Goal: Task Accomplishment & Management: Manage account settings

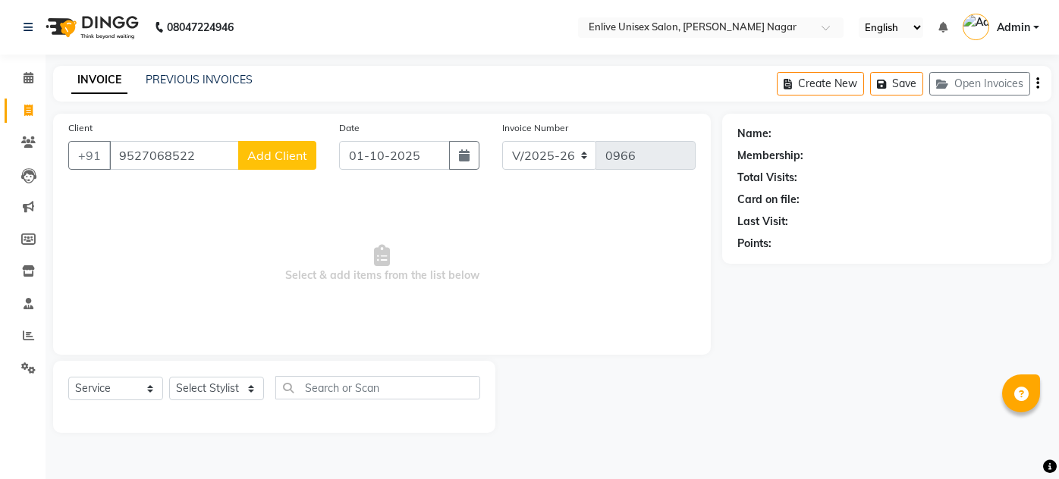
select select "145"
select select "service"
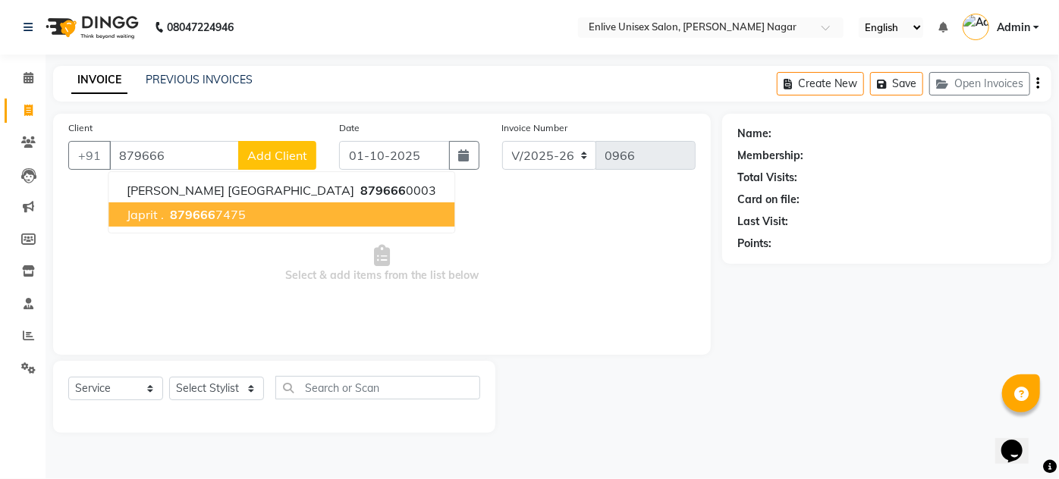
click at [155, 222] on button "japrit . 879666 7475" at bounding box center [281, 215] width 346 height 24
type input "8796667475"
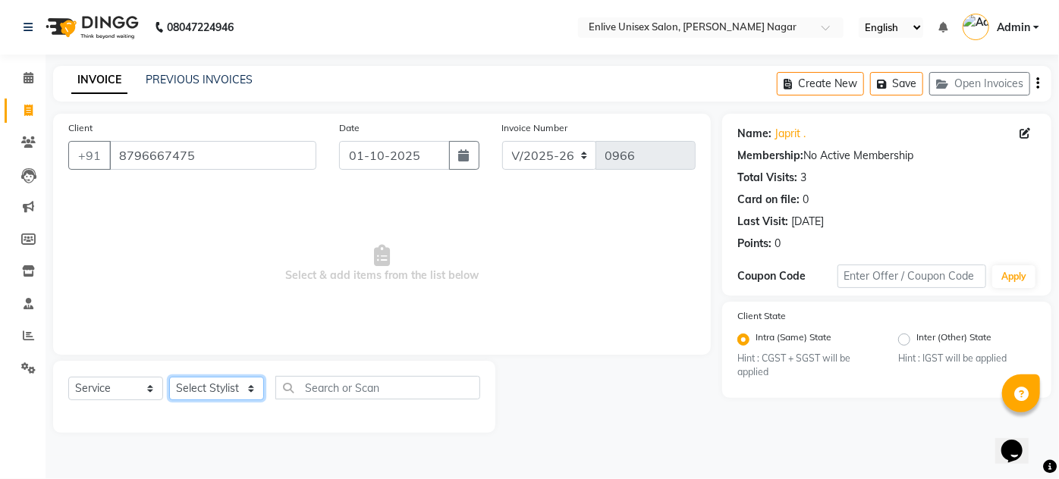
click at [238, 385] on select "Select Stylist [PERSON_NAME] Nitin Sir sameer [PERSON_NAME] [PERSON_NAME] [PERS…" at bounding box center [216, 389] width 95 height 24
select select "75723"
click at [169, 377] on select "Select Stylist [PERSON_NAME] Nitin Sir sameer [PERSON_NAME] [PERSON_NAME] [PERS…" at bounding box center [216, 389] width 95 height 24
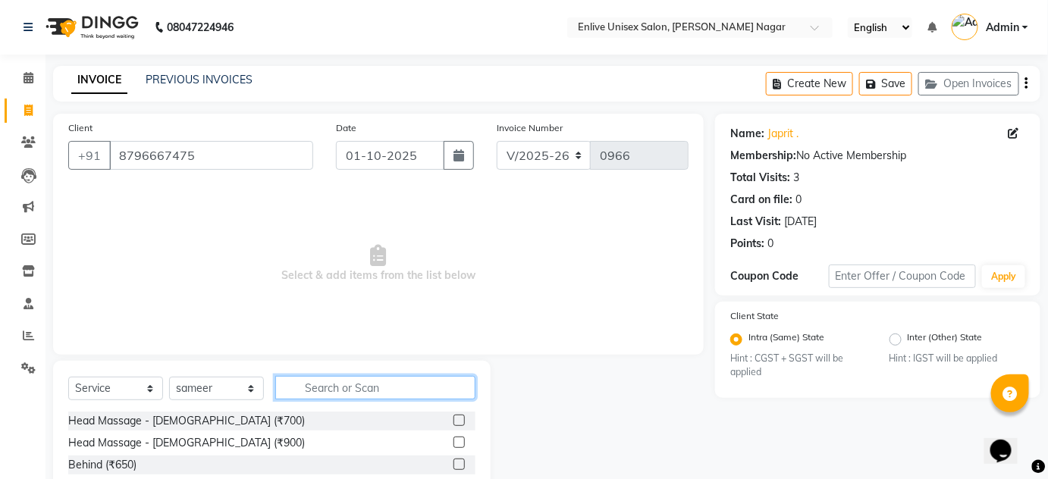
click at [373, 388] on input "text" at bounding box center [375, 388] width 200 height 24
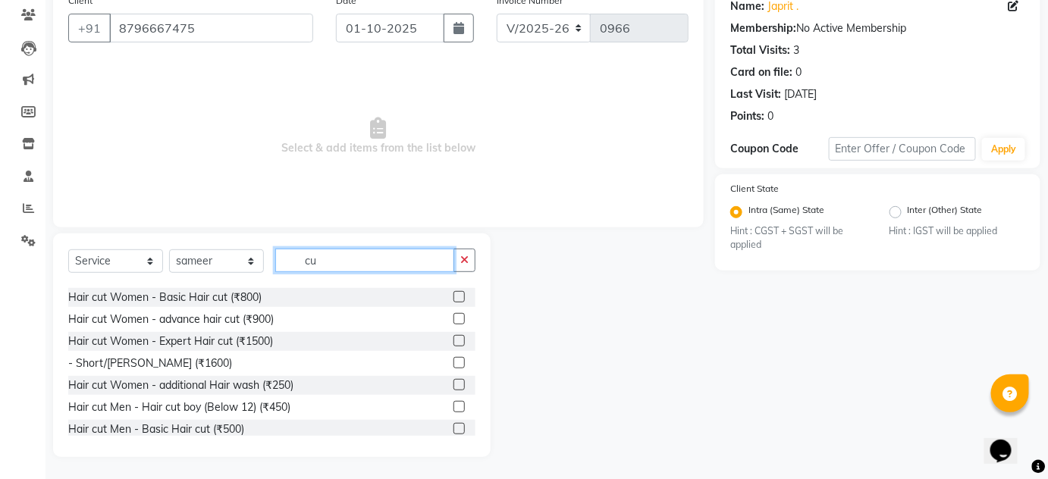
scroll to position [68, 0]
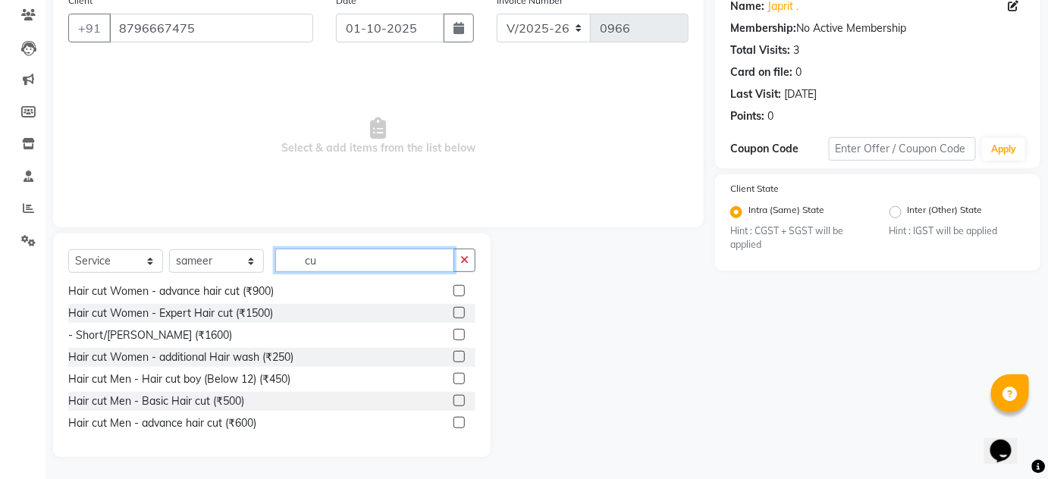
type input "cu"
click at [454, 421] on label at bounding box center [459, 422] width 11 height 11
click at [454, 421] on input "checkbox" at bounding box center [459, 424] width 10 height 10
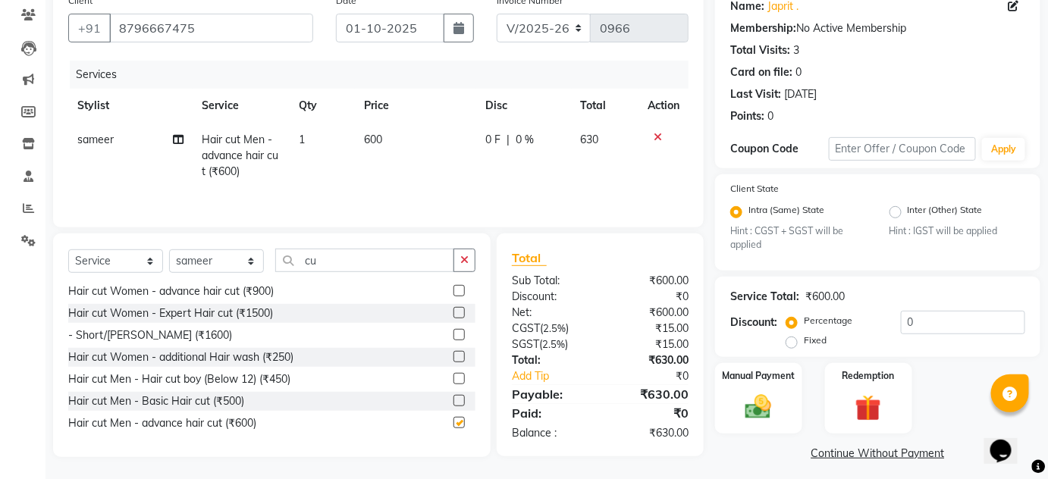
checkbox input "false"
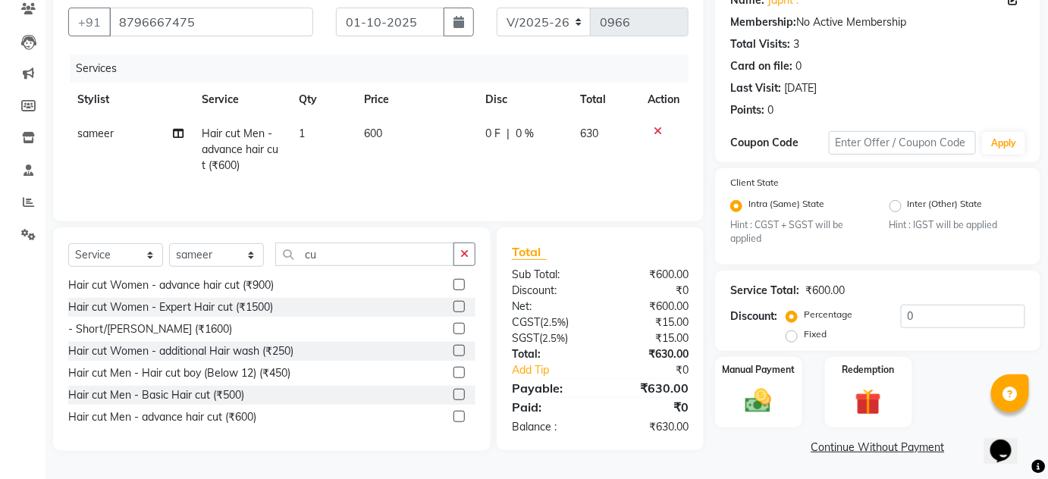
scroll to position [135, 0]
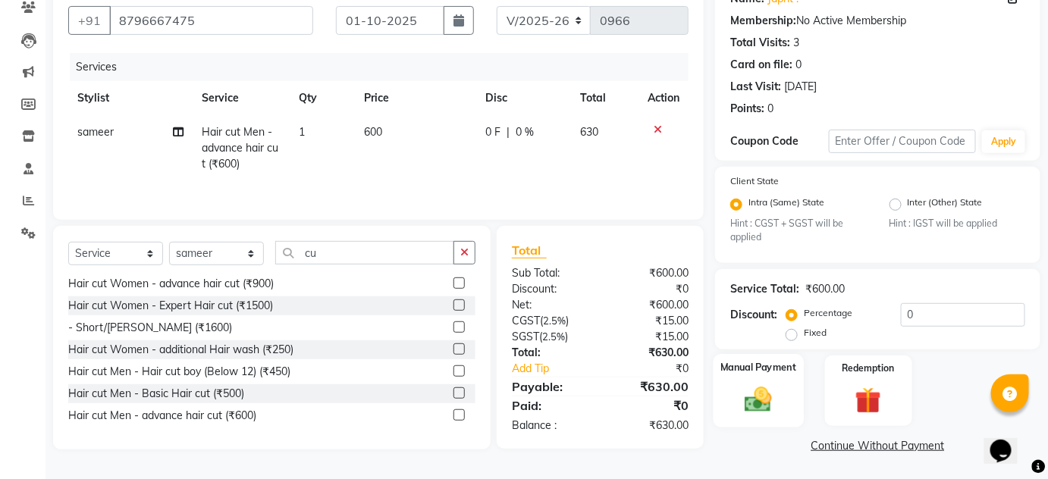
click at [752, 391] on img at bounding box center [759, 400] width 44 height 31
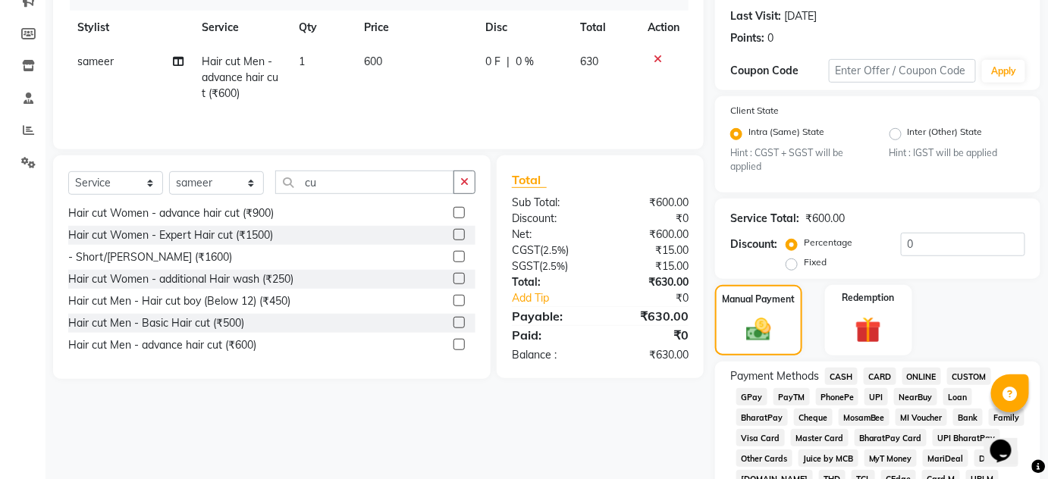
scroll to position [273, 0]
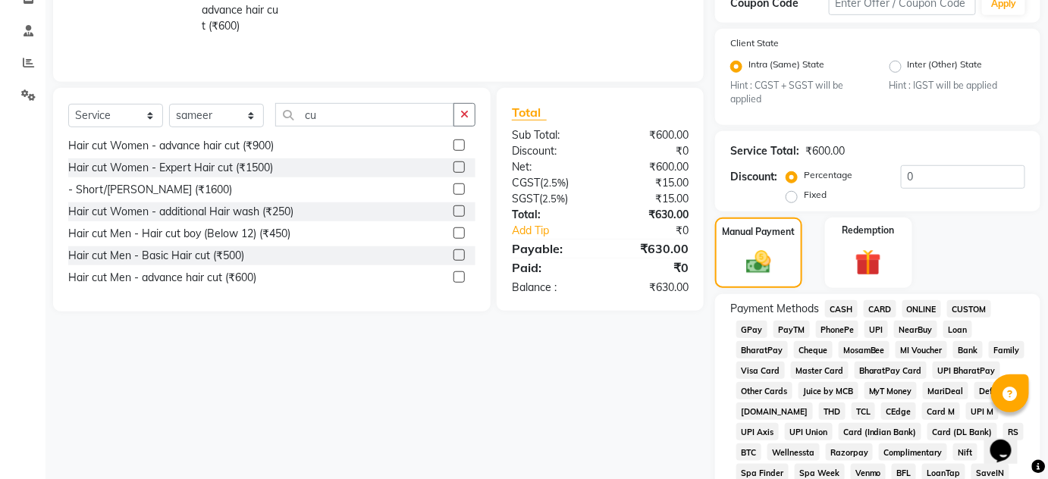
click at [922, 309] on span "ONLINE" at bounding box center [922, 308] width 39 height 17
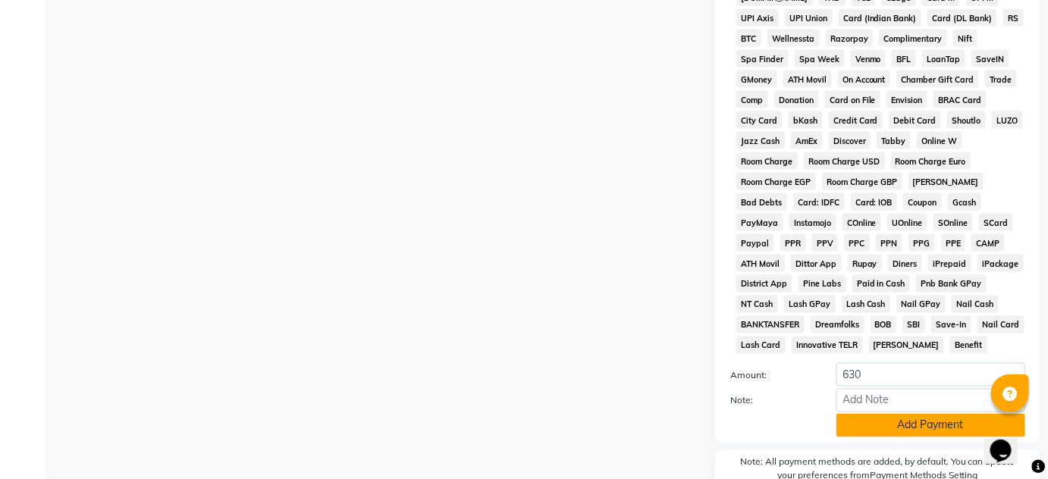
click at [899, 427] on button "Add Payment" at bounding box center [931, 426] width 189 height 24
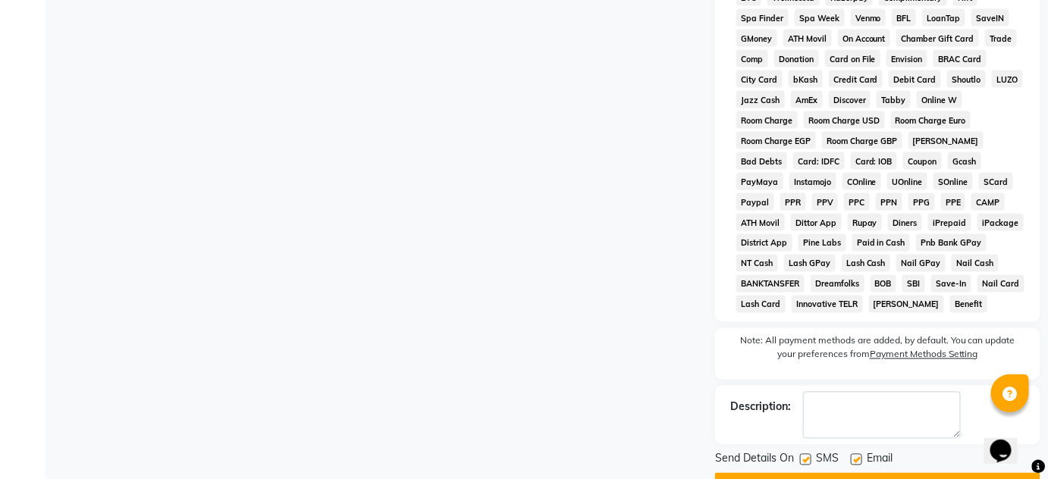
scroll to position [770, 0]
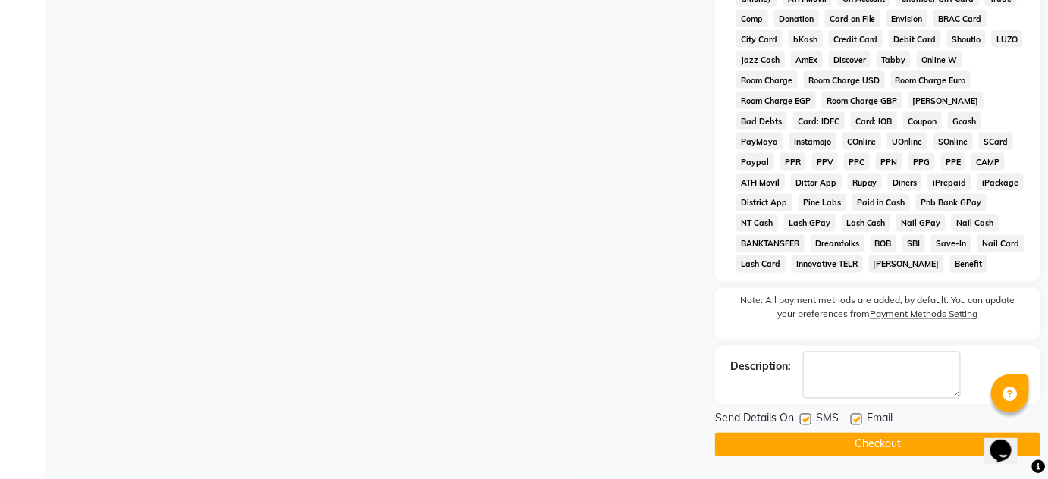
click at [881, 440] on button "Checkout" at bounding box center [877, 445] width 325 height 24
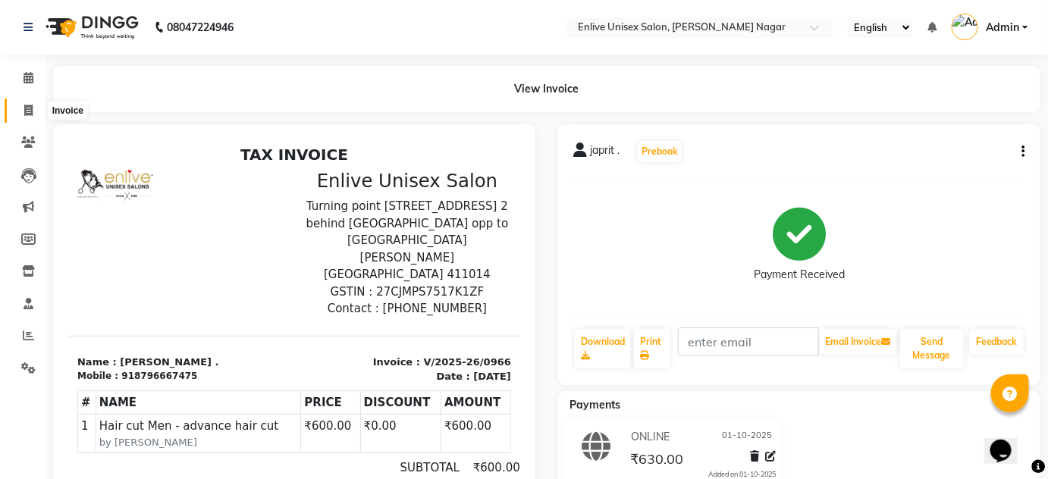
click at [38, 108] on span at bounding box center [28, 110] width 27 height 17
select select "service"
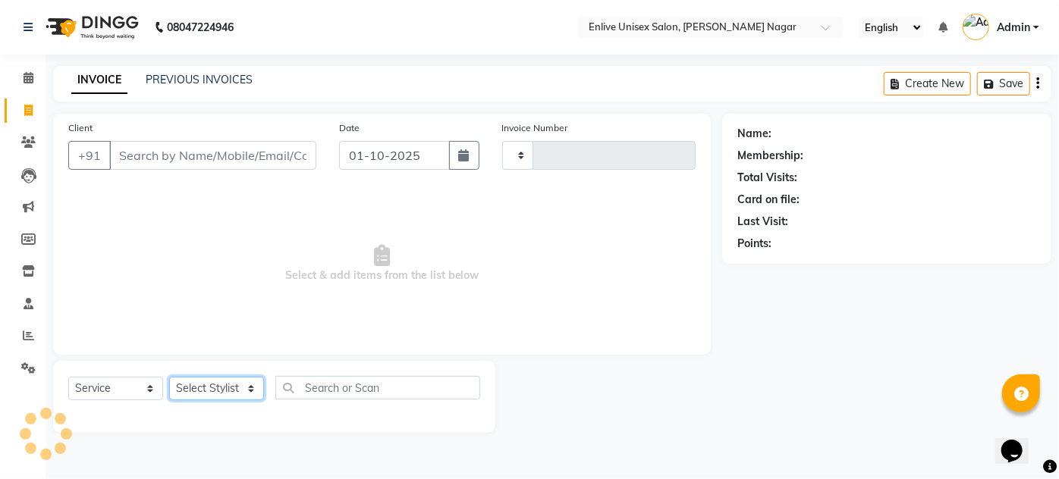
click at [224, 394] on select "Select Stylist" at bounding box center [216, 389] width 95 height 24
click at [224, 391] on select "Select Stylist" at bounding box center [216, 389] width 95 height 24
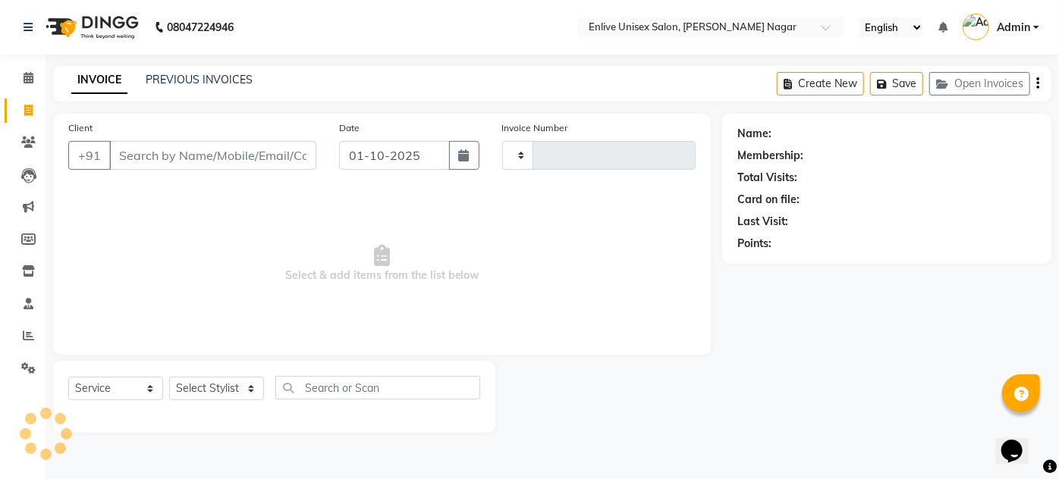
type input "0967"
select select "145"
drag, startPoint x: 216, startPoint y: 385, endPoint x: 218, endPoint y: 378, distance: 7.9
click at [216, 385] on select "Select Stylist Arti lohar Nitin Sir sameer shahrukh Shubhangi Vikas Yasmeen" at bounding box center [216, 389] width 95 height 24
select select "91311"
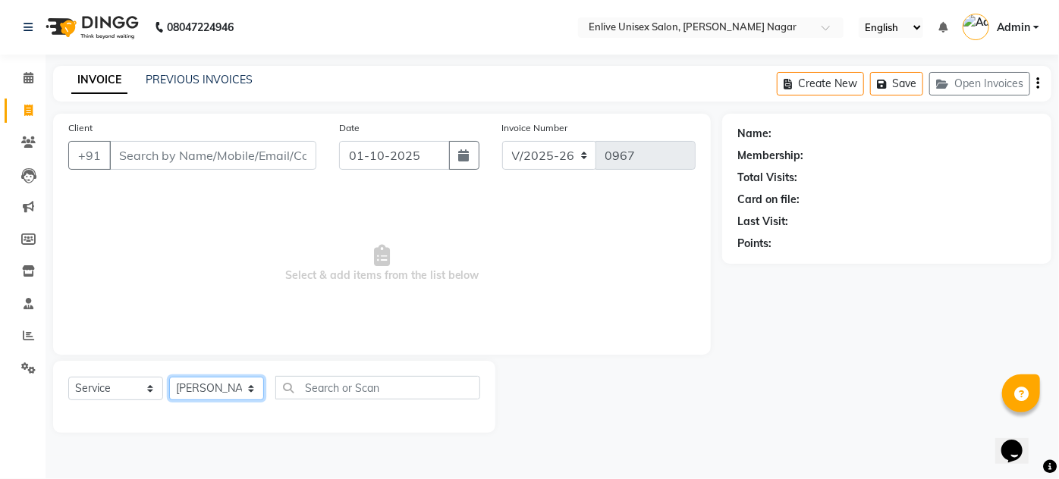
click at [169, 377] on select "Select Stylist Arti lohar Nitin Sir sameer shahrukh Shubhangi Vikas Yasmeen" at bounding box center [216, 389] width 95 height 24
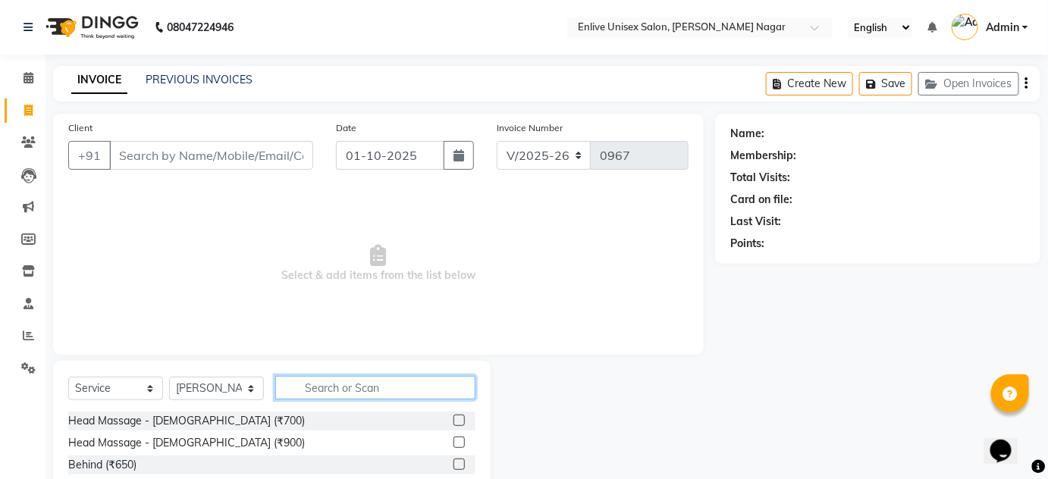
click at [380, 382] on input "text" at bounding box center [375, 388] width 200 height 24
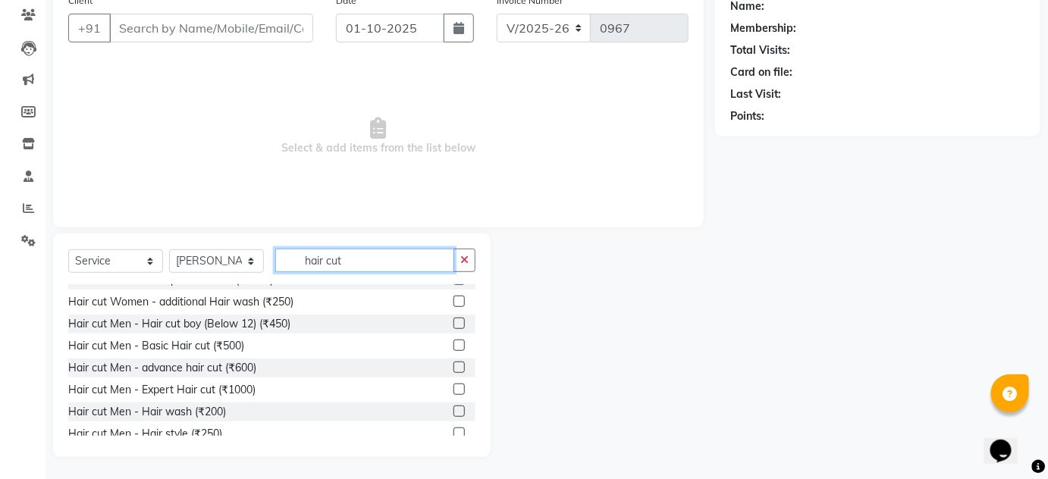
scroll to position [112, 0]
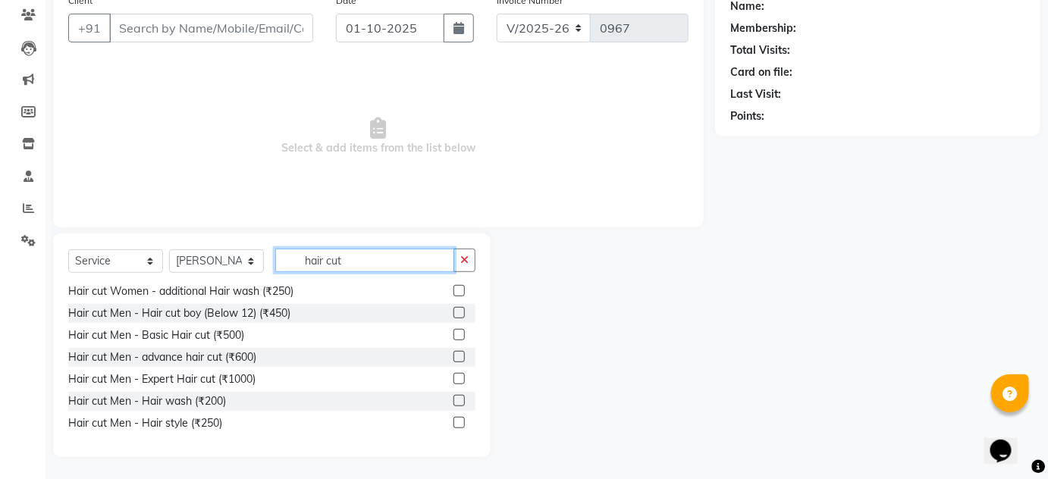
type input "hair cut"
click at [454, 337] on label at bounding box center [459, 334] width 11 height 11
click at [454, 337] on input "checkbox" at bounding box center [459, 336] width 10 height 10
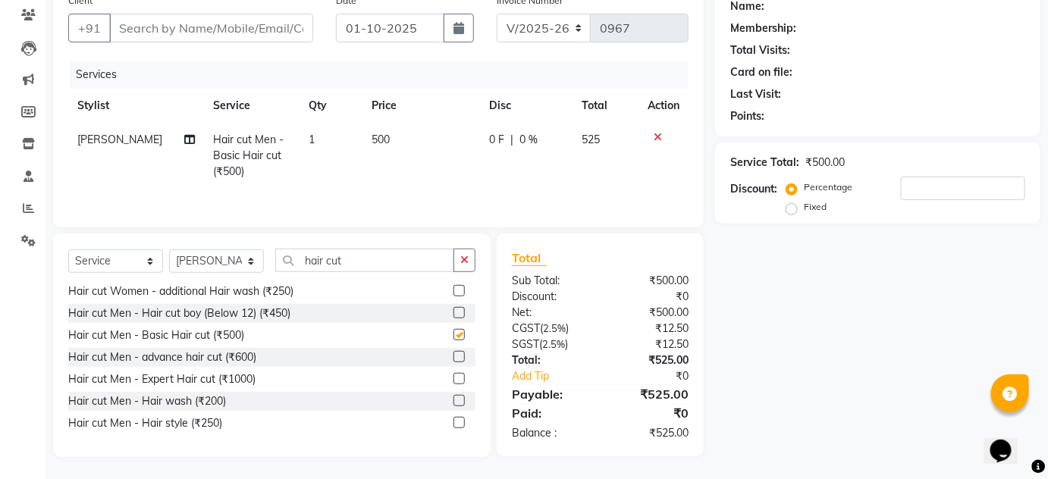
checkbox input "false"
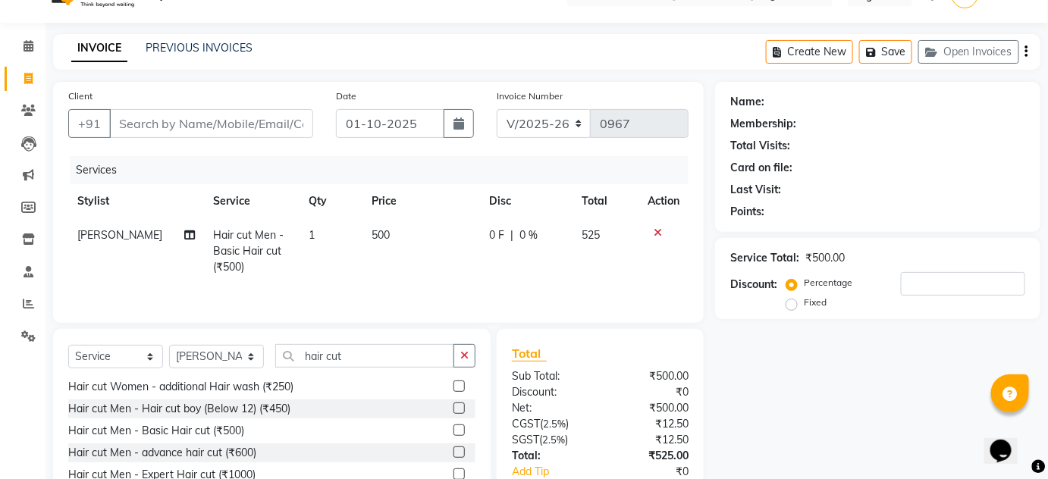
scroll to position [0, 0]
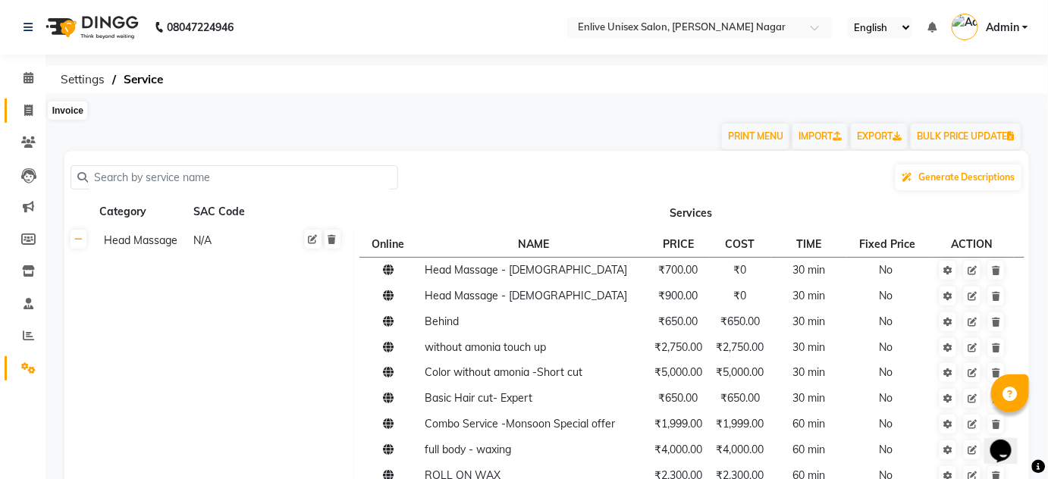
click at [29, 109] on icon at bounding box center [28, 110] width 8 height 11
select select "service"
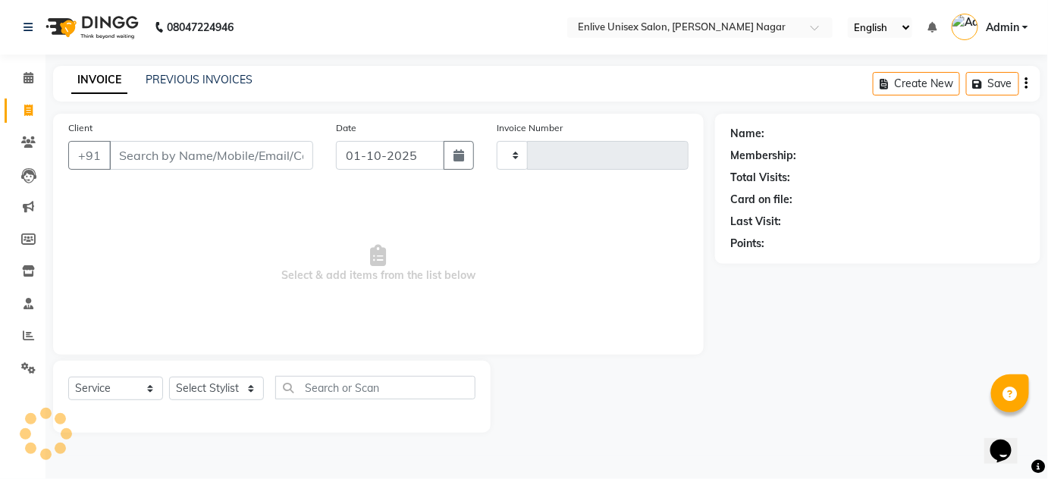
type input "0967"
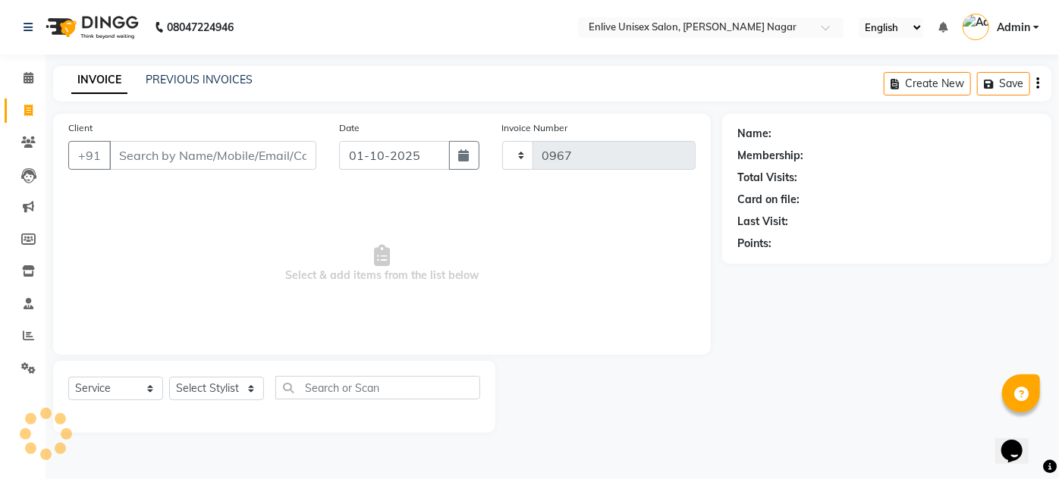
select select "145"
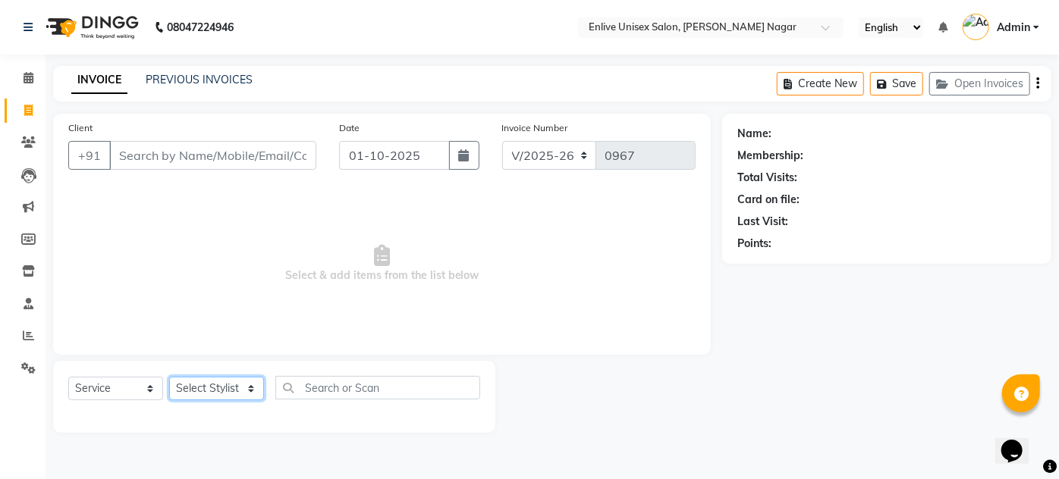
click at [220, 392] on select "Select Stylist [PERSON_NAME] Nitin Sir sameer [PERSON_NAME] [PERSON_NAME] [PERS…" at bounding box center [216, 389] width 95 height 24
select select "75723"
click at [169, 377] on select "Select Stylist [PERSON_NAME] Nitin Sir sameer [PERSON_NAME] [PERSON_NAME] [PERS…" at bounding box center [216, 389] width 95 height 24
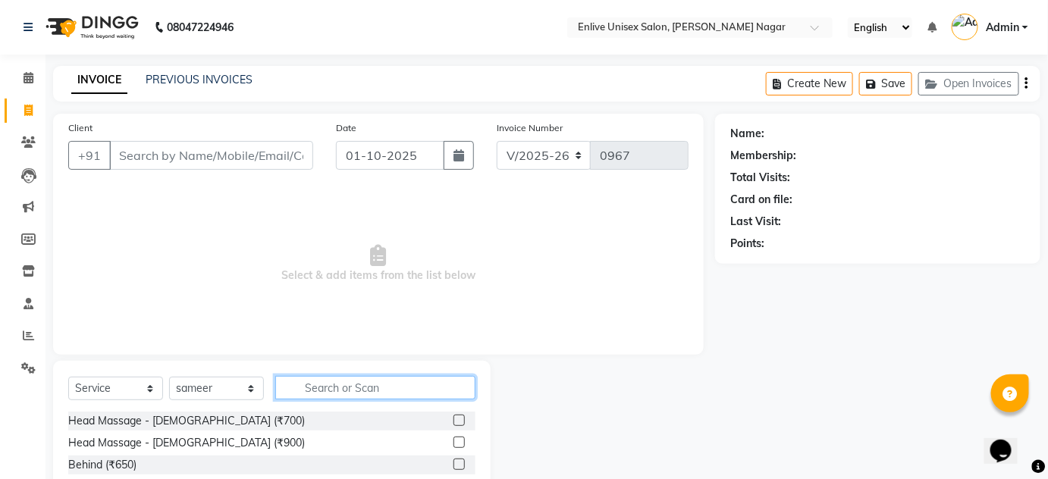
click at [334, 391] on input "text" at bounding box center [375, 388] width 200 height 24
type input "com"
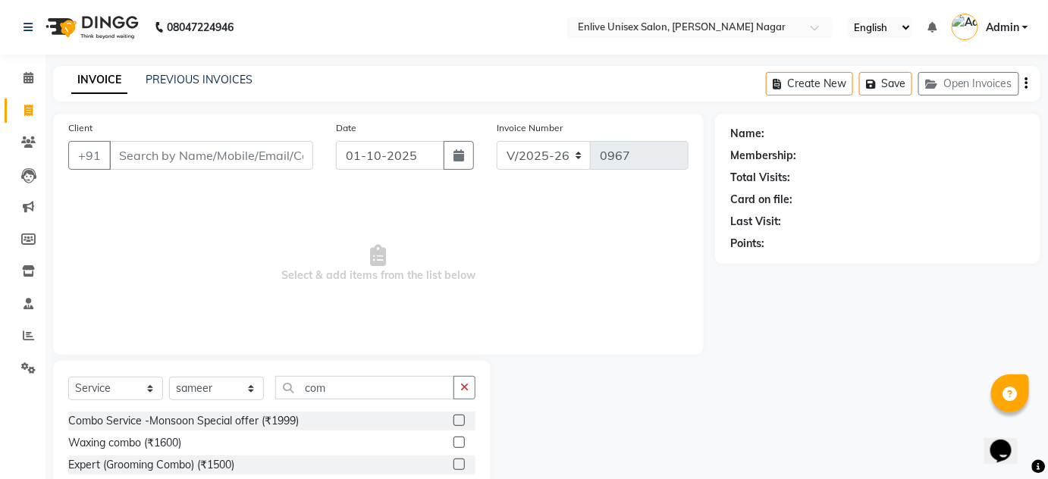
click at [457, 422] on label at bounding box center [459, 420] width 11 height 11
click at [457, 422] on input "checkbox" at bounding box center [459, 421] width 10 height 10
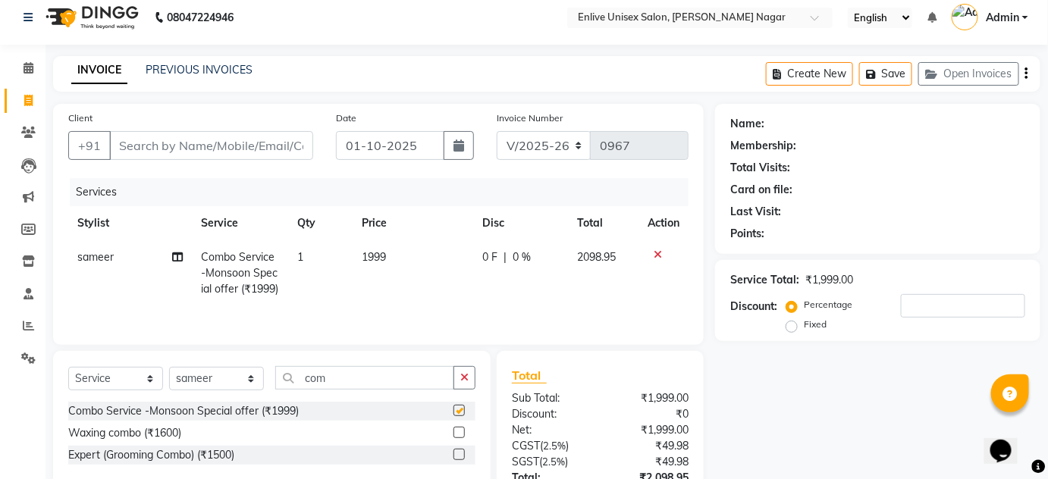
scroll to position [127, 0]
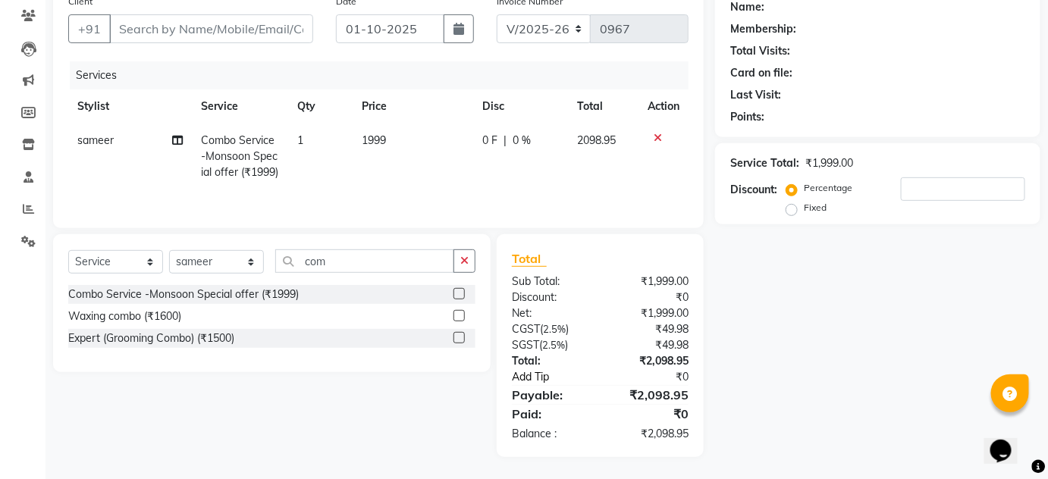
checkbox input "false"
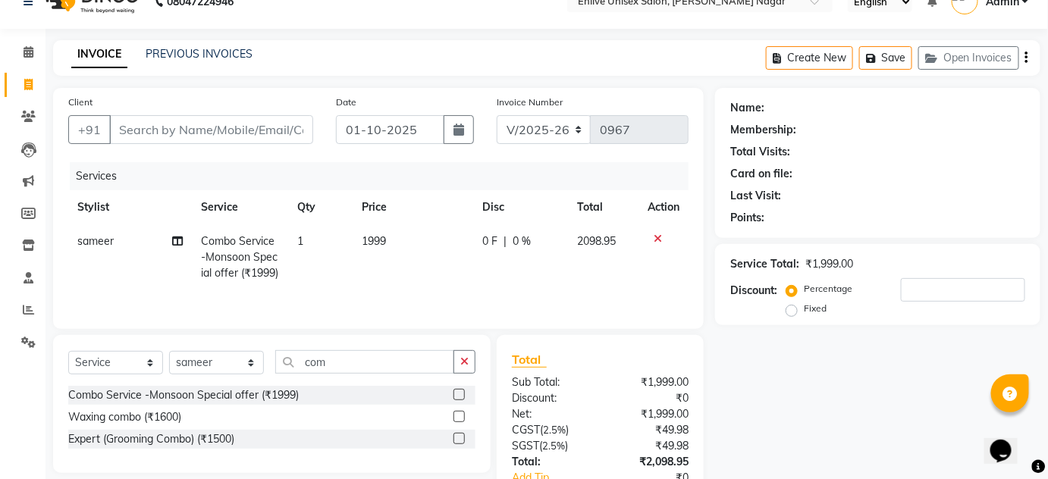
scroll to position [0, 0]
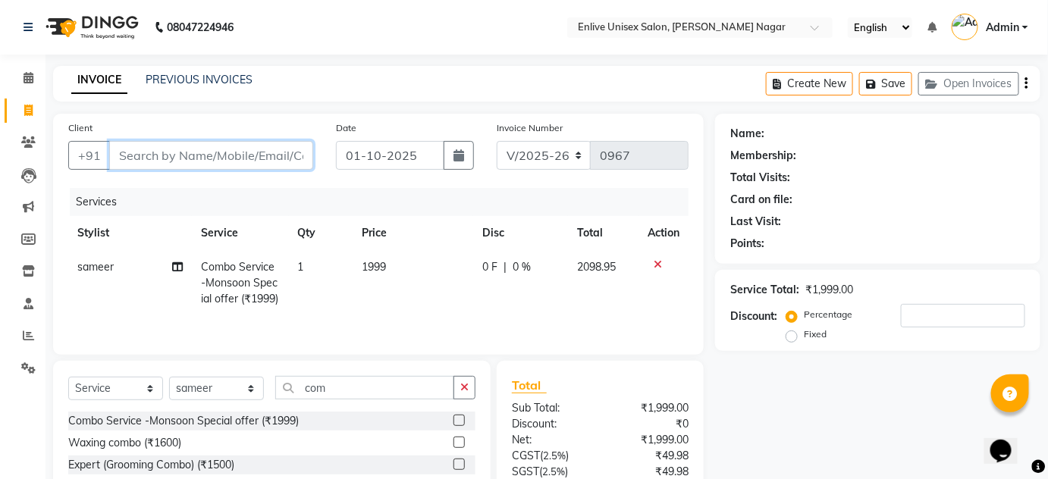
click at [221, 156] on input "Client" at bounding box center [211, 155] width 204 height 29
type input "9"
type input "0"
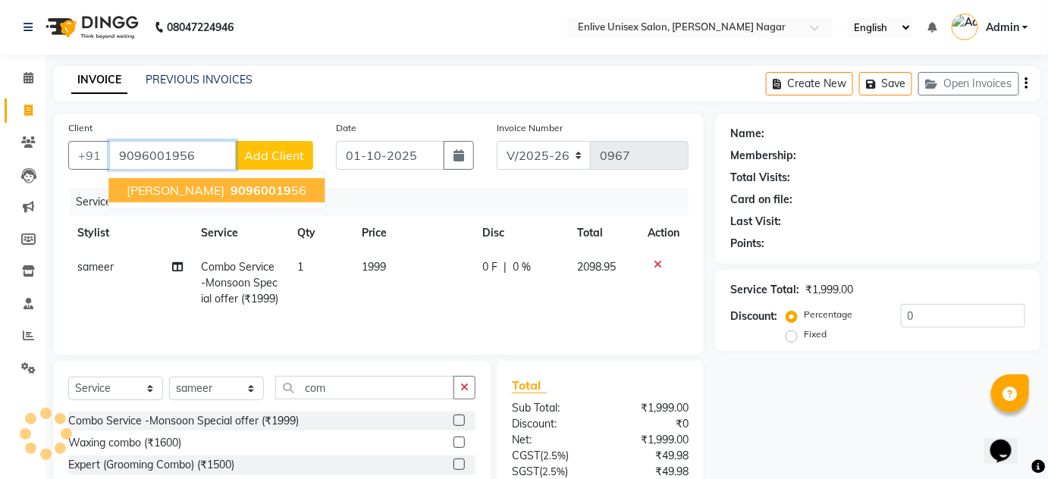
type input "9096001956"
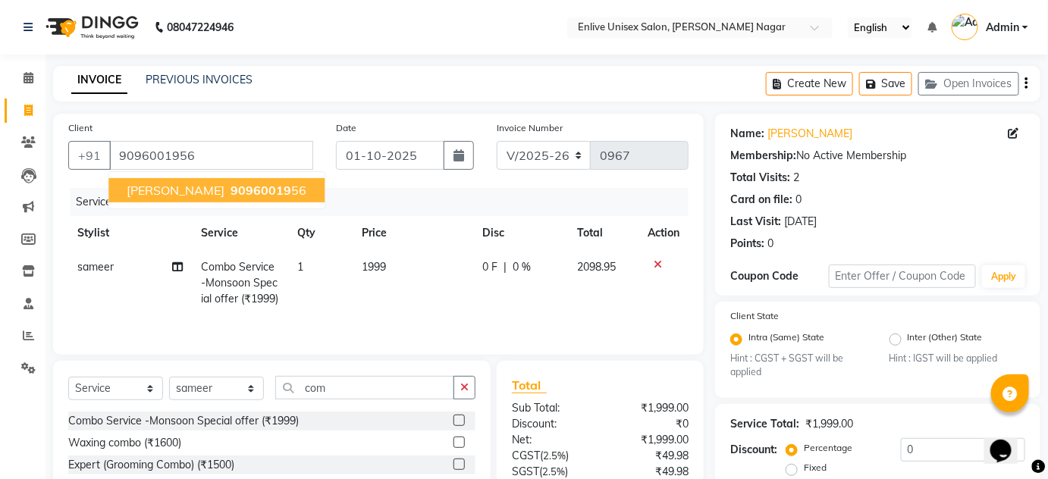
click at [143, 187] on span "pallvi mishra" at bounding box center [176, 190] width 98 height 15
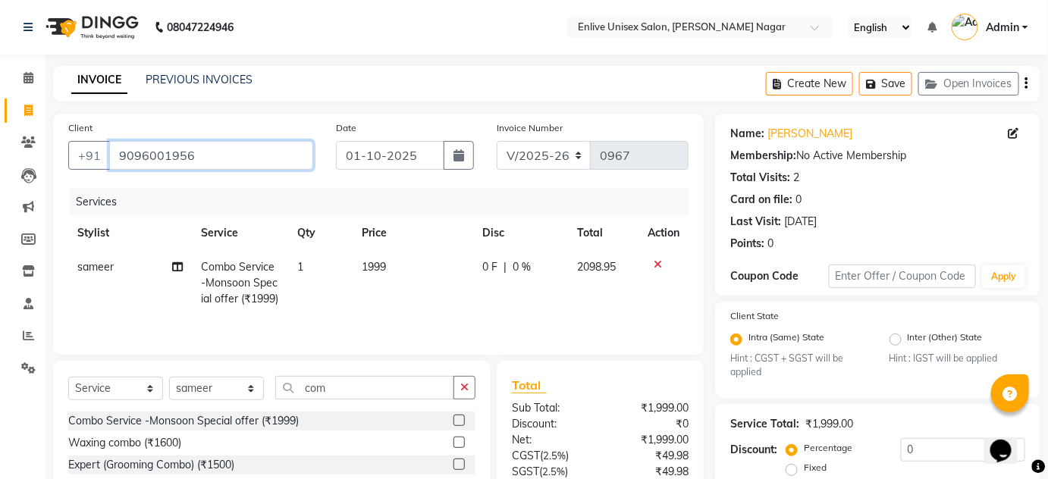
click at [212, 161] on input "9096001956" at bounding box center [211, 155] width 204 height 29
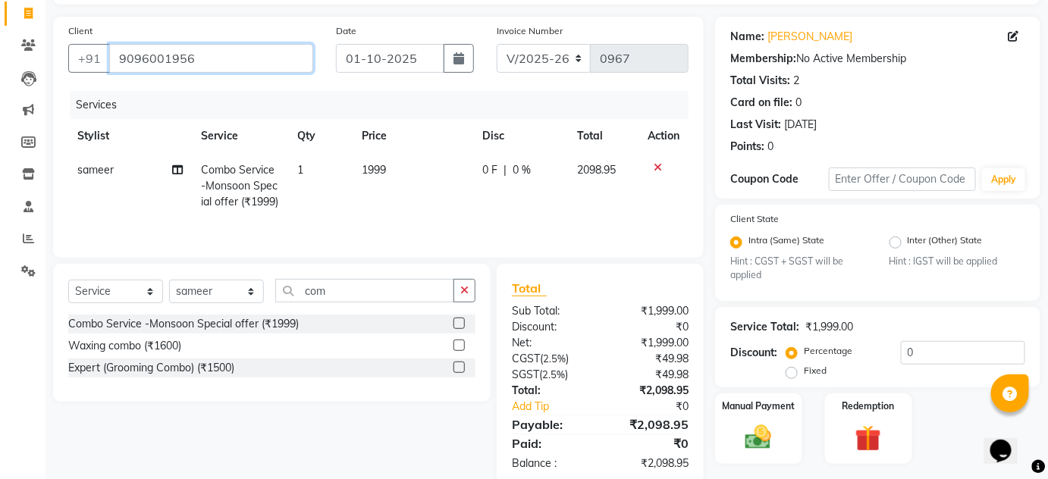
scroll to position [135, 0]
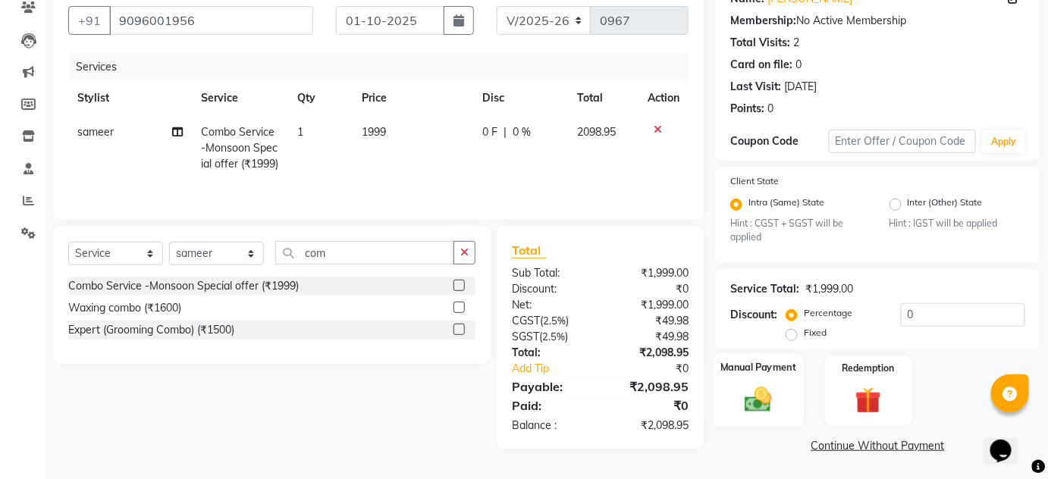
click at [776, 388] on img at bounding box center [759, 400] width 44 height 31
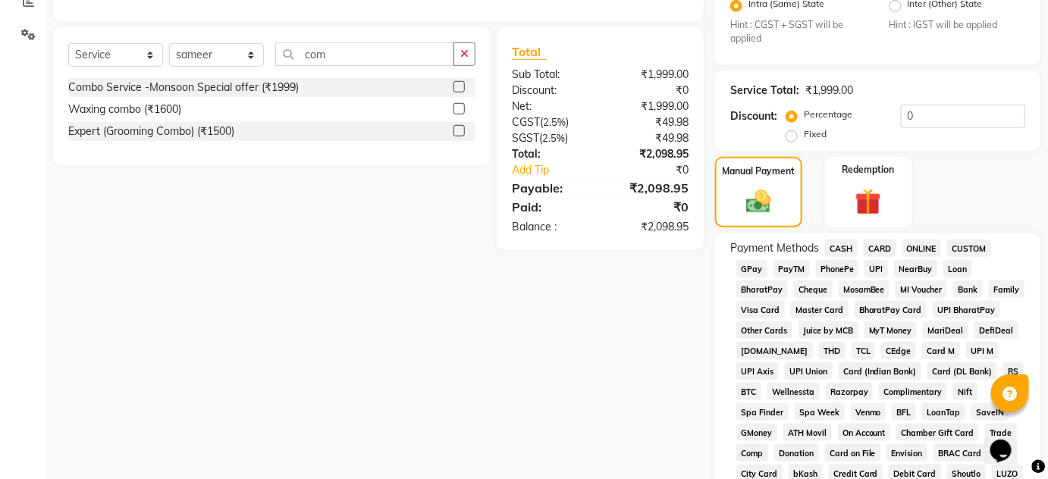
scroll to position [342, 0]
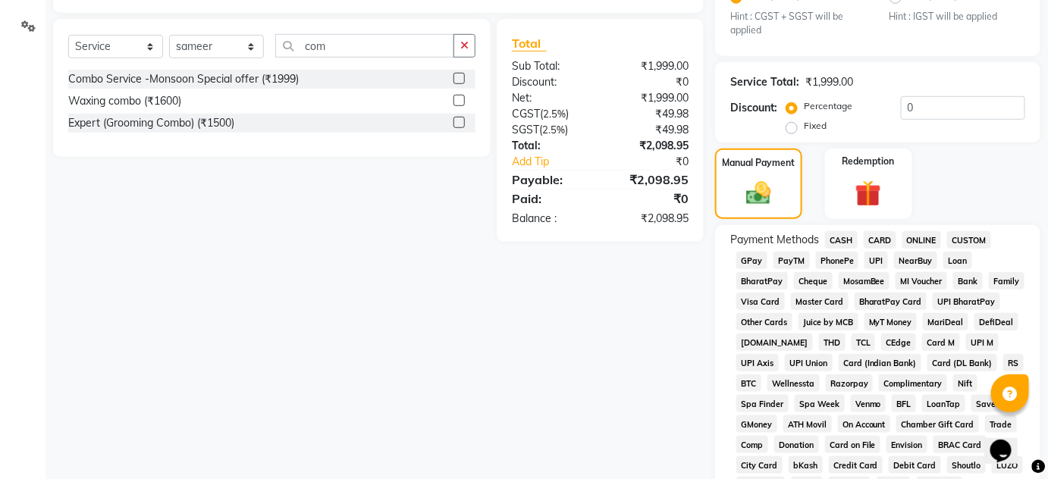
click at [920, 236] on span "ONLINE" at bounding box center [922, 239] width 39 height 17
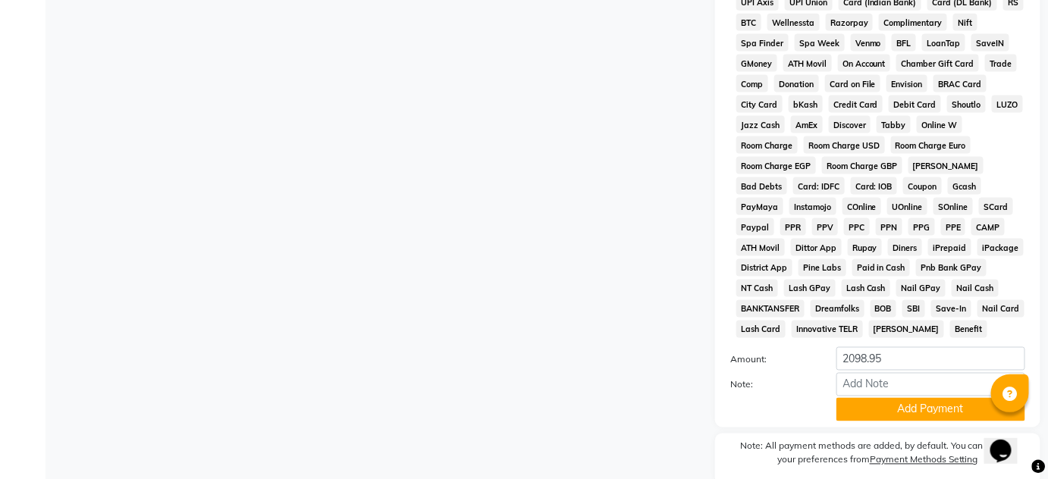
scroll to position [765, 0]
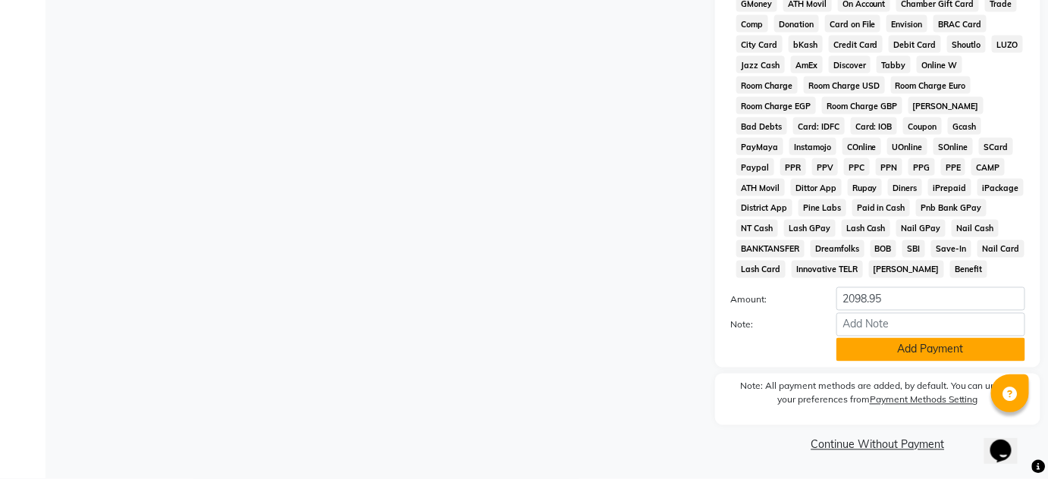
click at [897, 351] on button "Add Payment" at bounding box center [931, 350] width 189 height 24
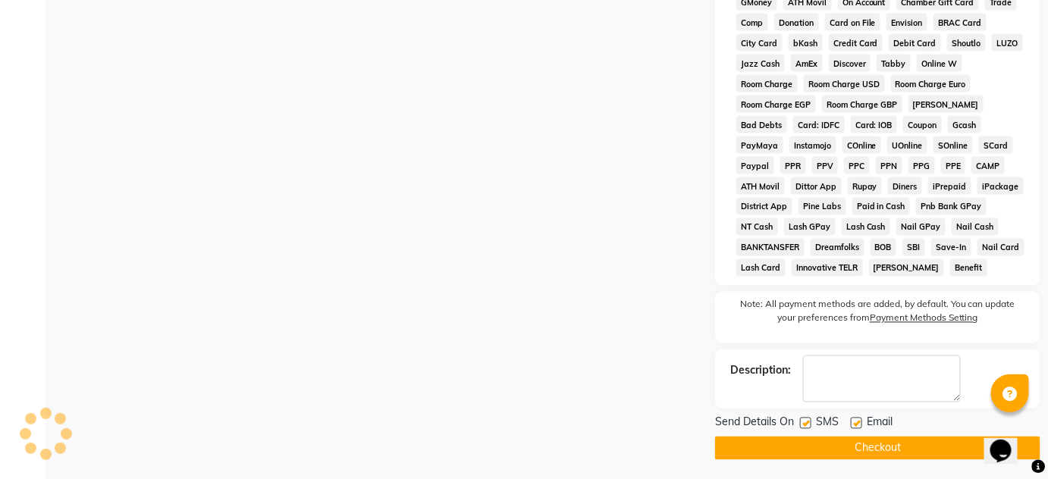
click at [890, 446] on button "Checkout" at bounding box center [877, 449] width 325 height 24
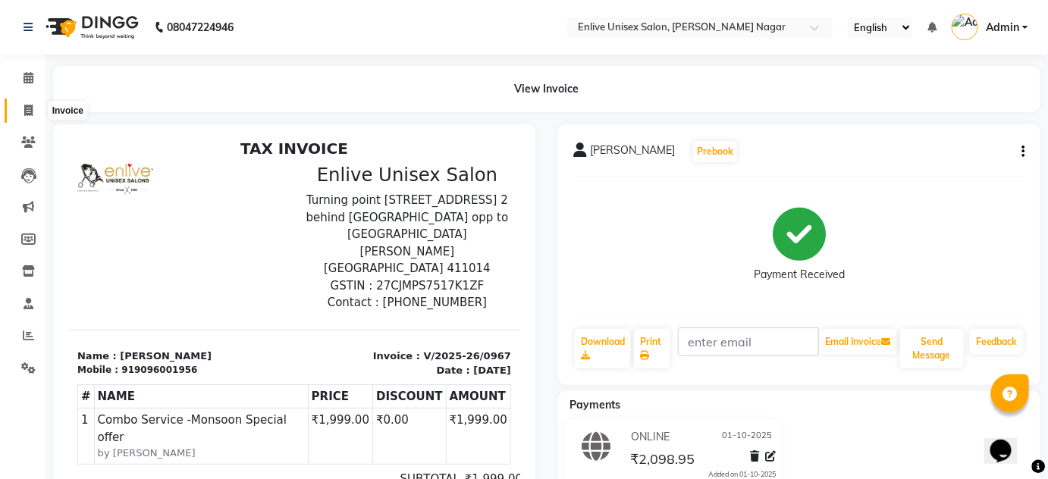
click at [24, 108] on icon at bounding box center [28, 110] width 8 height 11
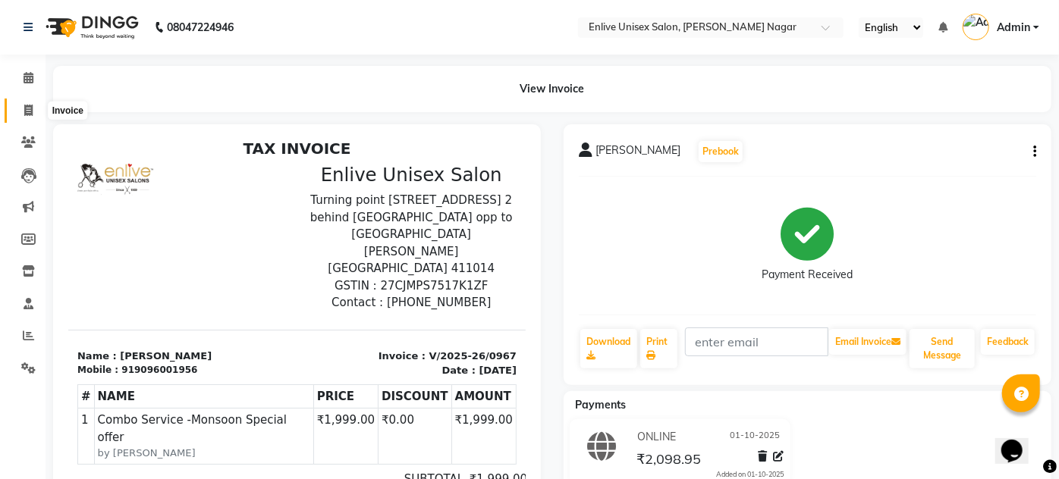
select select "service"
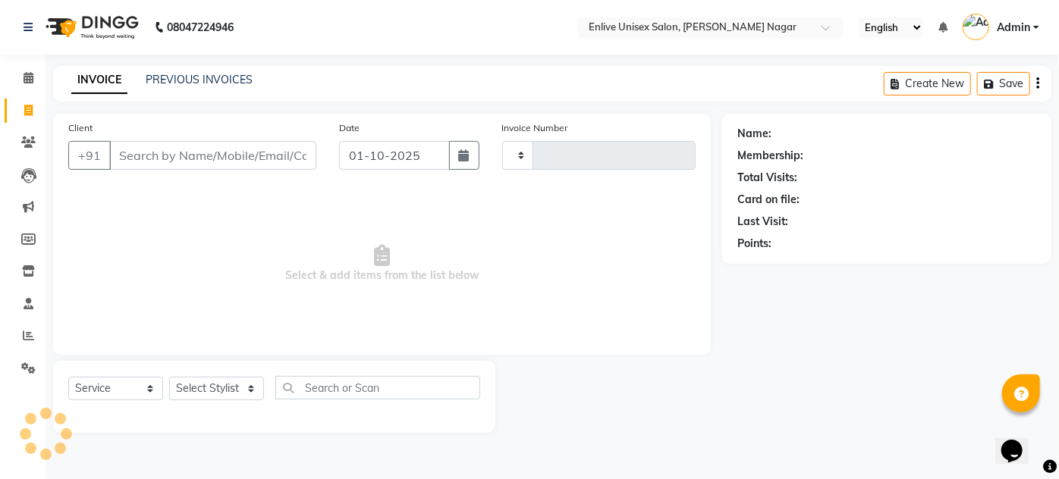
type input "0968"
select select "145"
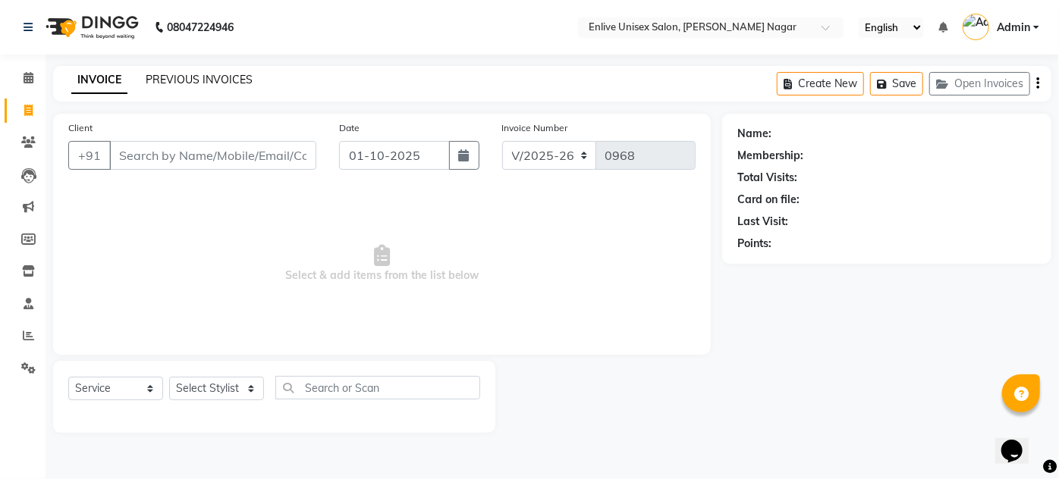
click at [194, 82] on link "PREVIOUS INVOICES" at bounding box center [199, 80] width 107 height 14
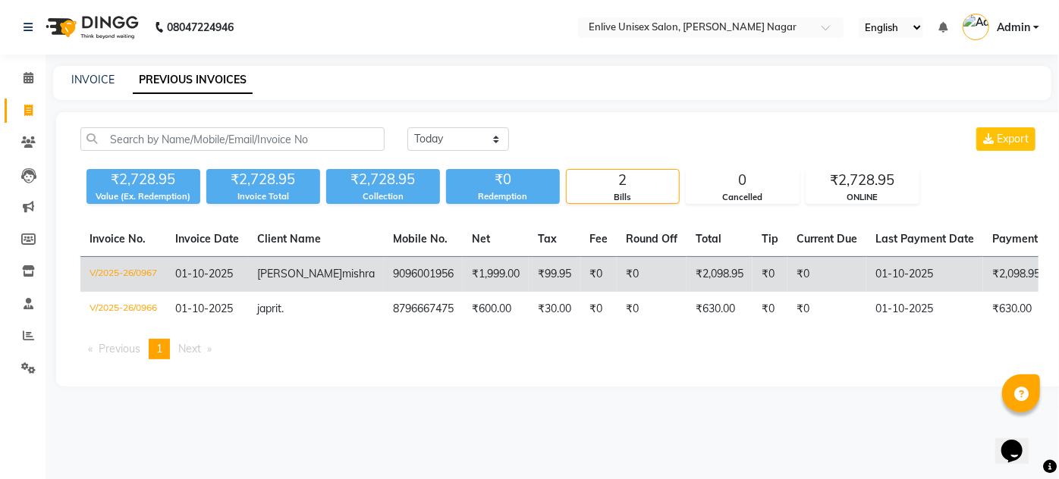
click at [580, 272] on td "₹0" at bounding box center [598, 275] width 36 height 36
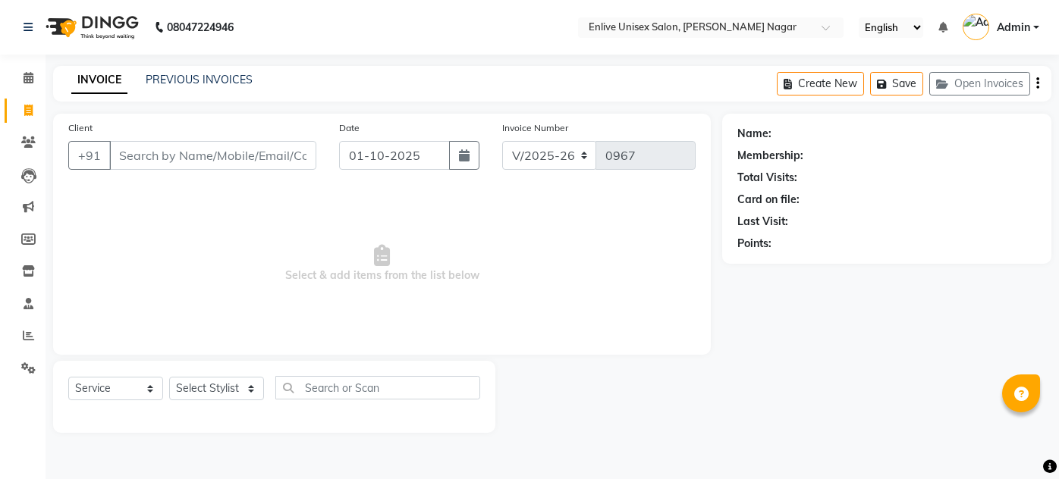
select select "145"
select select "service"
click at [303, 389] on input "text" at bounding box center [377, 388] width 205 height 24
click at [266, 151] on input "Client" at bounding box center [212, 155] width 207 height 29
click at [249, 385] on select "Select Stylist [PERSON_NAME] Nitin Sir sameer [PERSON_NAME] [PERSON_NAME] [PERS…" at bounding box center [216, 389] width 95 height 24
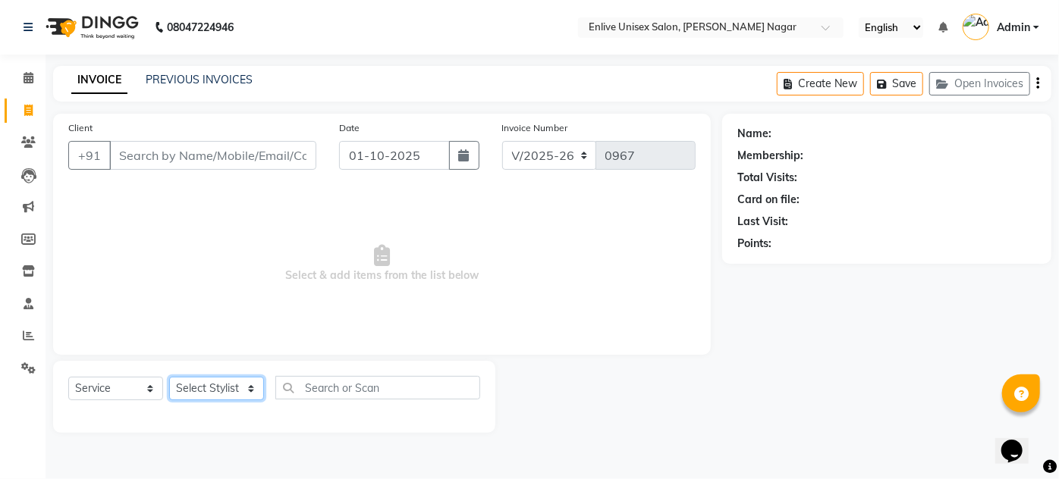
click at [169, 377] on select "Select Stylist [PERSON_NAME] Nitin Sir sameer [PERSON_NAME] [PERSON_NAME] [PERS…" at bounding box center [216, 389] width 95 height 24
click at [253, 391] on select "Select Stylist [PERSON_NAME] Nitin Sir sameer [PERSON_NAME] [PERSON_NAME] [PERS…" at bounding box center [216, 389] width 95 height 24
click at [395, 273] on span "Select & add items from the list below" at bounding box center [381, 264] width 627 height 152
click at [30, 307] on icon at bounding box center [29, 303] width 10 height 11
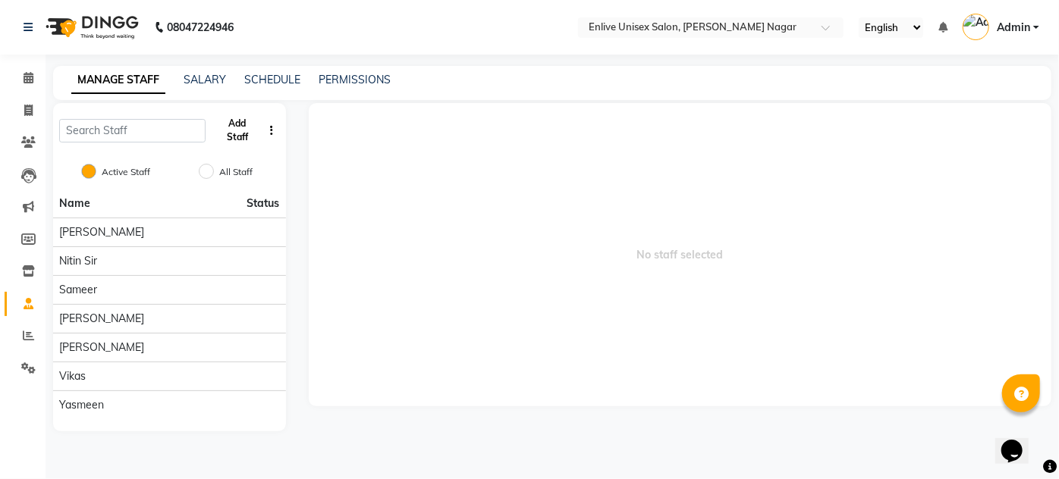
click at [232, 130] on button "Add Staff" at bounding box center [237, 130] width 51 height 39
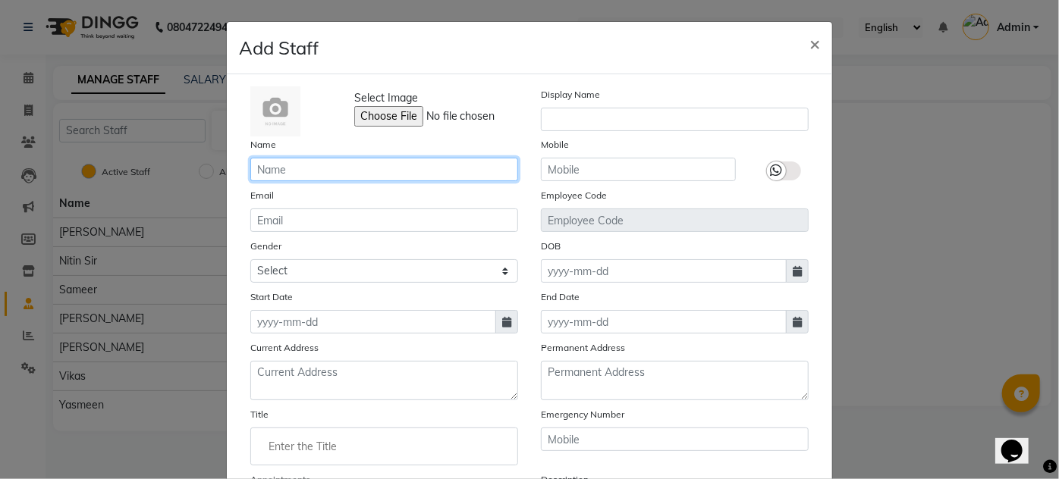
click at [313, 165] on input "text" at bounding box center [384, 170] width 268 height 24
type input "[PERSON_NAME]"
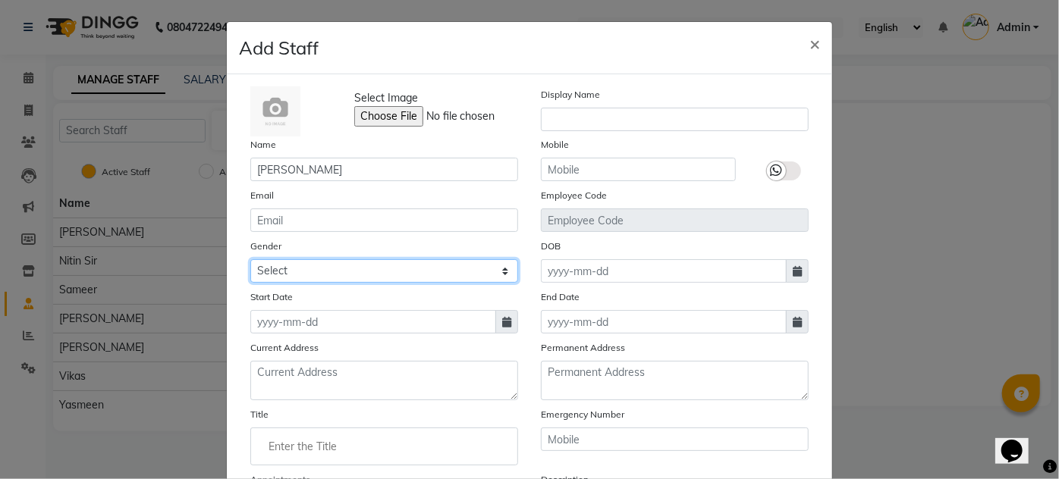
click at [357, 276] on select "Select Male Female Other Prefer Not To Say" at bounding box center [384, 271] width 268 height 24
select select "female"
click at [250, 259] on select "Select Male Female Other Prefer Not To Say" at bounding box center [384, 271] width 268 height 24
click at [502, 323] on icon at bounding box center [506, 322] width 9 height 11
select select "10"
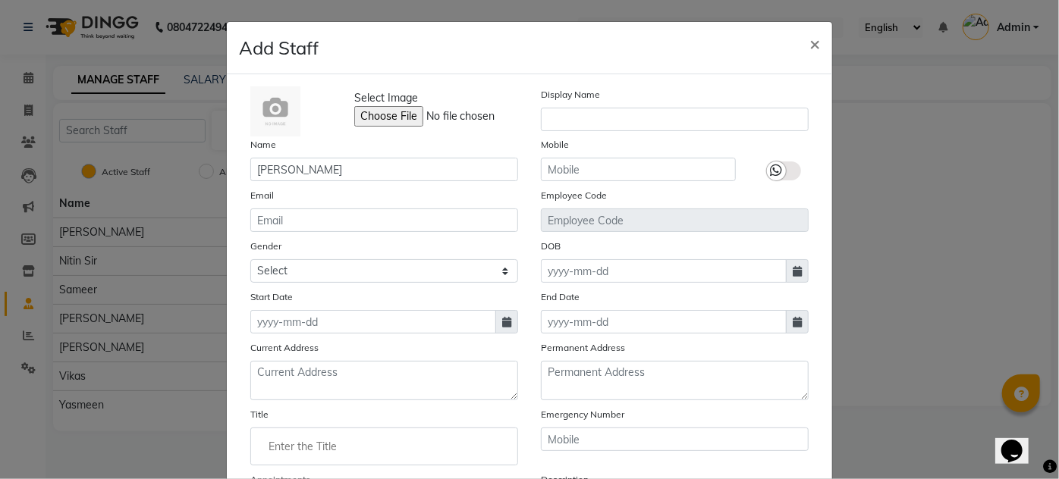
select select "2025"
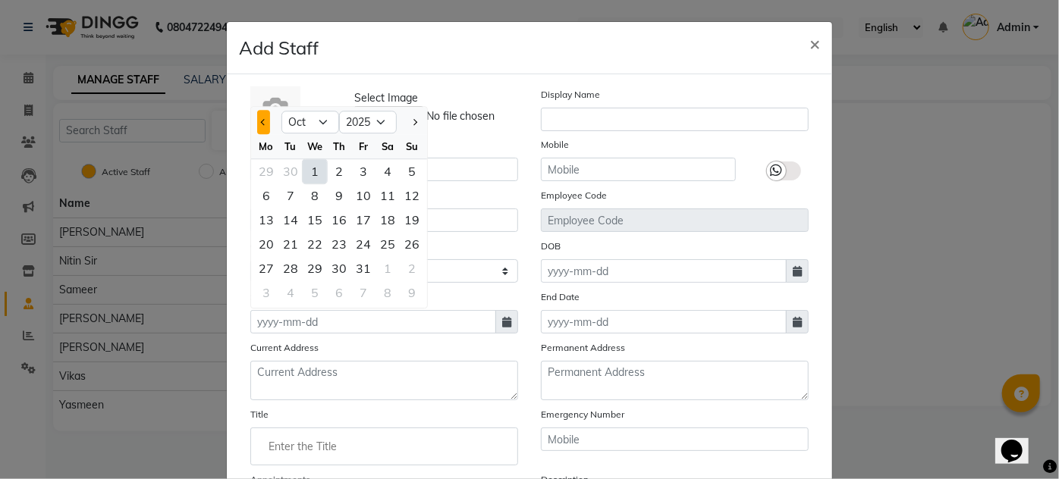
click at [259, 127] on button "Previous month" at bounding box center [263, 122] width 13 height 24
select select "9"
click at [366, 245] on div "26" at bounding box center [363, 244] width 24 height 24
type input "26-09-2025"
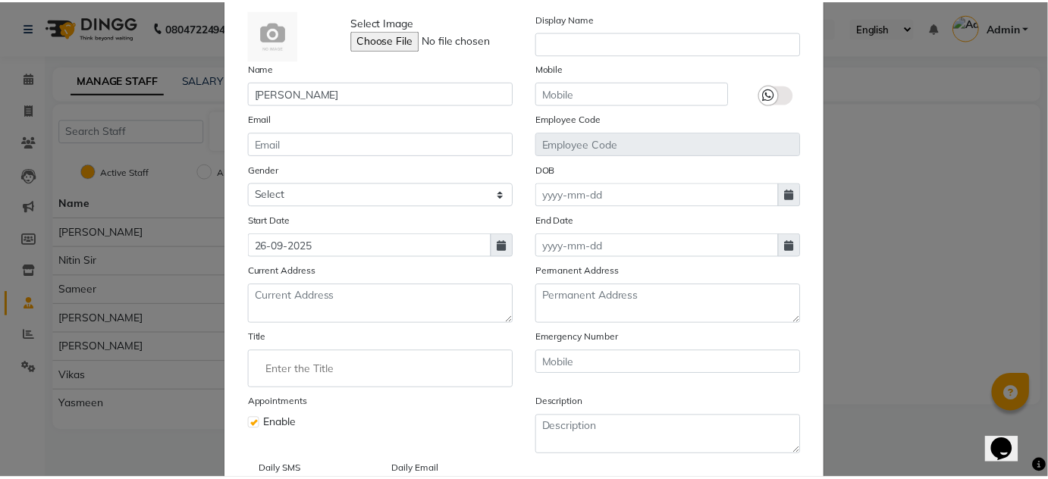
scroll to position [188, 0]
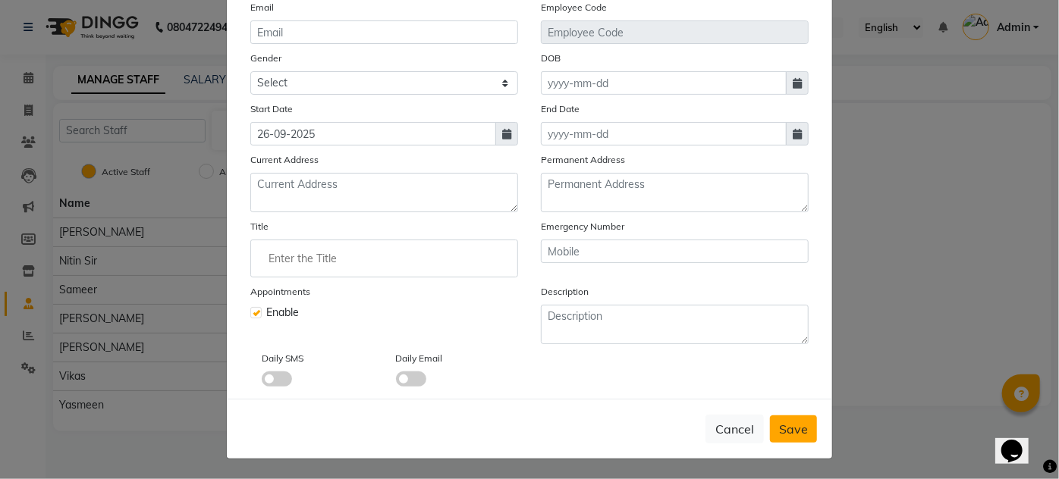
click at [790, 435] on span "Save" at bounding box center [793, 429] width 29 height 15
select select
checkbox input "false"
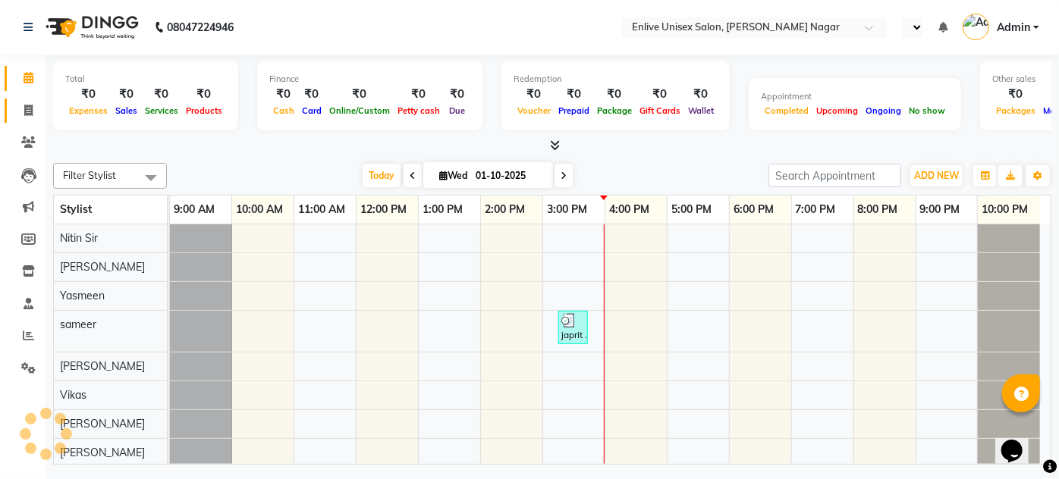
select select "en"
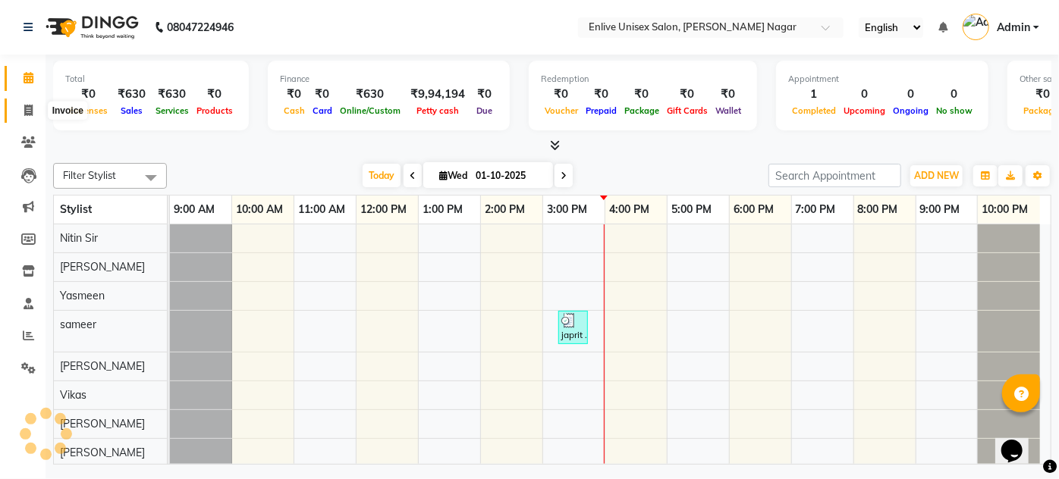
click at [28, 111] on icon at bounding box center [28, 110] width 8 height 11
select select "service"
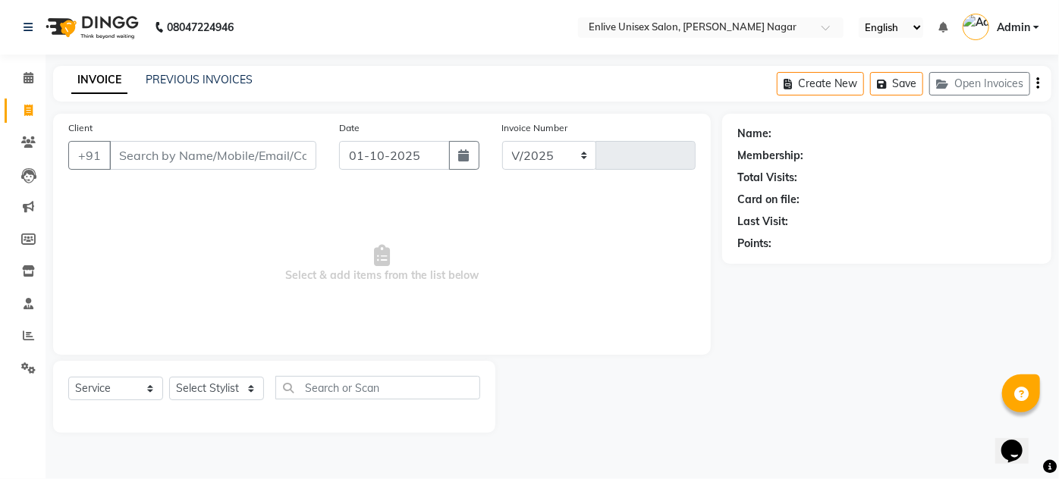
select select "145"
type input "0967"
click at [250, 385] on select "Select Stylist Arti lohar Nitin Sir sameer sapna shahrukh Shubhangi Vikas Yasme…" at bounding box center [216, 389] width 95 height 24
select select "91311"
click at [169, 377] on select "Select Stylist Arti lohar Nitin Sir sameer sapna shahrukh Shubhangi Vikas Yasme…" at bounding box center [216, 389] width 95 height 24
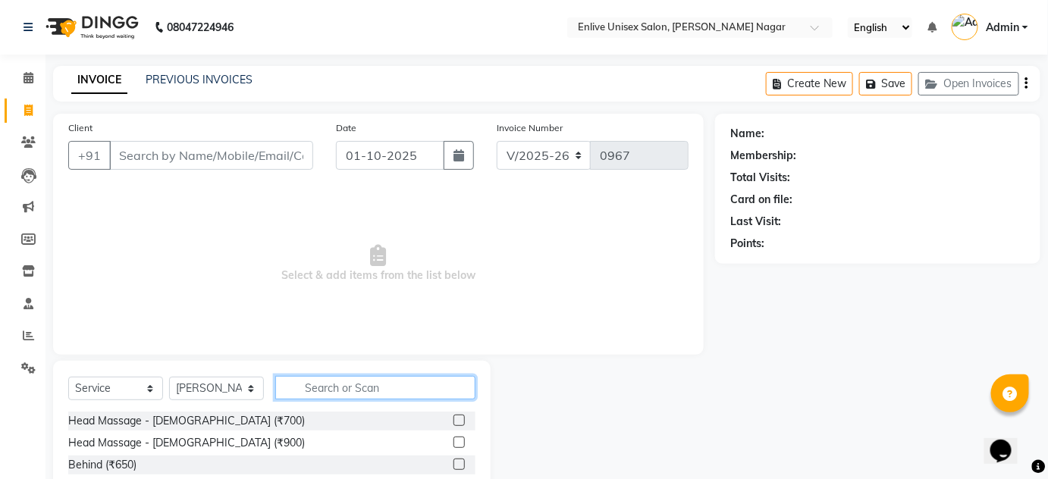
click at [325, 388] on input "text" at bounding box center [375, 388] width 200 height 24
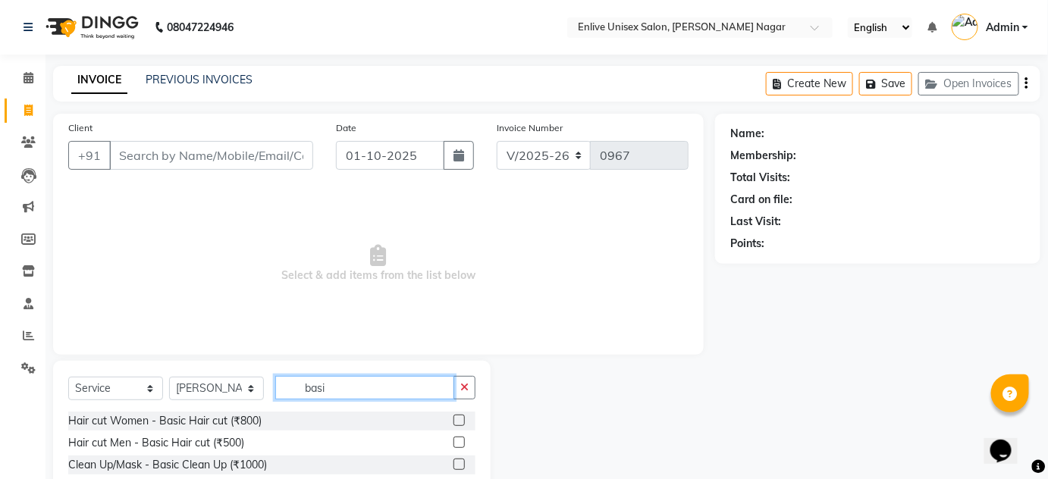
type input "basi"
click at [454, 444] on label at bounding box center [459, 442] width 11 height 11
click at [454, 444] on input "checkbox" at bounding box center [459, 443] width 10 height 10
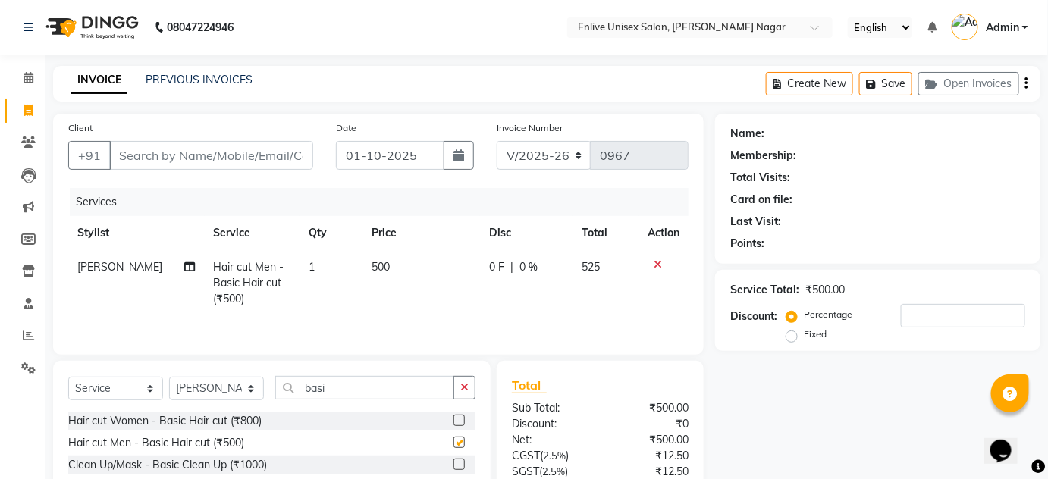
checkbox input "false"
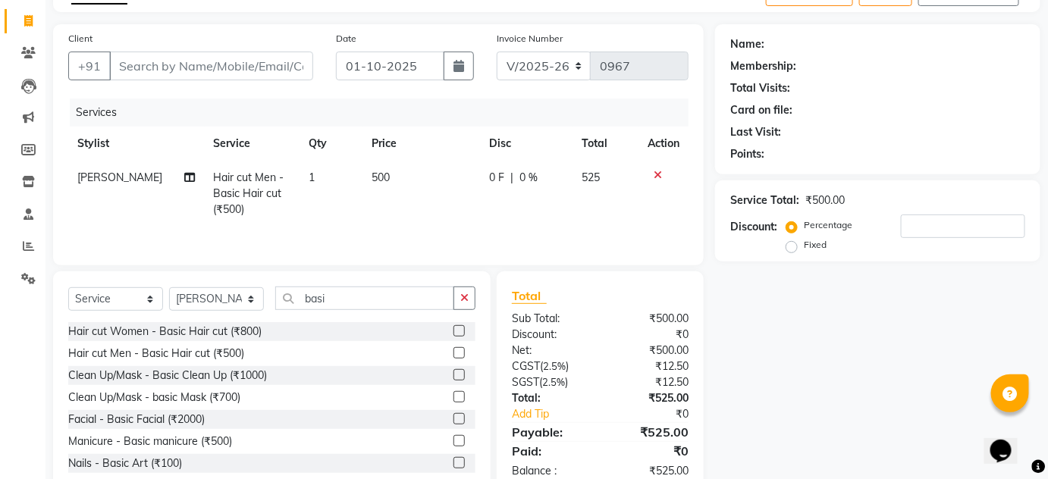
scroll to position [58, 0]
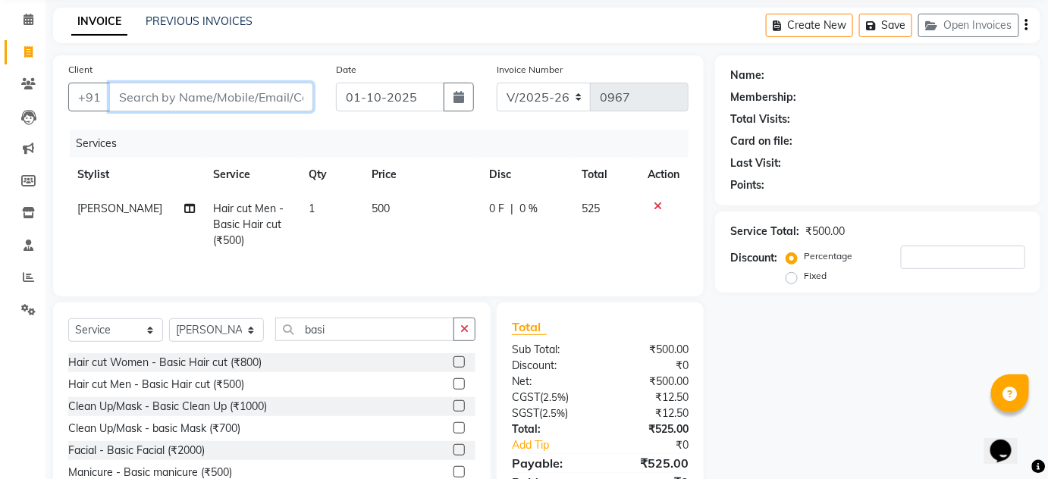
click at [192, 99] on input "Client" at bounding box center [211, 97] width 204 height 29
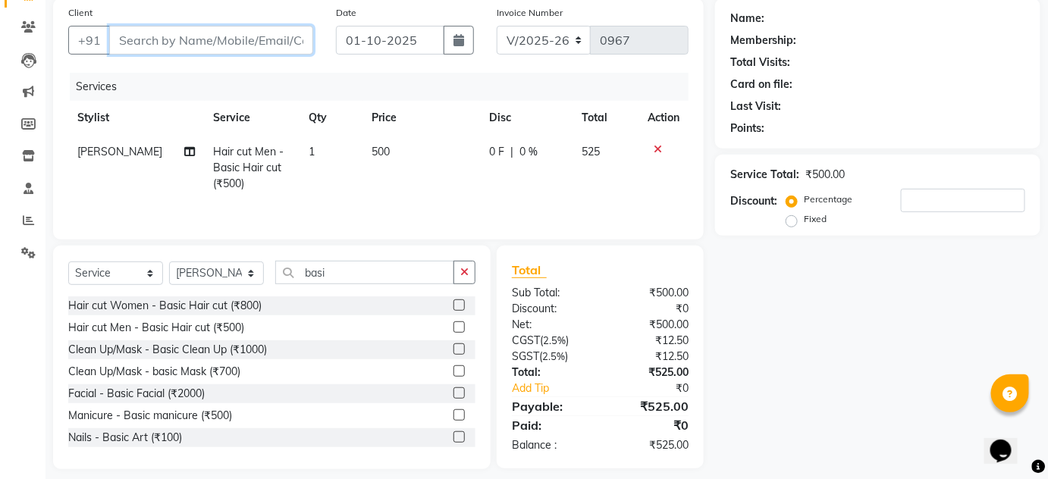
scroll to position [127, 0]
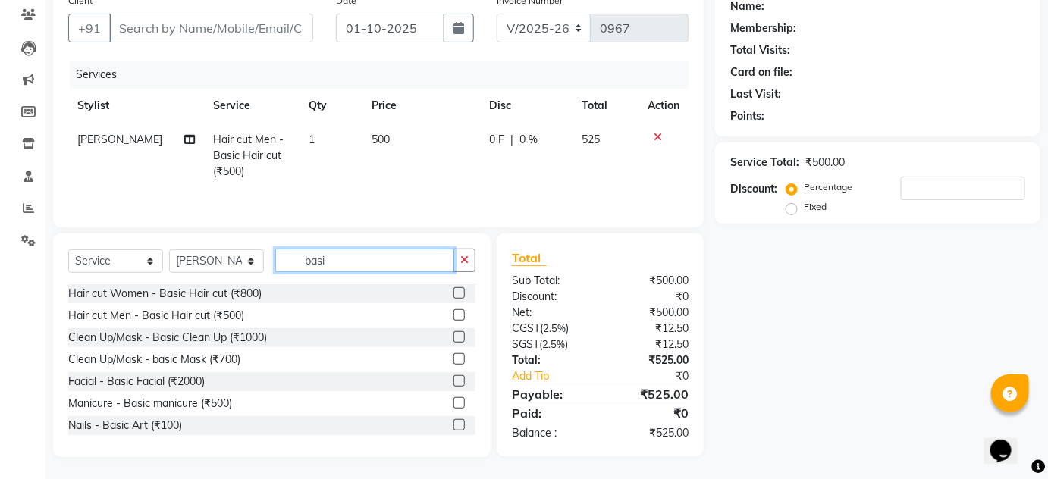
click at [346, 262] on input "basi" at bounding box center [364, 261] width 179 height 24
type input "b"
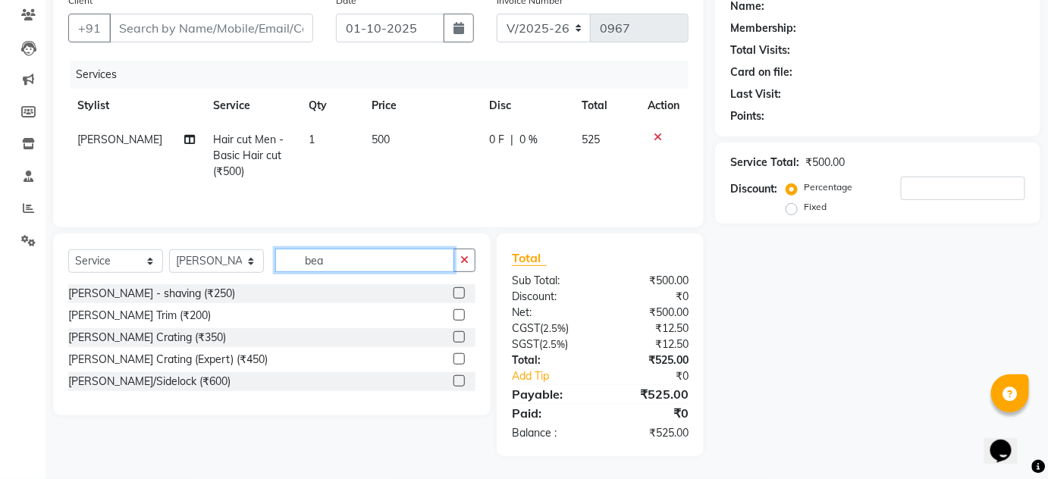
scroll to position [127, 0]
type input "beard"
click at [459, 335] on label at bounding box center [459, 337] width 11 height 11
click at [459, 335] on input "checkbox" at bounding box center [459, 339] width 10 height 10
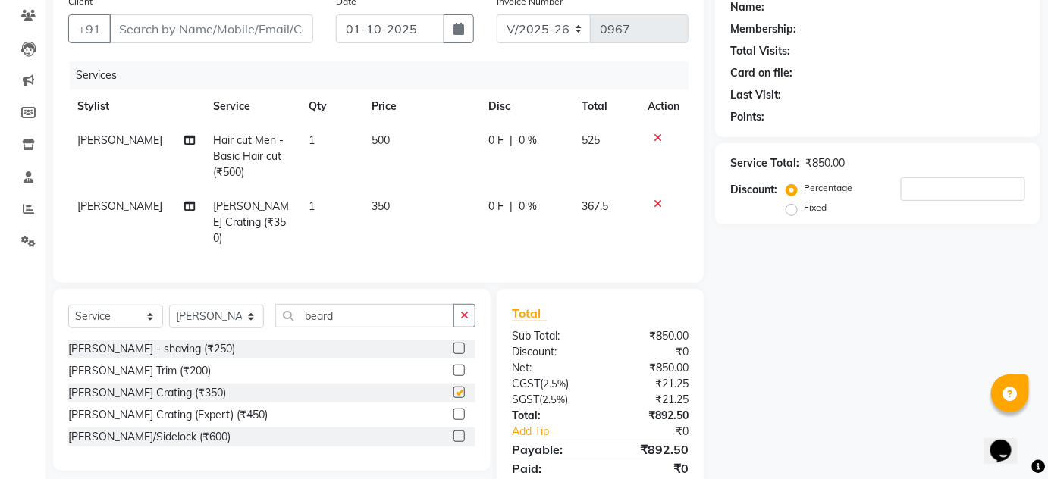
checkbox input "false"
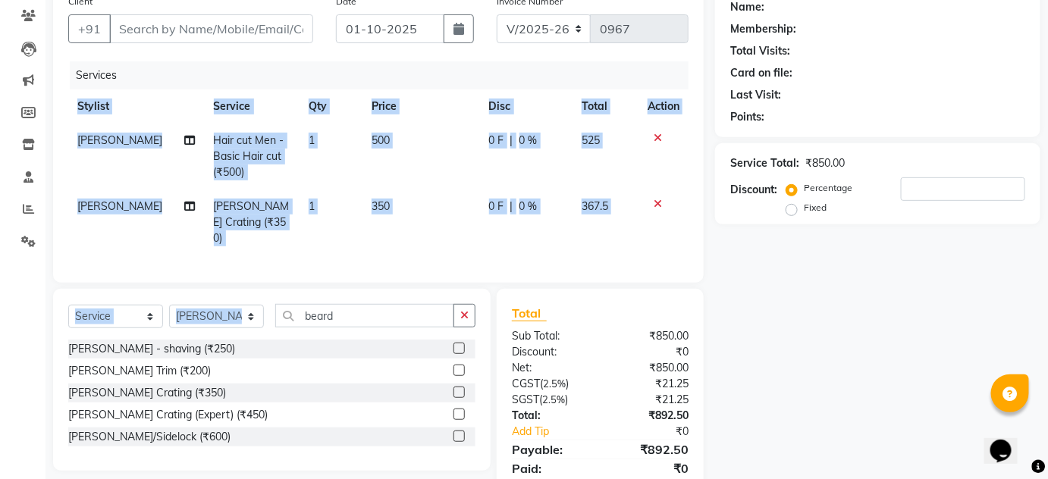
drag, startPoint x: 384, startPoint y: 295, endPoint x: 554, endPoint y: -83, distance: 415.2
click at [554, 0] on html "08047224946 Select Location × Enlive Unisex Salon, Viman Nagar English ENGLISH …" at bounding box center [524, 112] width 1048 height 479
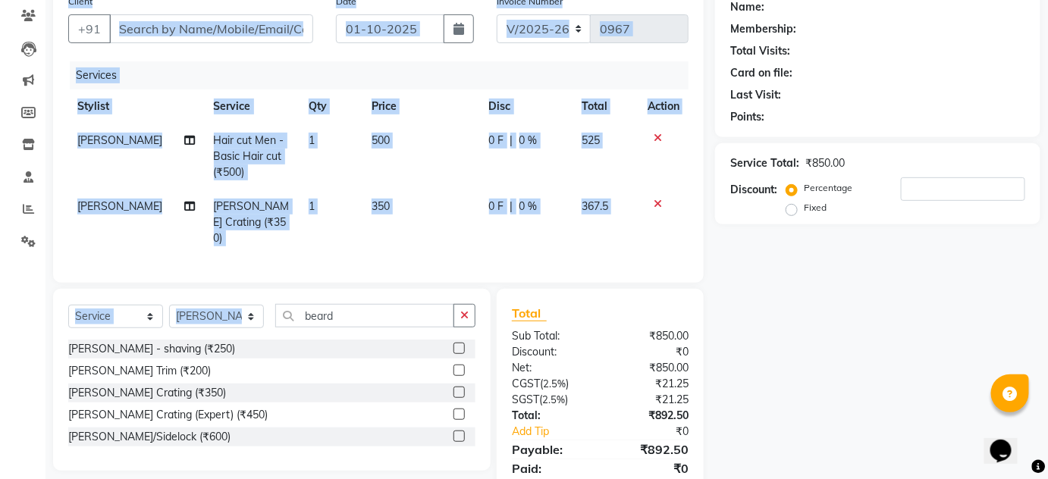
scroll to position [0, 0]
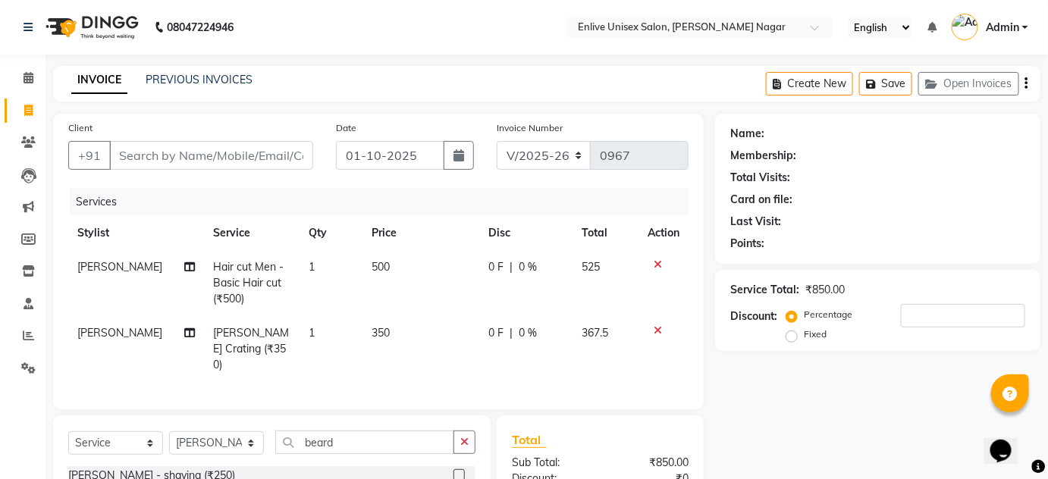
click at [917, 203] on div "Card on file:" at bounding box center [877, 200] width 295 height 16
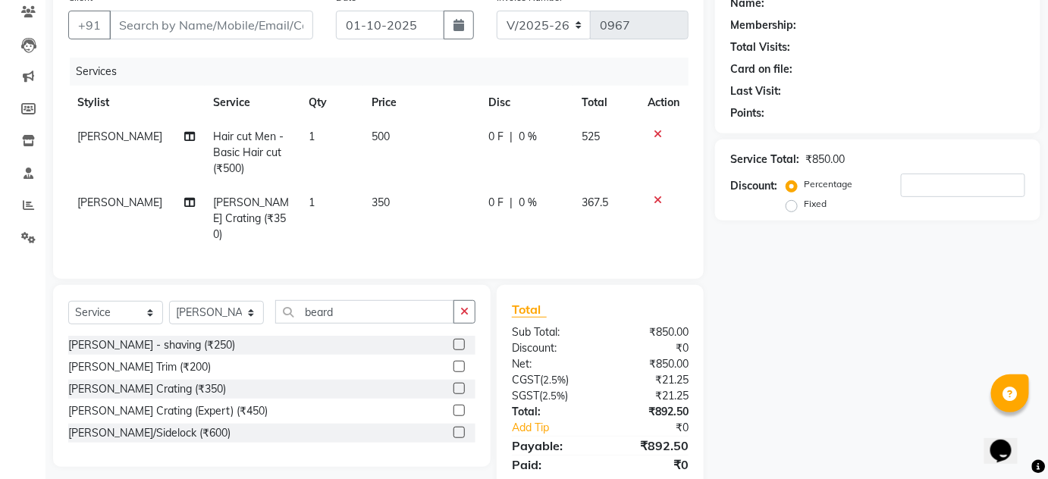
scroll to position [137, 0]
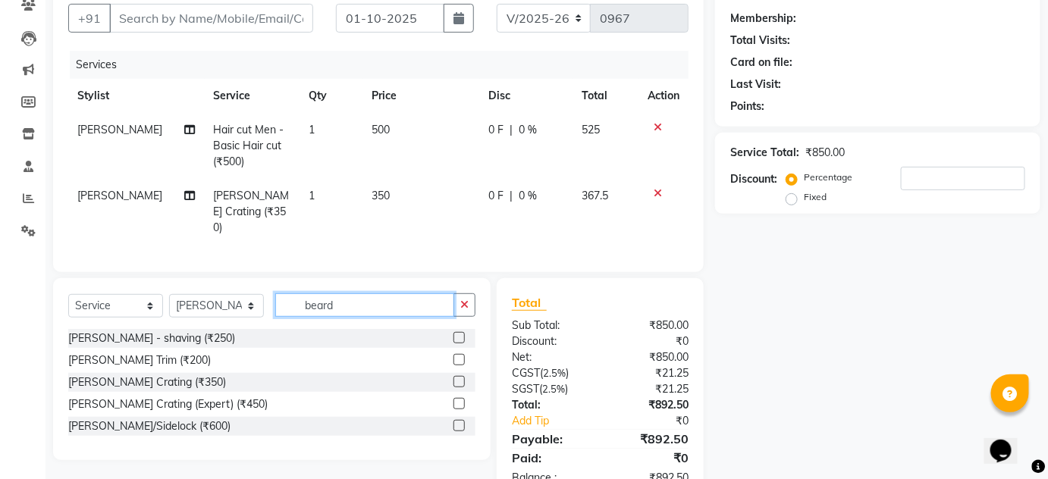
click at [407, 306] on input "beard" at bounding box center [364, 306] width 179 height 24
type input "b"
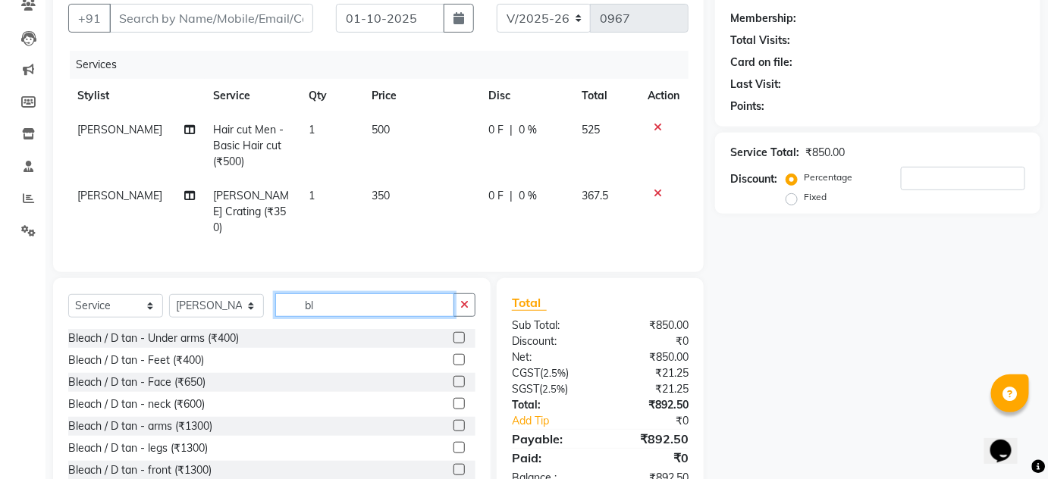
type input "b"
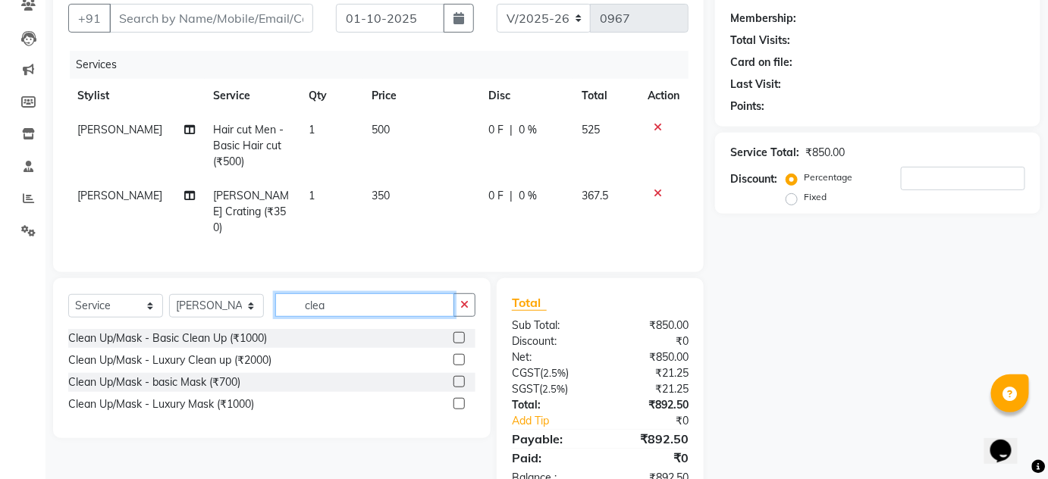
type input "clea"
click at [459, 333] on label at bounding box center [459, 337] width 11 height 11
click at [459, 334] on input "checkbox" at bounding box center [459, 339] width 10 height 10
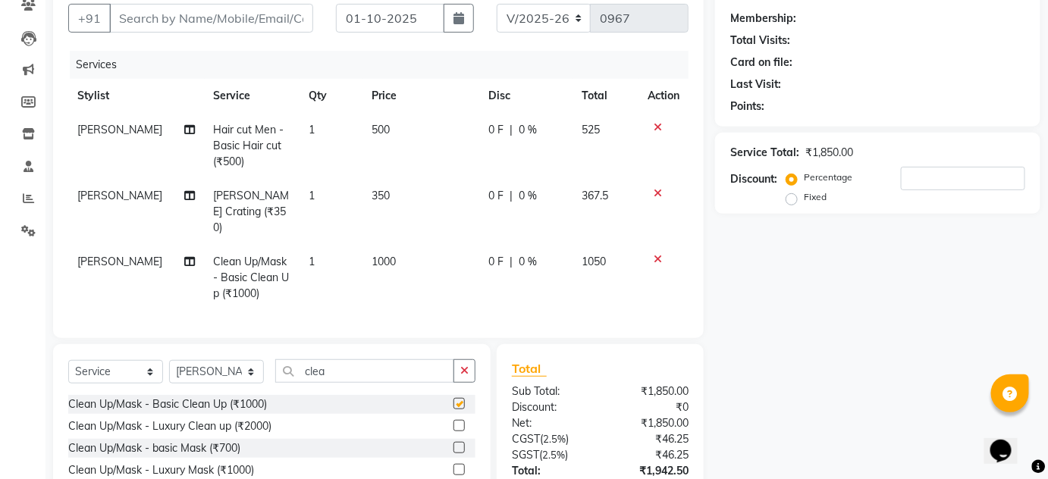
checkbox input "false"
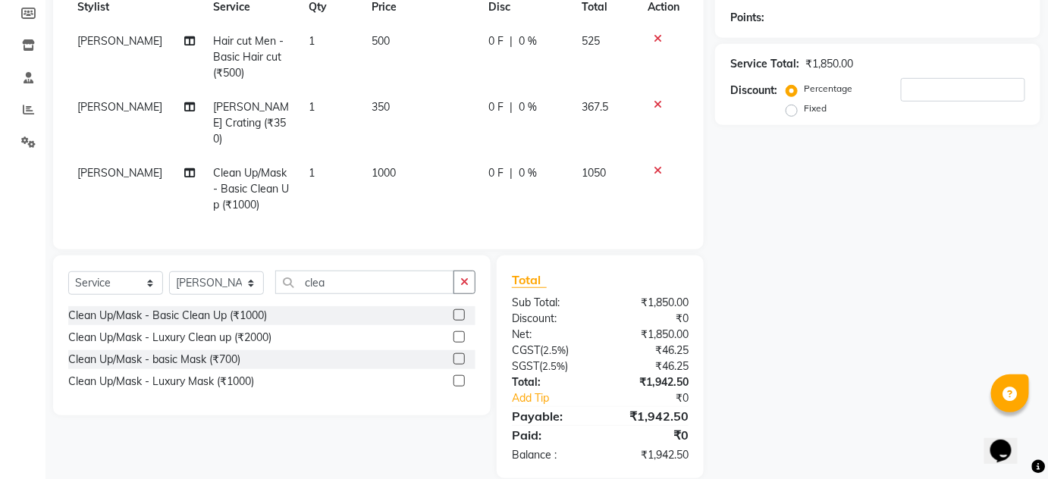
scroll to position [242, 0]
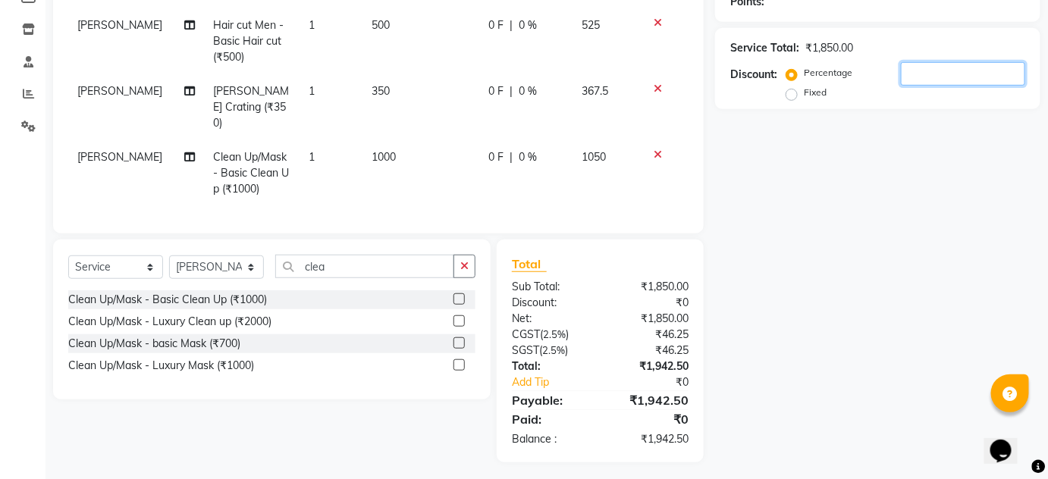
click at [945, 71] on input "number" at bounding box center [963, 74] width 124 height 24
type input "10"
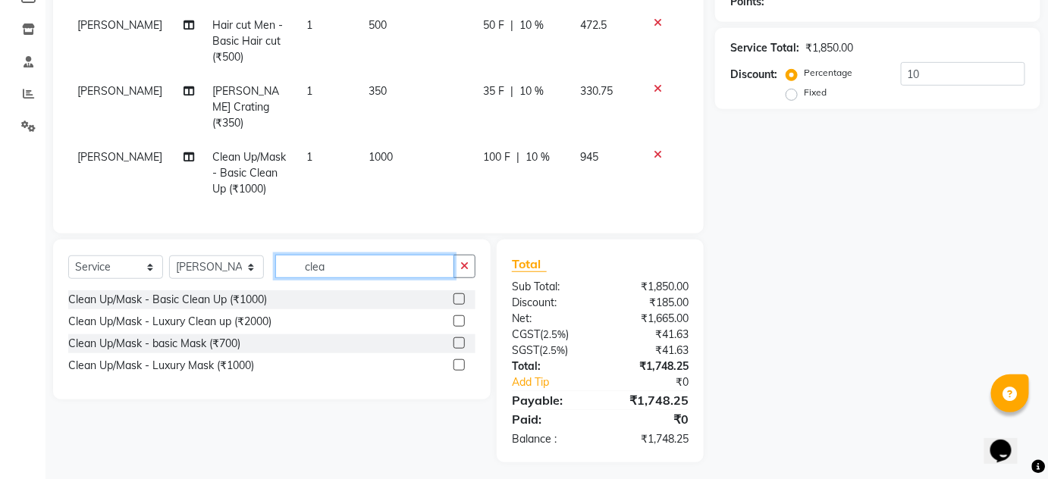
drag, startPoint x: 350, startPoint y: 269, endPoint x: 0, endPoint y: 511, distance: 425.7
click at [354, 255] on input "clea" at bounding box center [364, 267] width 179 height 24
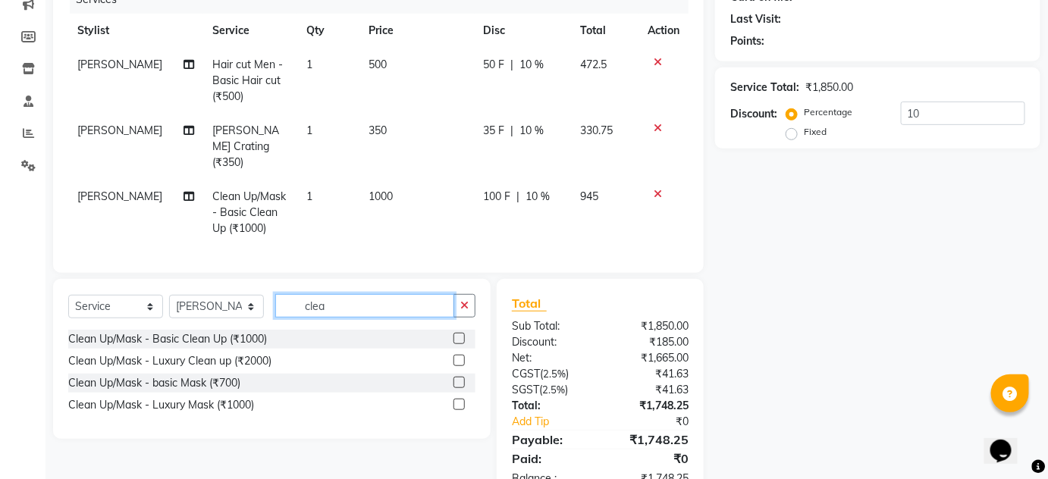
scroll to position [173, 0]
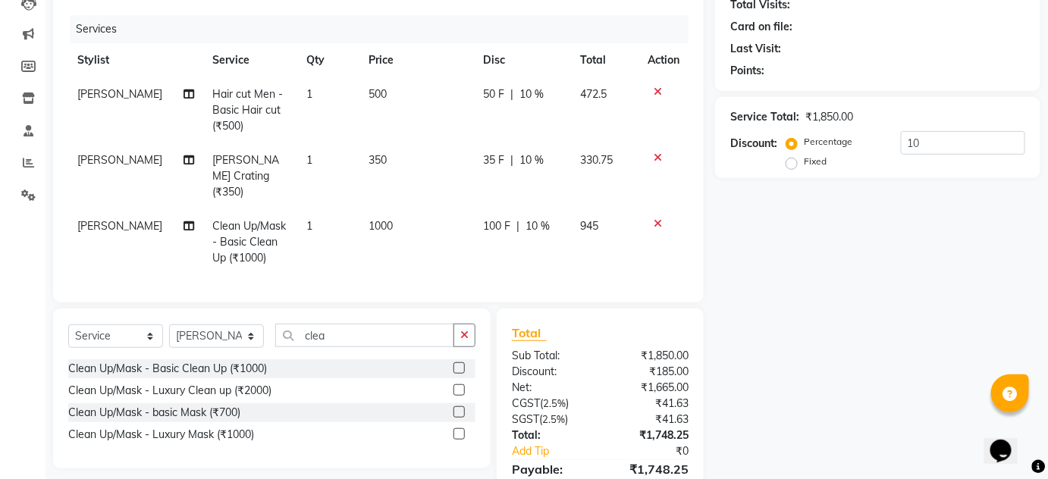
click at [658, 218] on icon at bounding box center [658, 223] width 8 height 11
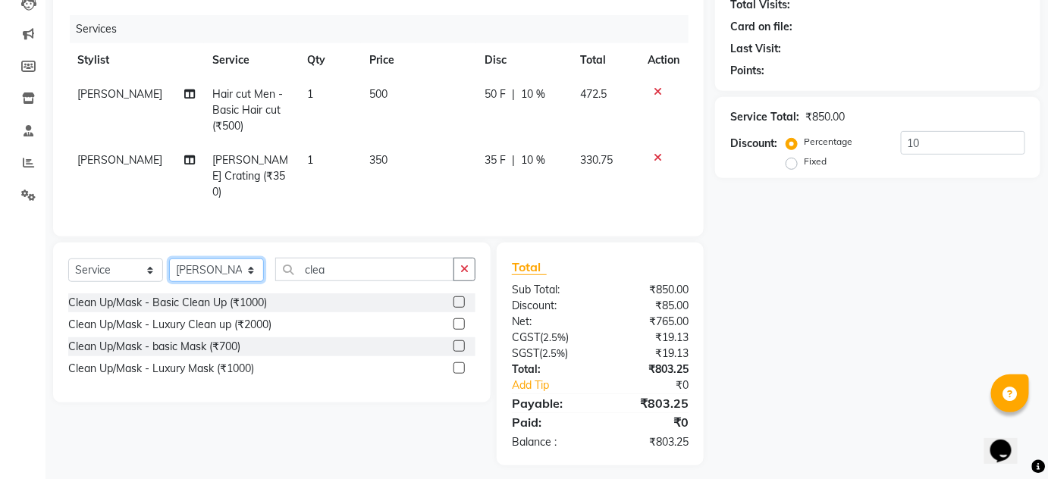
click at [250, 260] on select "Select Stylist [PERSON_NAME] Nitin Sir sameer [PERSON_NAME] [PERSON_NAME] [PERS…" at bounding box center [216, 271] width 95 height 24
select select "93468"
click at [169, 259] on select "Select Stylist [PERSON_NAME] Nitin Sir sameer [PERSON_NAME] [PERSON_NAME] [PERS…" at bounding box center [216, 271] width 95 height 24
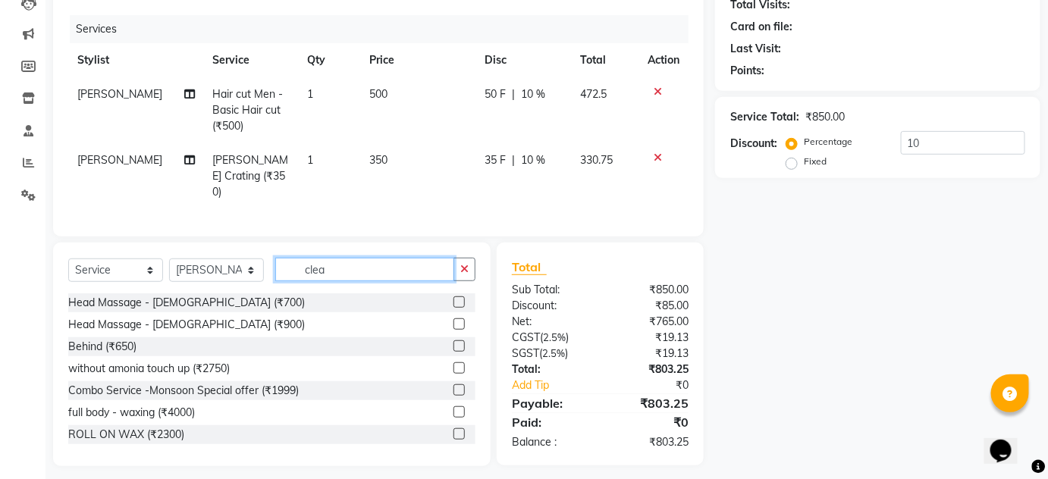
click at [329, 262] on input "clea" at bounding box center [364, 270] width 179 height 24
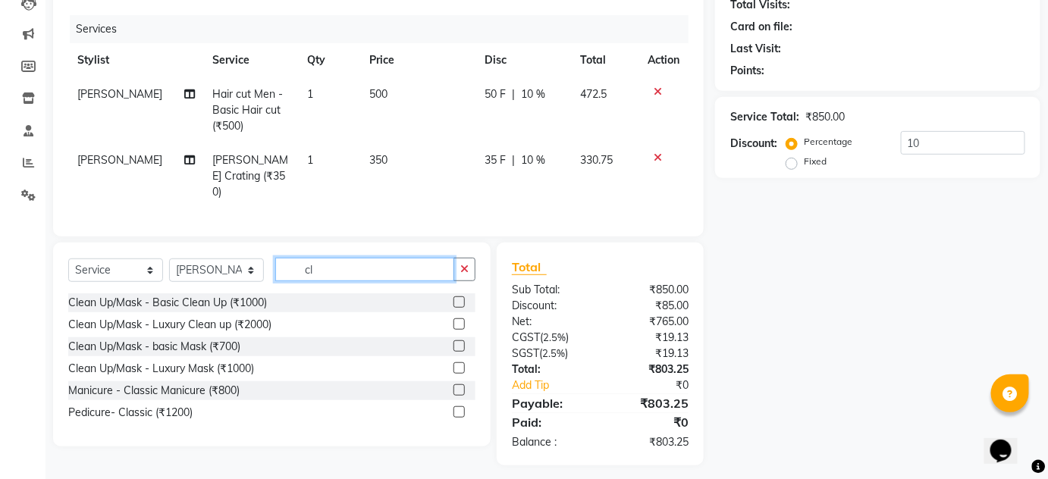
type input "c"
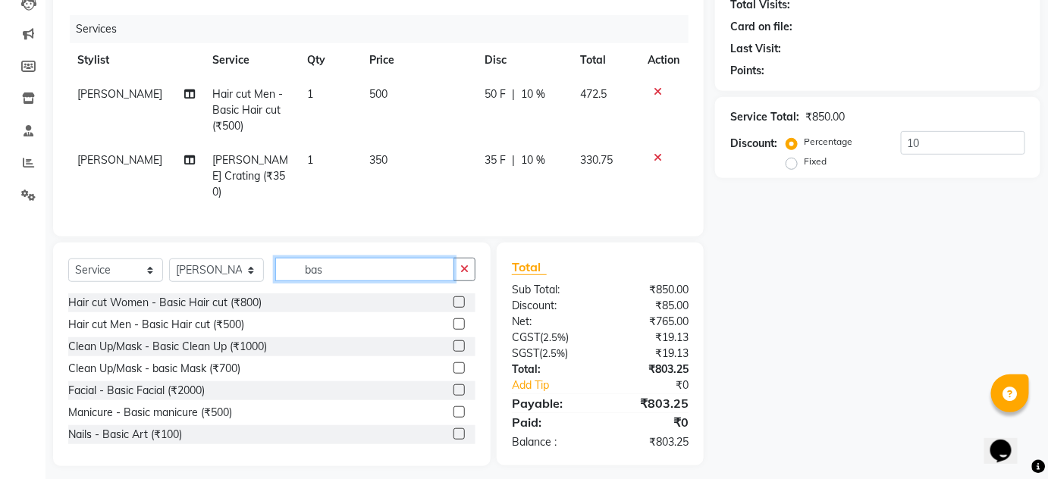
type input "bas"
click at [454, 342] on label at bounding box center [459, 346] width 11 height 11
click at [454, 342] on input "checkbox" at bounding box center [459, 347] width 10 height 10
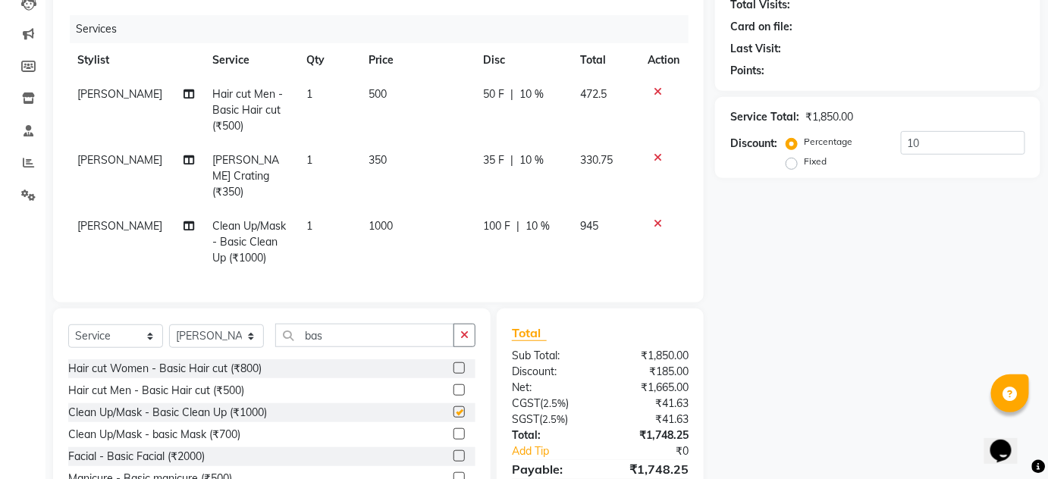
checkbox input "false"
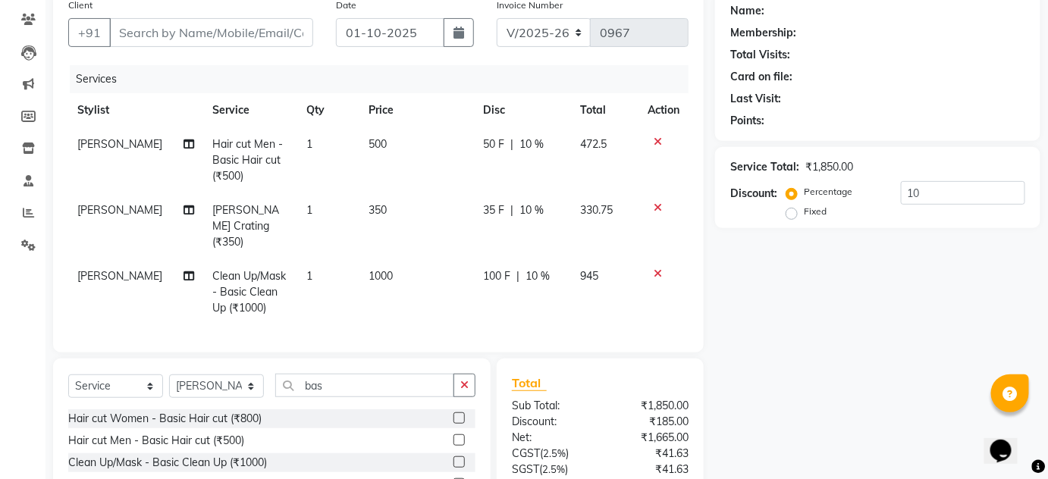
scroll to position [137, 0]
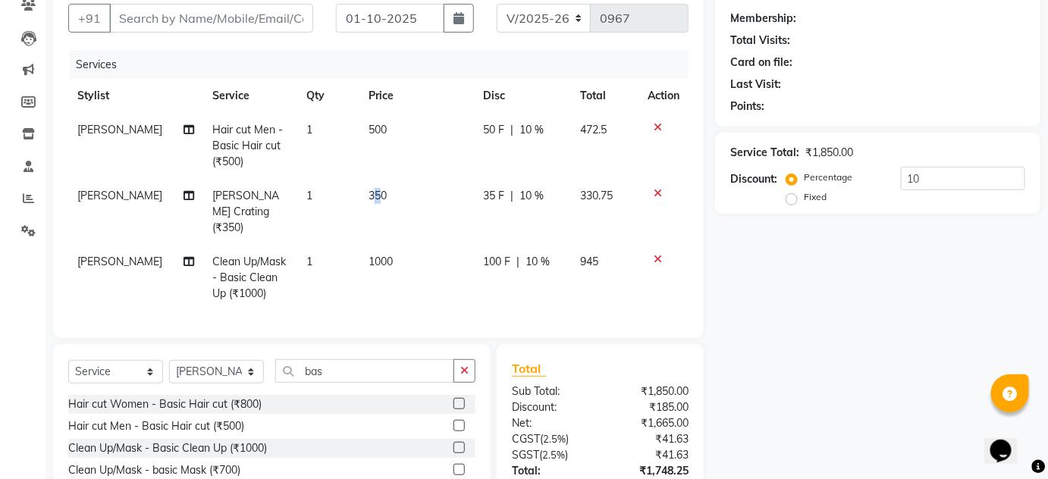
click at [372, 193] on span "350" at bounding box center [378, 196] width 18 height 14
select select "91311"
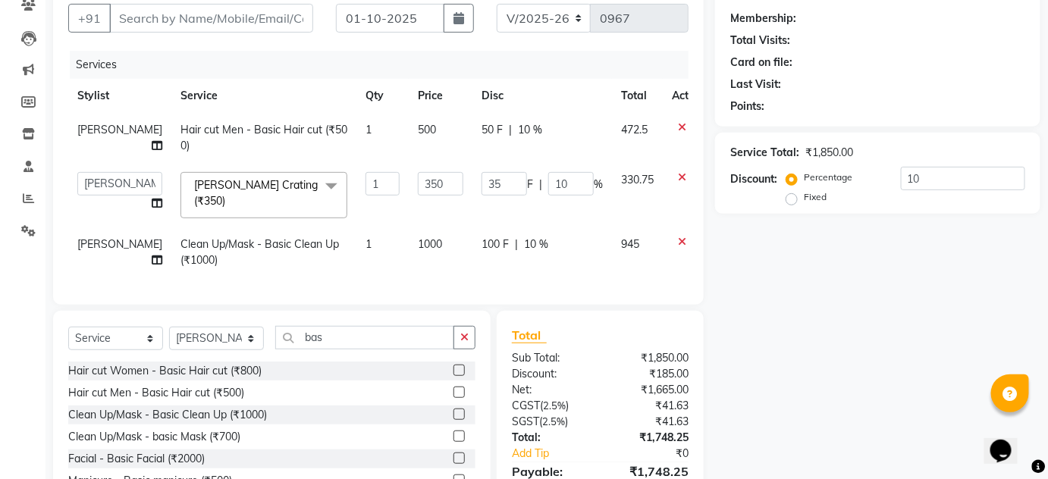
click at [375, 196] on tr "Arti lohar Nitin Sir sameer sapna shahrukh Shubhangi Vikas Yasmeen Beard - Bear…" at bounding box center [390, 195] width 645 height 64
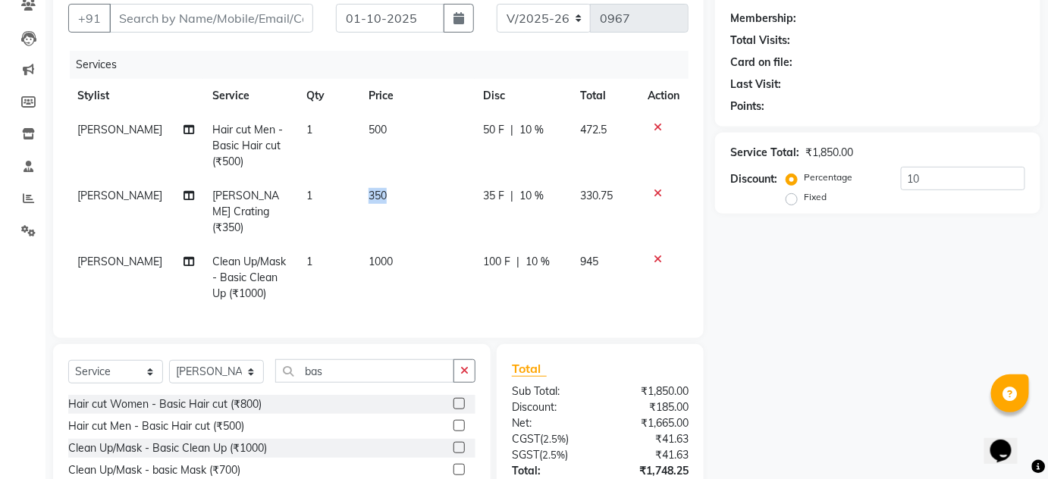
click at [376, 197] on td "350" at bounding box center [417, 212] width 115 height 66
select select "91311"
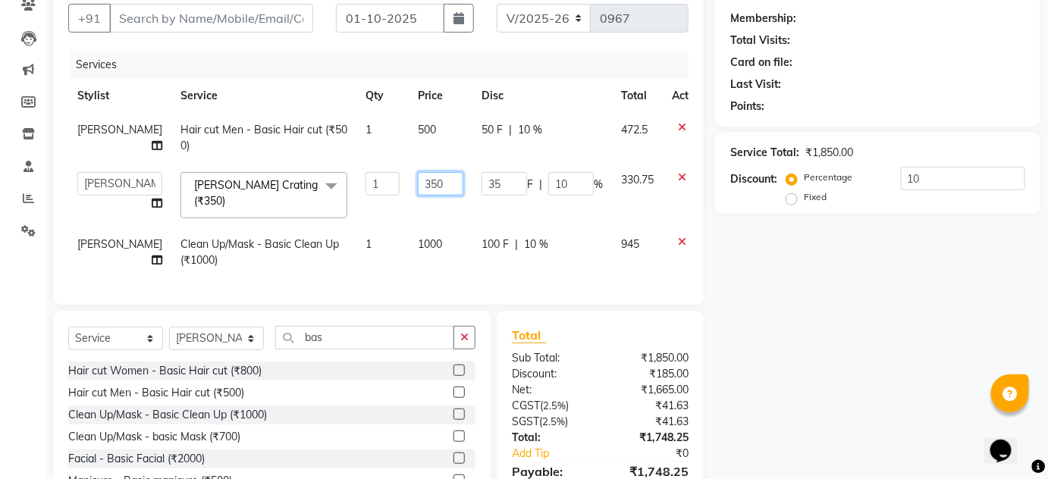
click at [418, 183] on input "350" at bounding box center [441, 184] width 46 height 24
type input "300"
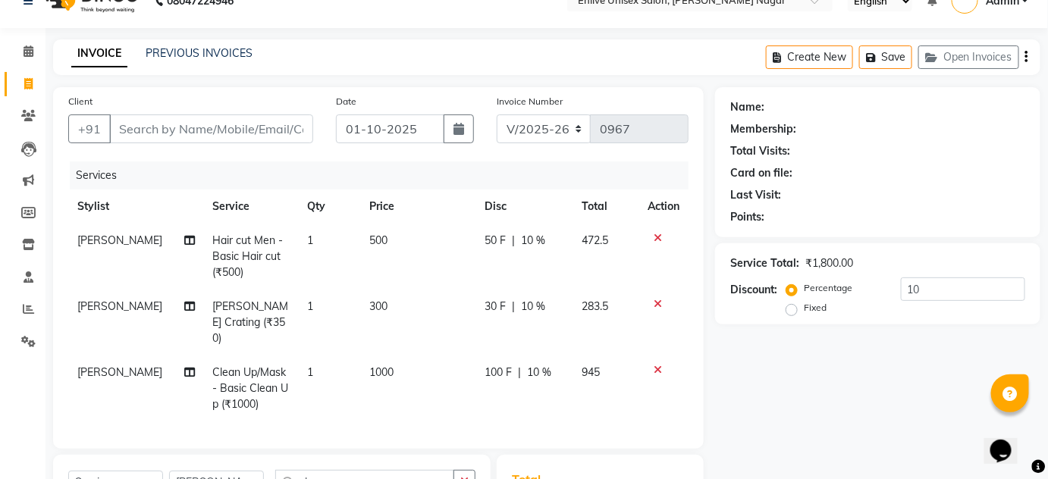
scroll to position [68, 0]
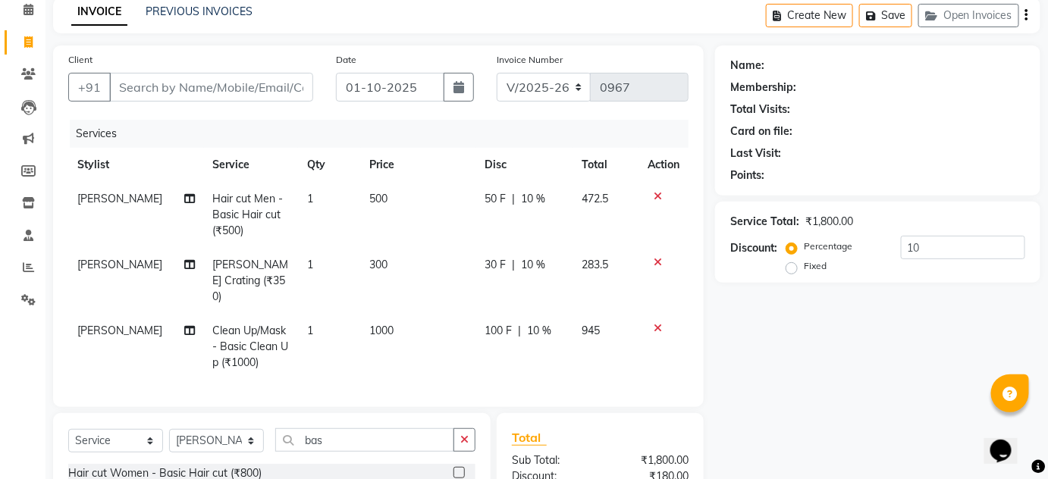
click at [263, 281] on span "Beard - Beard Crating (₹350)" at bounding box center [251, 281] width 76 height 46
select select "91311"
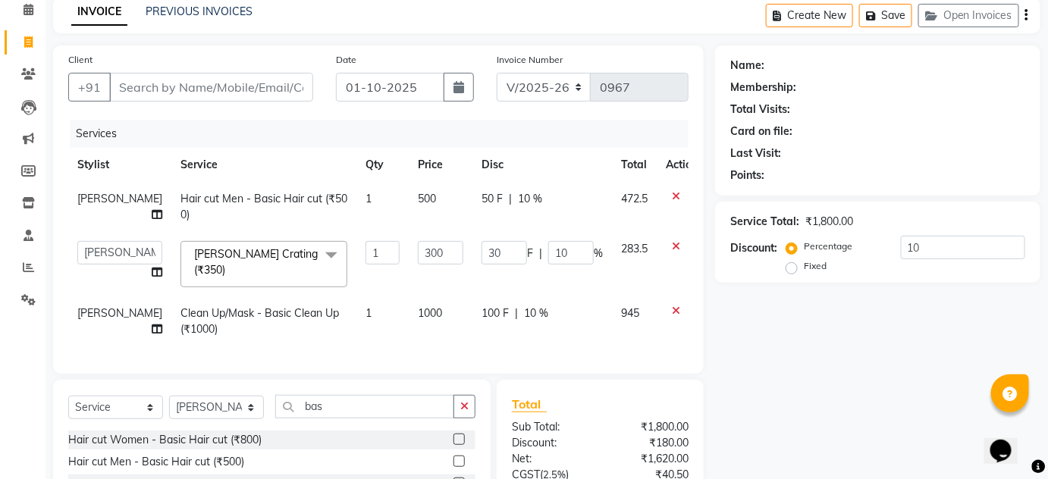
click at [263, 281] on span "Beard - Beard Crating (₹350) x" at bounding box center [258, 265] width 137 height 36
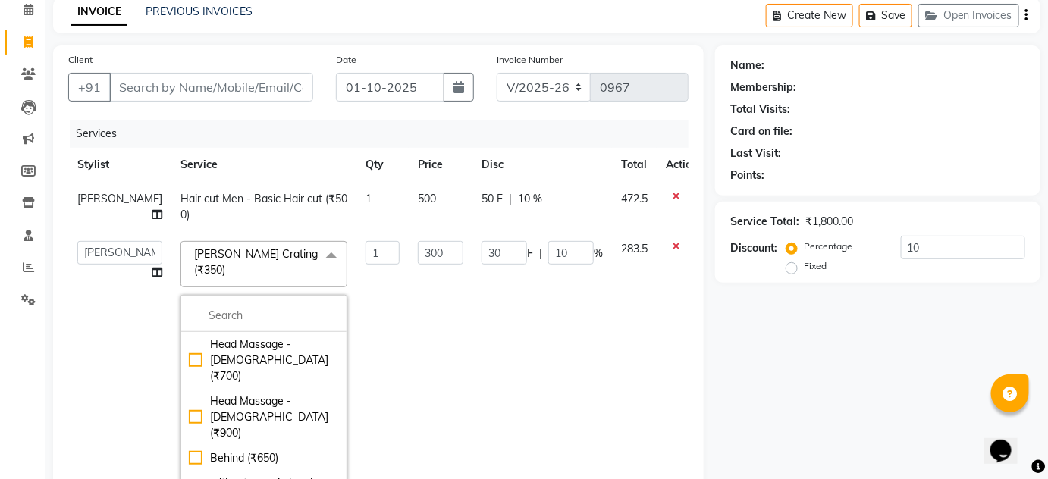
click at [432, 303] on td "300" at bounding box center [441, 361] width 64 height 259
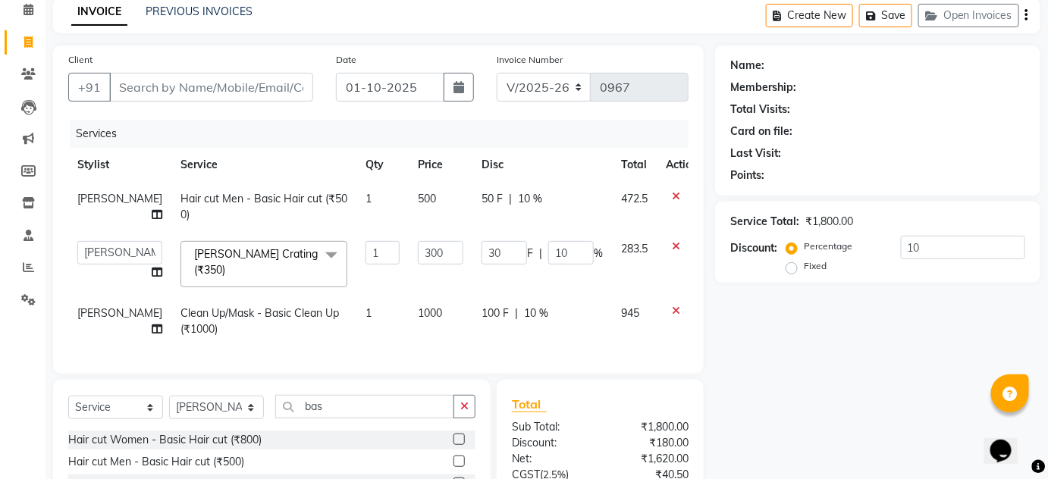
drag, startPoint x: 942, startPoint y: 365, endPoint x: 900, endPoint y: 244, distance: 127.9
click at [941, 366] on div "Name: Membership: Total Visits: Card on file: Last Visit: Points: Service Total…" at bounding box center [883, 325] width 337 height 558
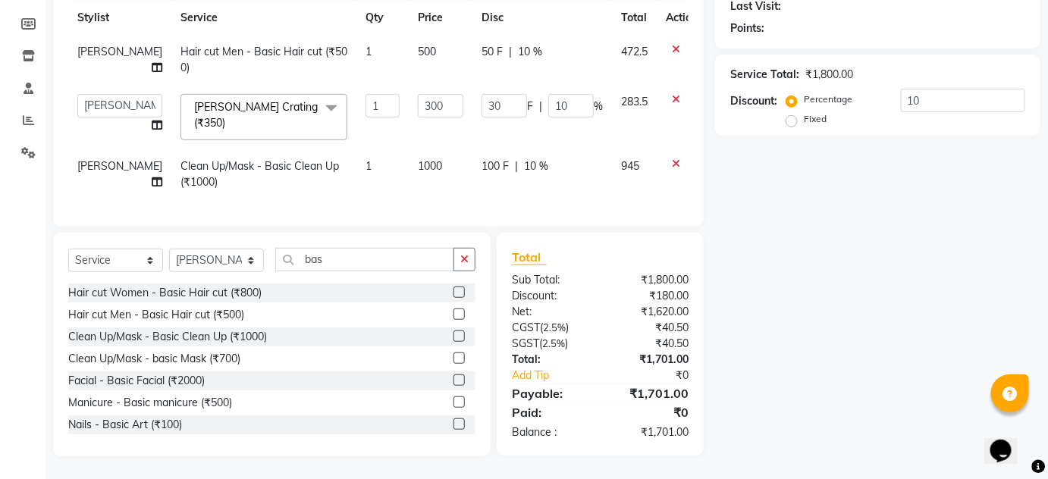
scroll to position [225, 0]
click at [302, 190] on div "Services Stylist Service Qty Price Disc Total Action shahrukh Hair cut Men - Ba…" at bounding box center [378, 92] width 620 height 239
click at [423, 102] on input "300" at bounding box center [441, 106] width 46 height 24
click at [420, 101] on input "300" at bounding box center [441, 106] width 46 height 24
type input "350"
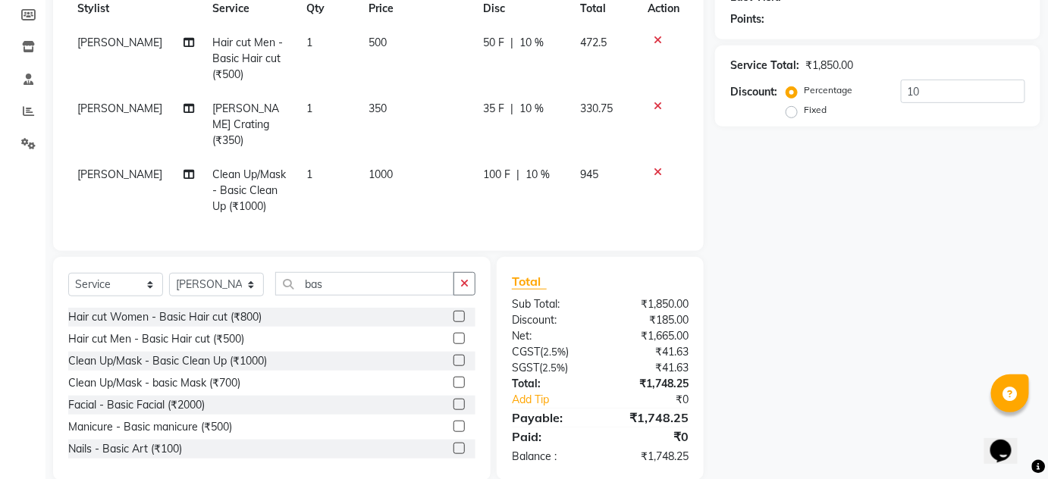
click at [859, 239] on div "Name: Membership: Total Visits: Card on file: Last Visit: Points: Service Total…" at bounding box center [883, 185] width 337 height 592
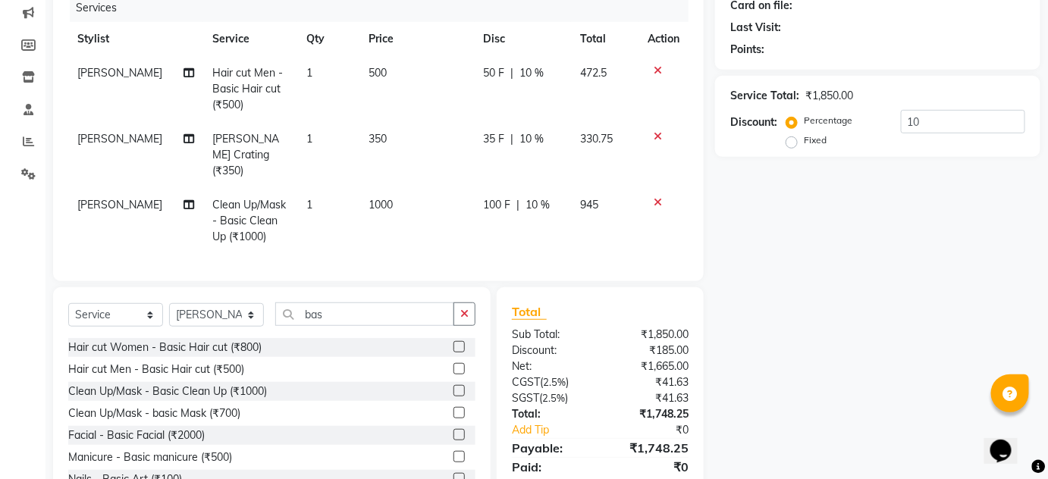
scroll to position [174, 0]
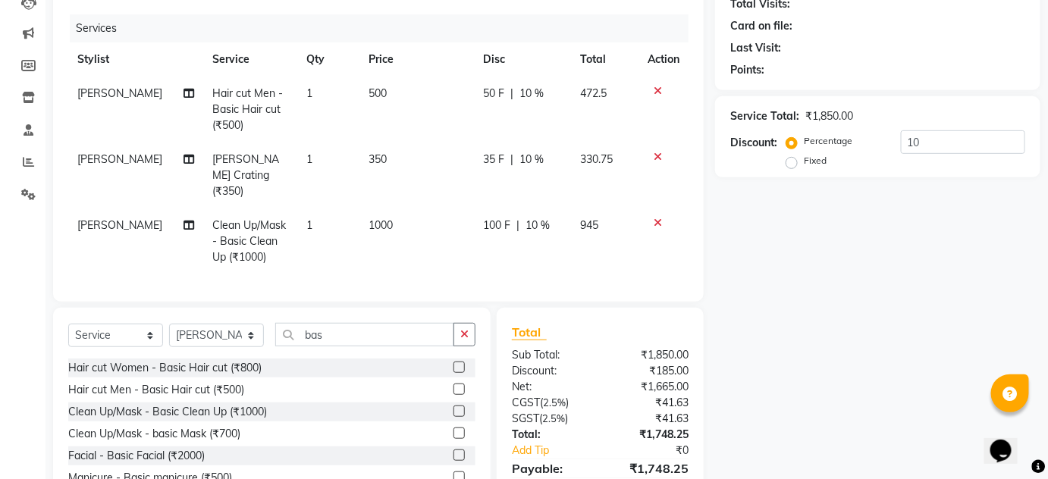
click at [369, 161] on span "350" at bounding box center [378, 159] width 18 height 14
select select "91311"
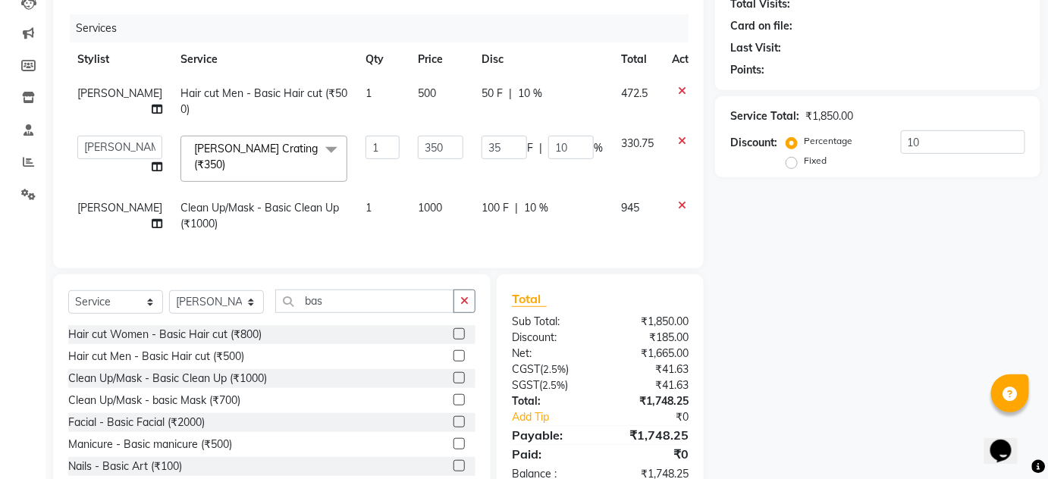
click at [369, 161] on td "1" at bounding box center [383, 159] width 52 height 64
click at [418, 145] on input "350" at bounding box center [441, 148] width 46 height 24
type input "300"
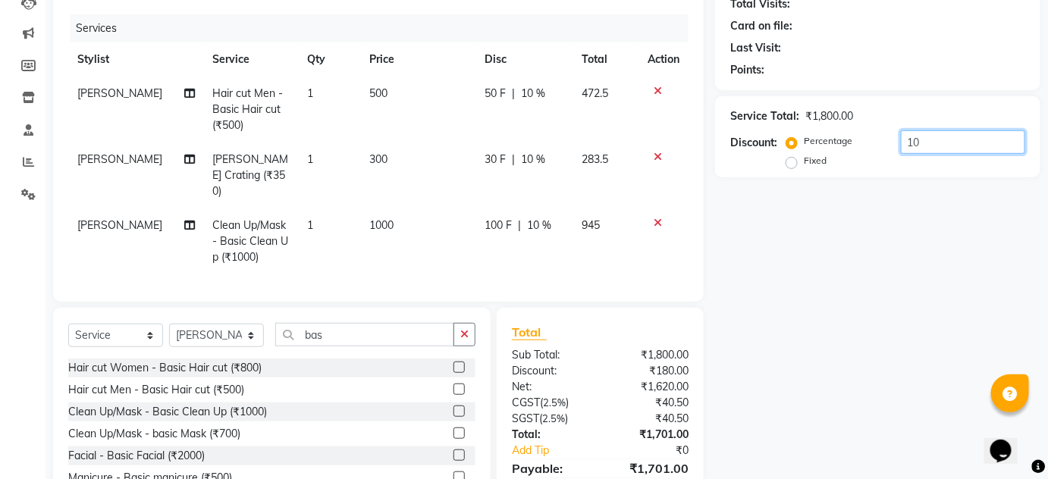
drag, startPoint x: 991, startPoint y: 361, endPoint x: 438, endPoint y: 260, distance: 561.4
click at [980, 354] on div "Name: Membership: Total Visits: Card on file: Last Visit: Points: Service Total…" at bounding box center [883, 236] width 337 height 592
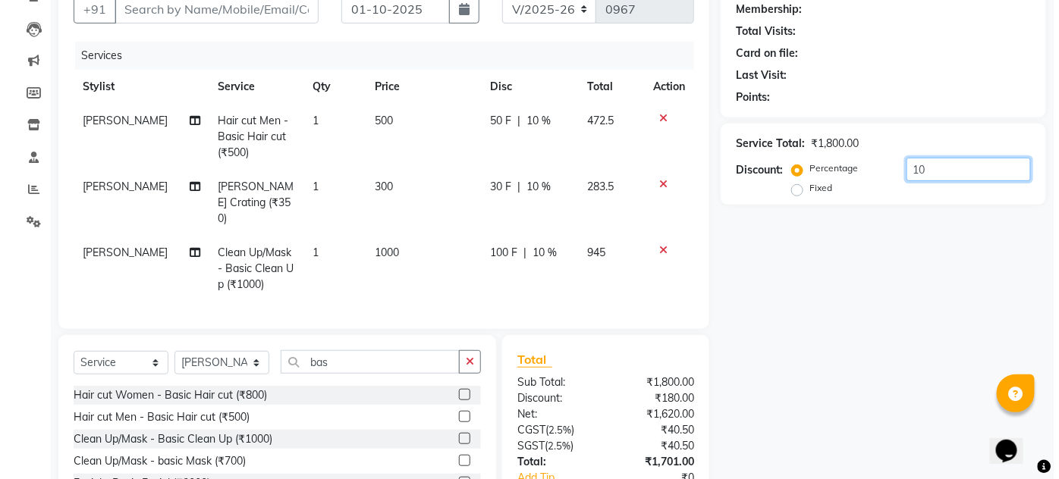
scroll to position [0, 0]
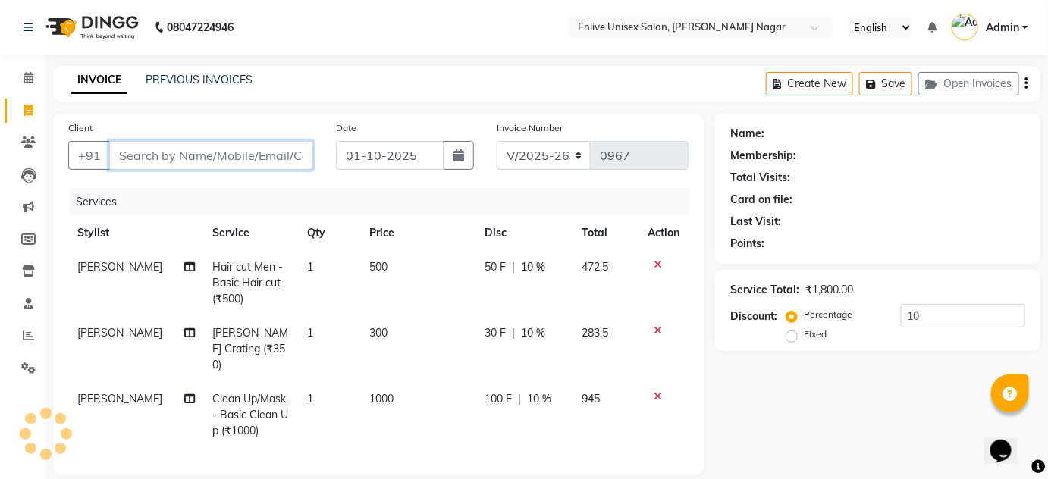
drag, startPoint x: 259, startPoint y: 159, endPoint x: 1058, endPoint y: 99, distance: 801.0
click at [274, 152] on input "Client" at bounding box center [211, 155] width 204 height 29
type input "7"
type input "0"
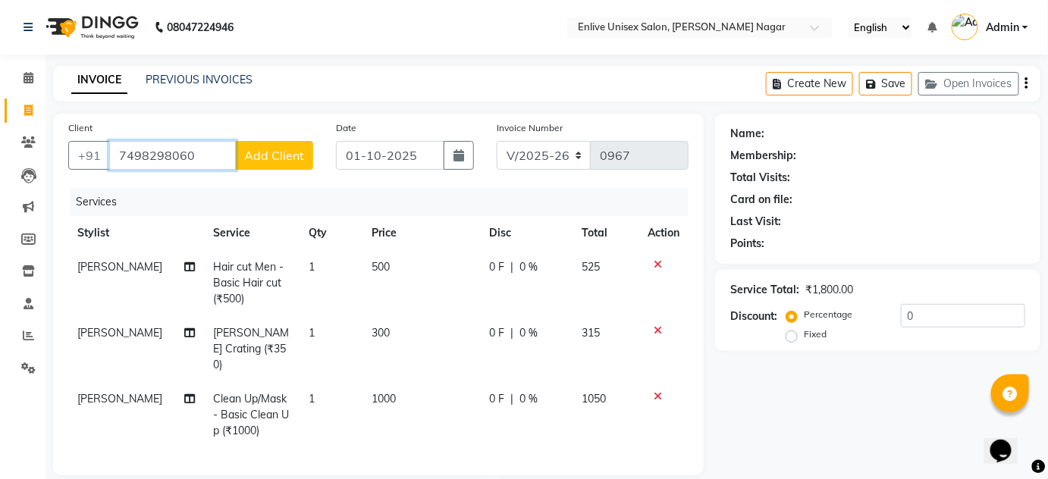
type input "7498298060"
click at [275, 150] on span "Add Client" at bounding box center [274, 155] width 60 height 15
select select "22"
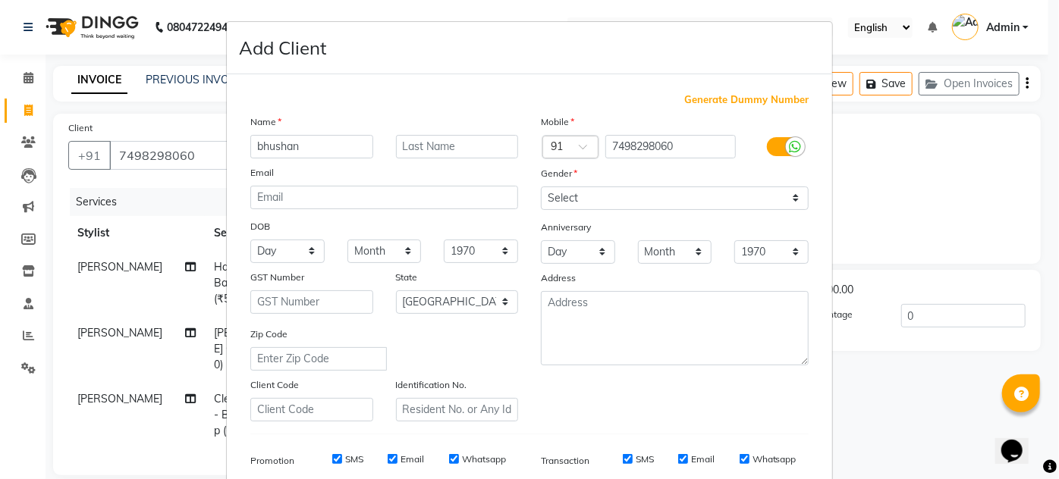
type input "bhushan"
click at [447, 146] on input "text" at bounding box center [457, 147] width 123 height 24
type input "."
click at [792, 197] on select "Select Male Female Other Prefer Not To Say" at bounding box center [675, 199] width 268 height 24
select select "male"
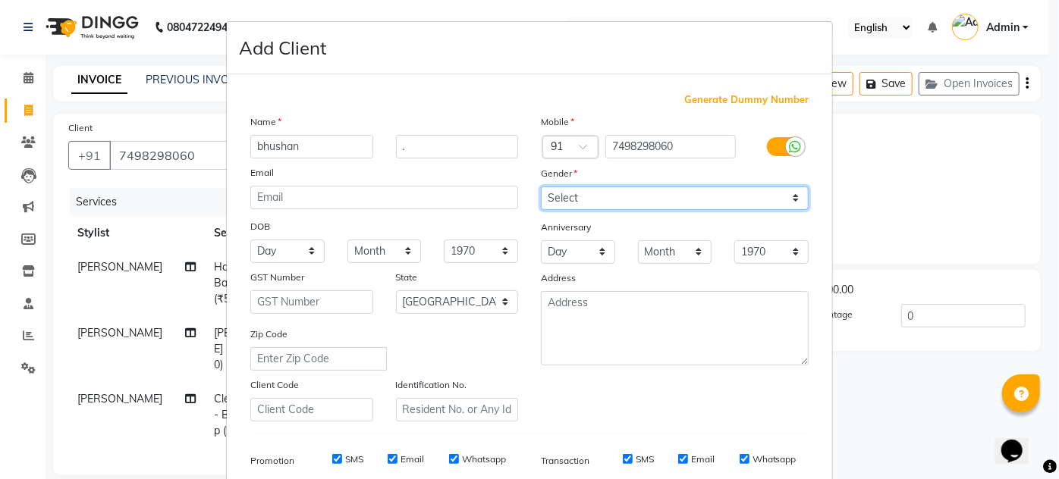
click at [541, 187] on select "Select Male Female Other Prefer Not To Say" at bounding box center [675, 199] width 268 height 24
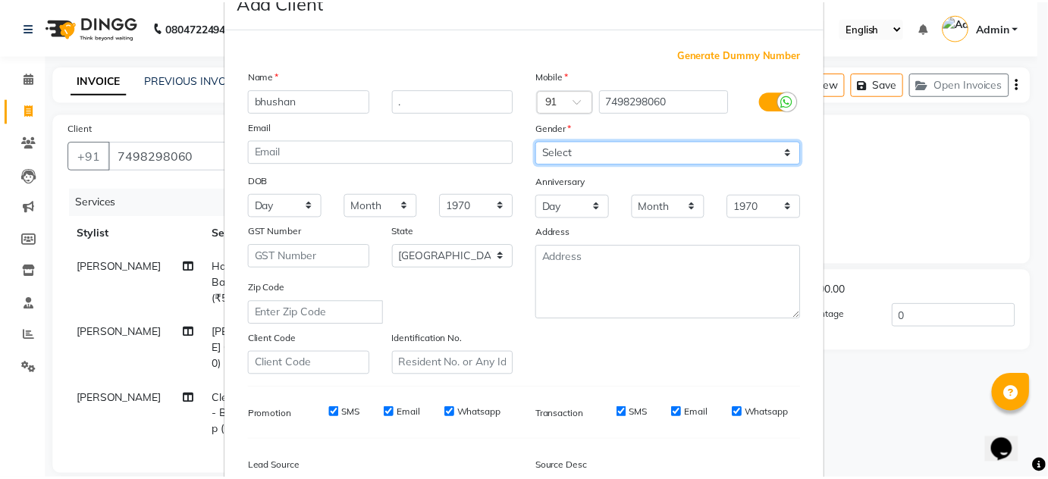
scroll to position [220, 0]
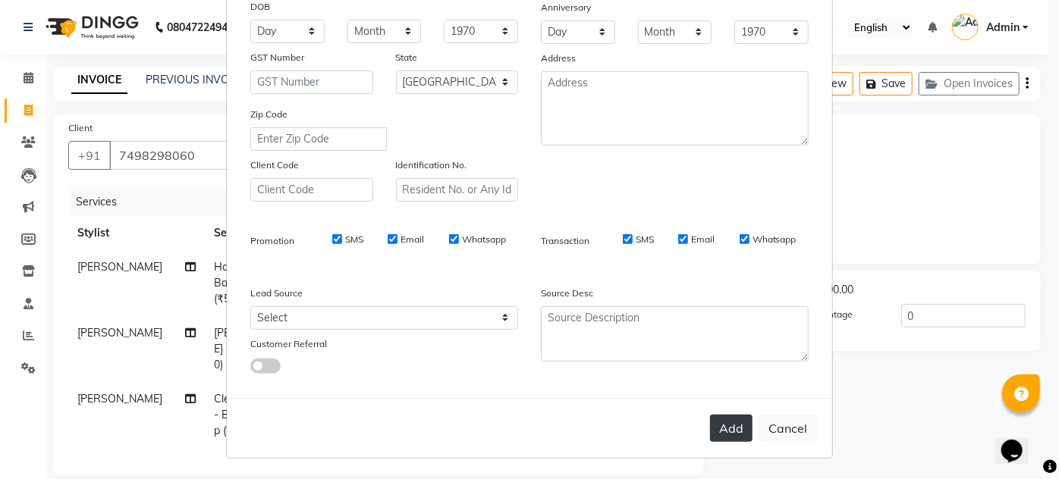
click at [724, 426] on button "Add" at bounding box center [731, 428] width 42 height 27
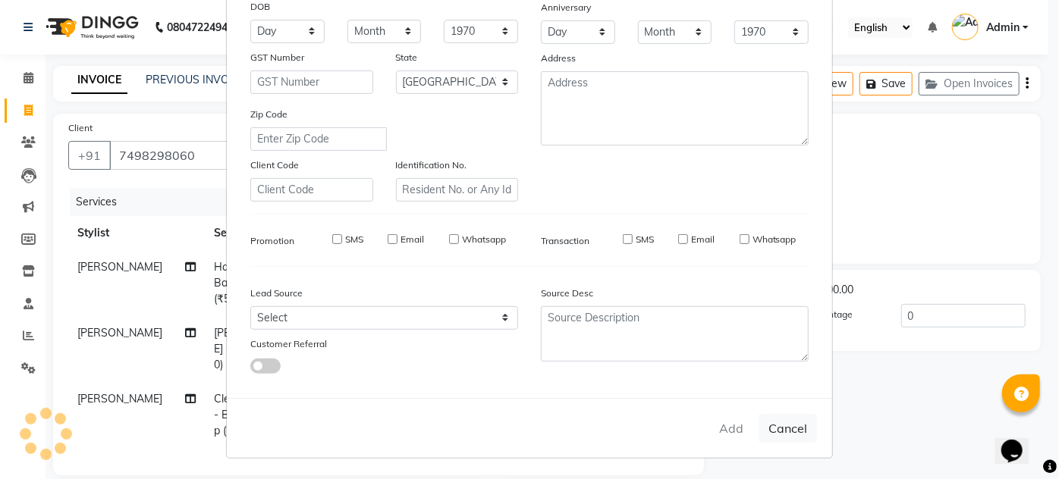
select select
select select "null"
select select
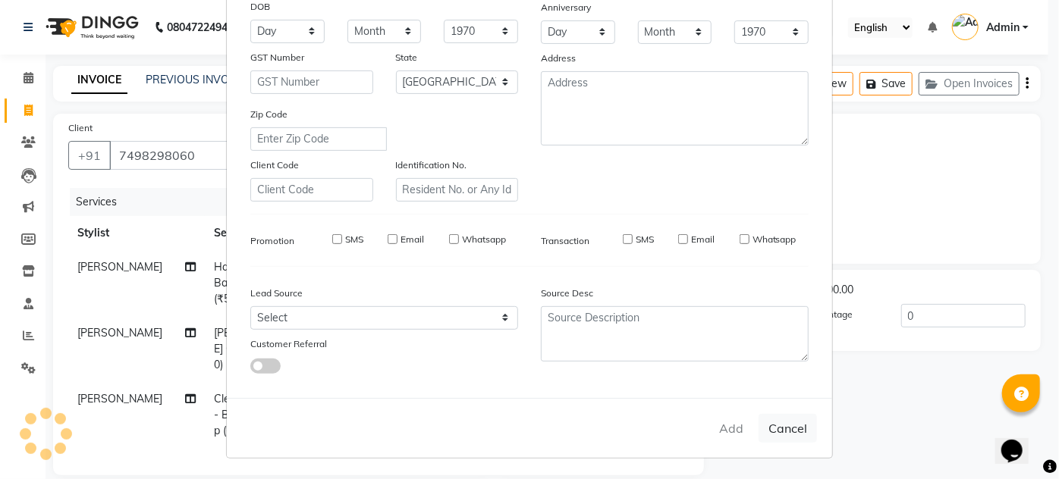
select select
checkbox input "false"
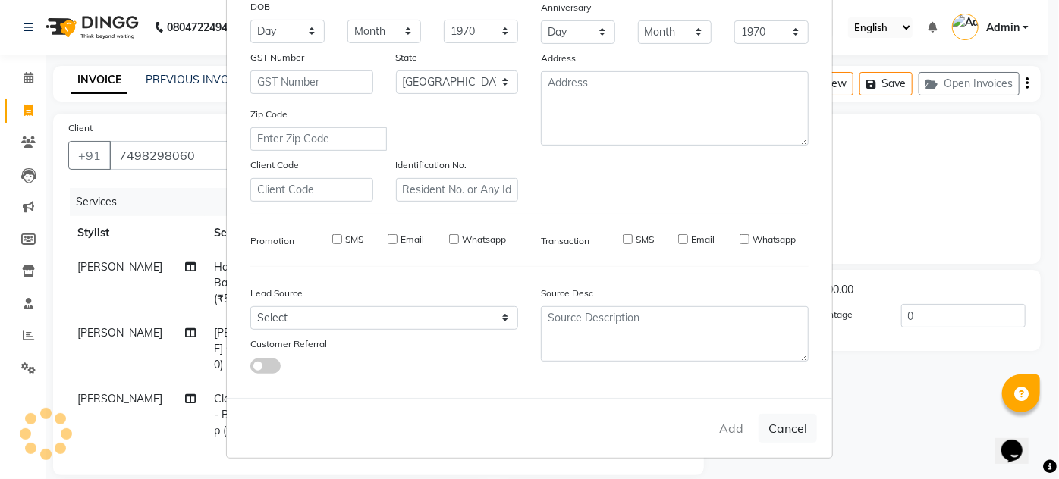
checkbox input "false"
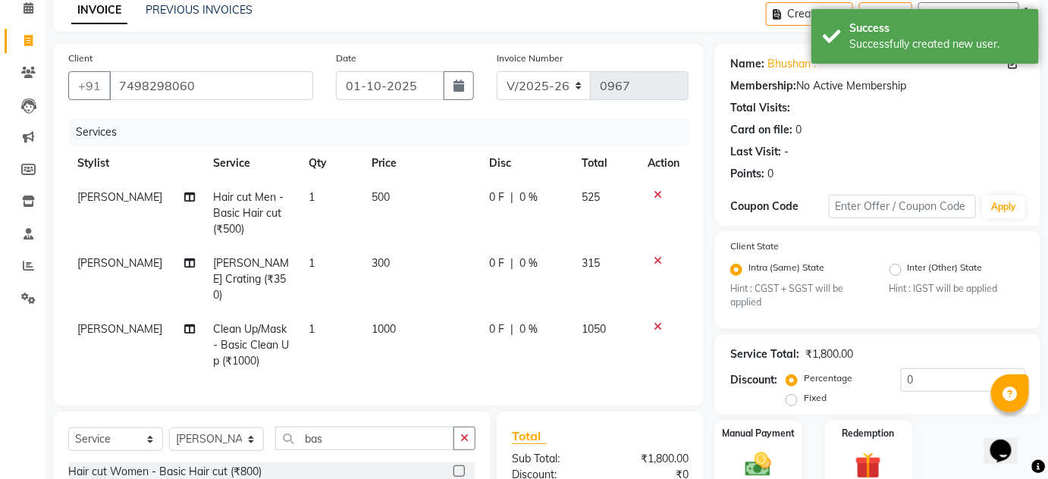
scroll to position [137, 0]
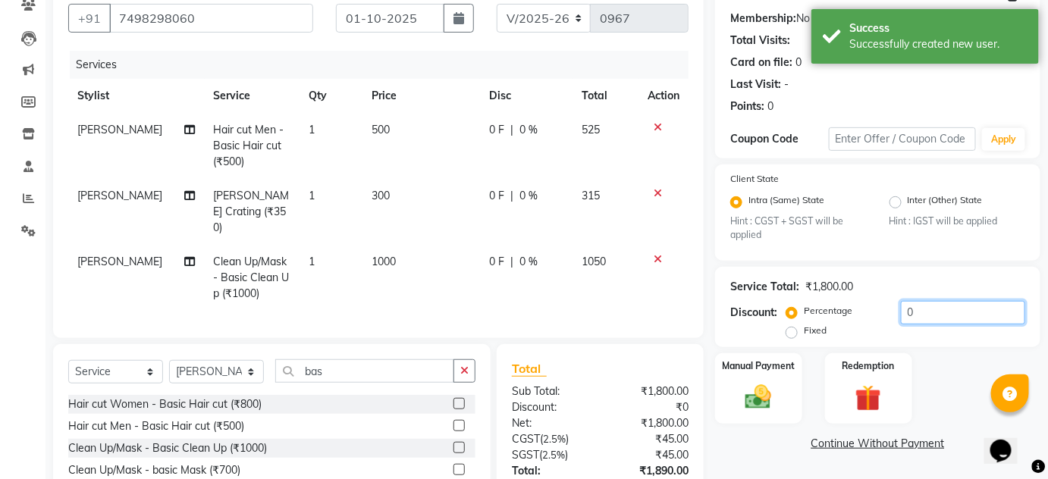
click at [963, 316] on input "0" at bounding box center [963, 313] width 124 height 24
type input "0"
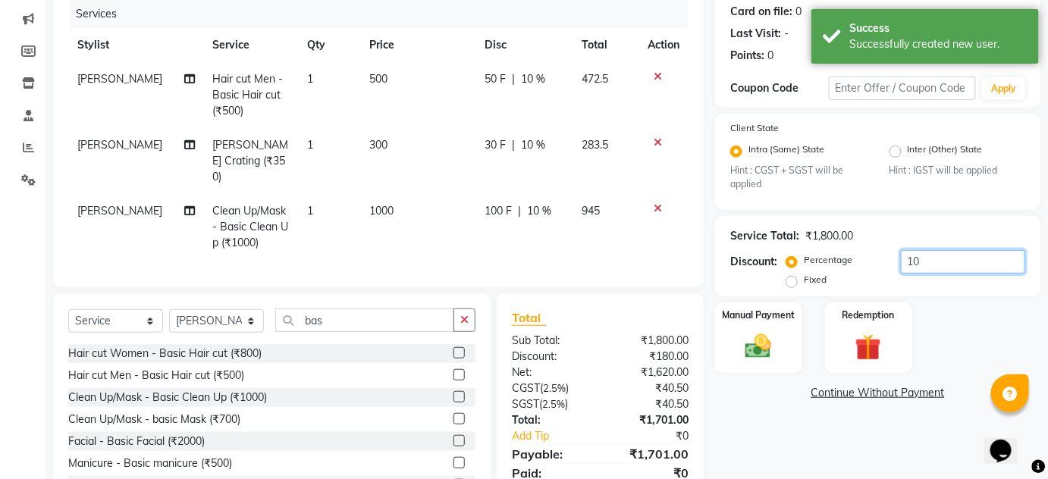
scroll to position [243, 0]
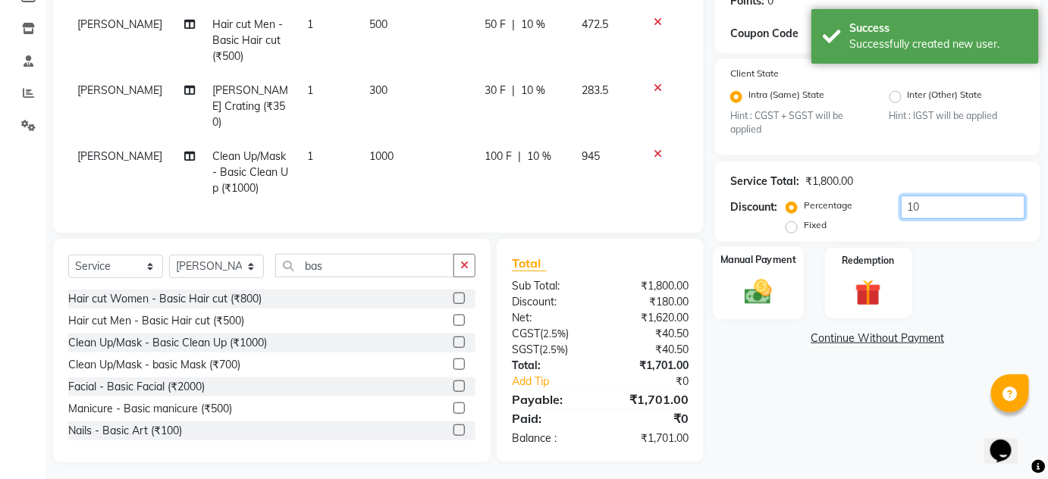
type input "10"
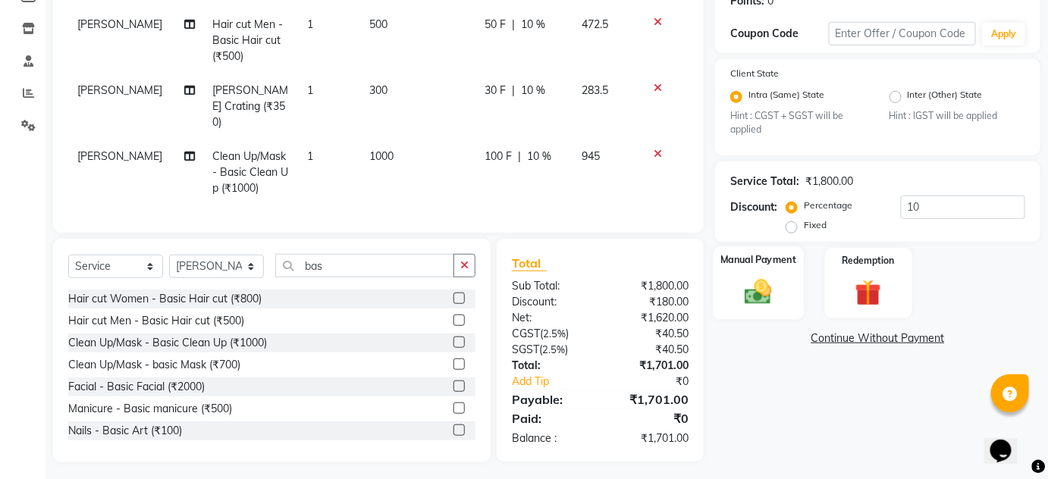
click at [774, 275] on div "Manual Payment" at bounding box center [759, 284] width 90 height 74
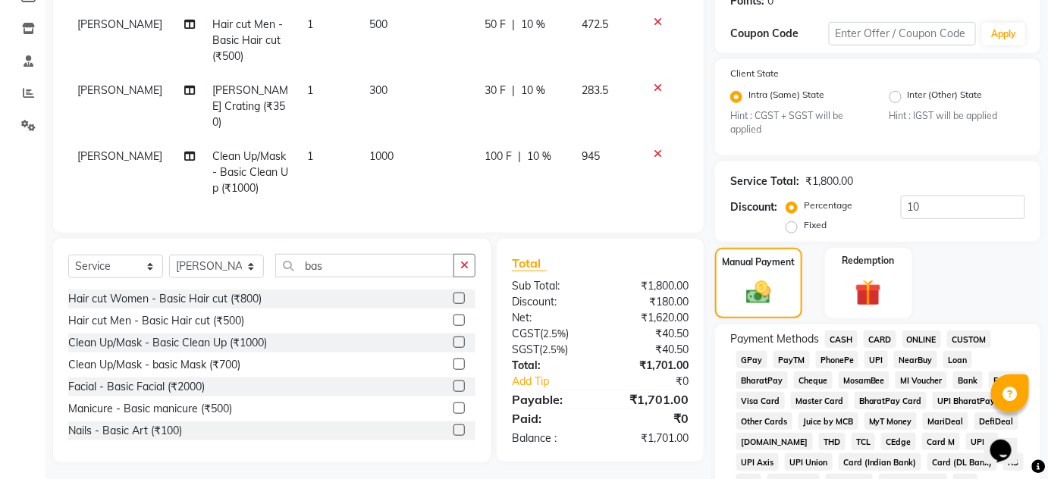
click at [911, 333] on span "ONLINE" at bounding box center [922, 339] width 39 height 17
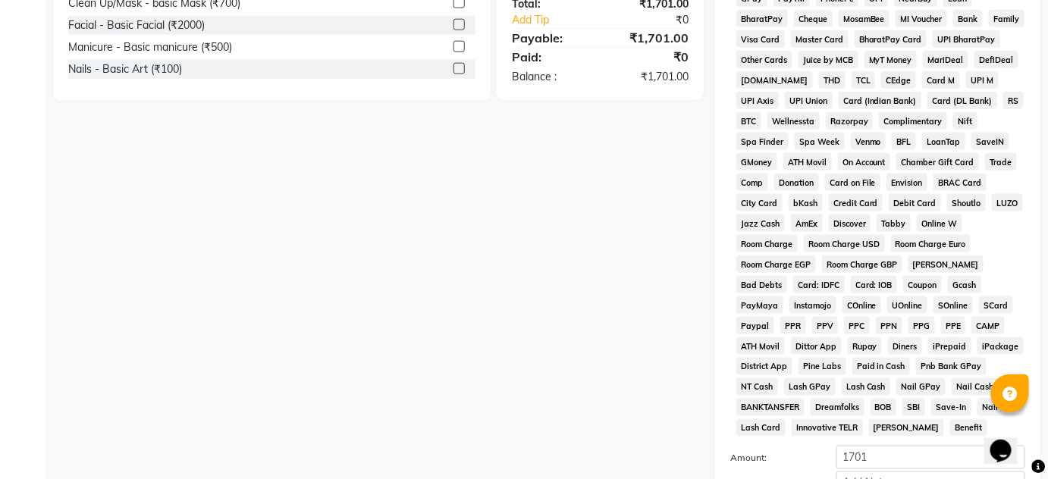
scroll to position [420, 0]
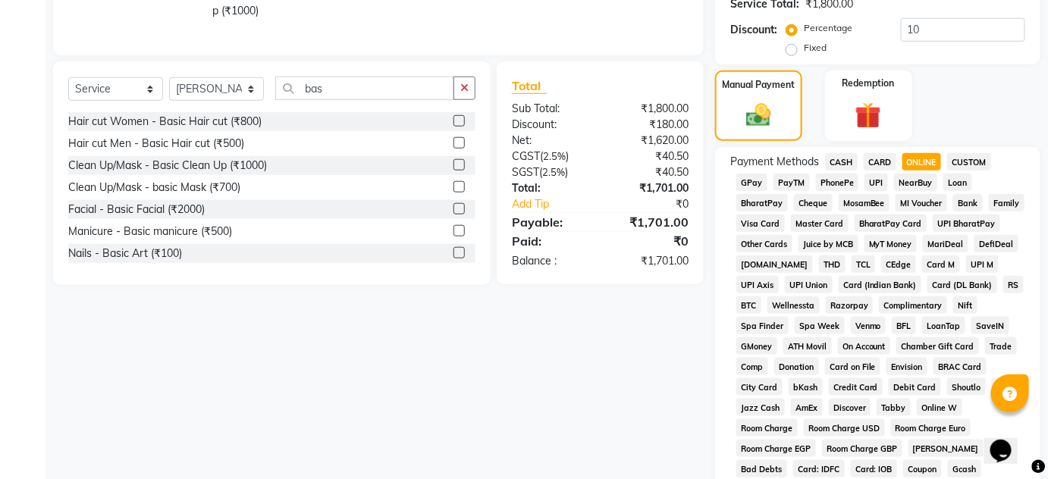
click at [880, 159] on span "CARD" at bounding box center [880, 161] width 33 height 17
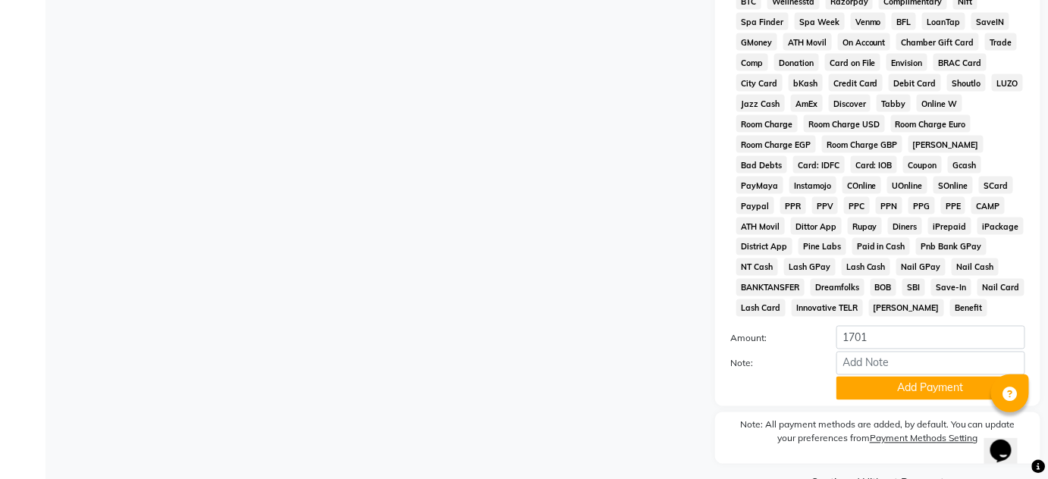
scroll to position [765, 0]
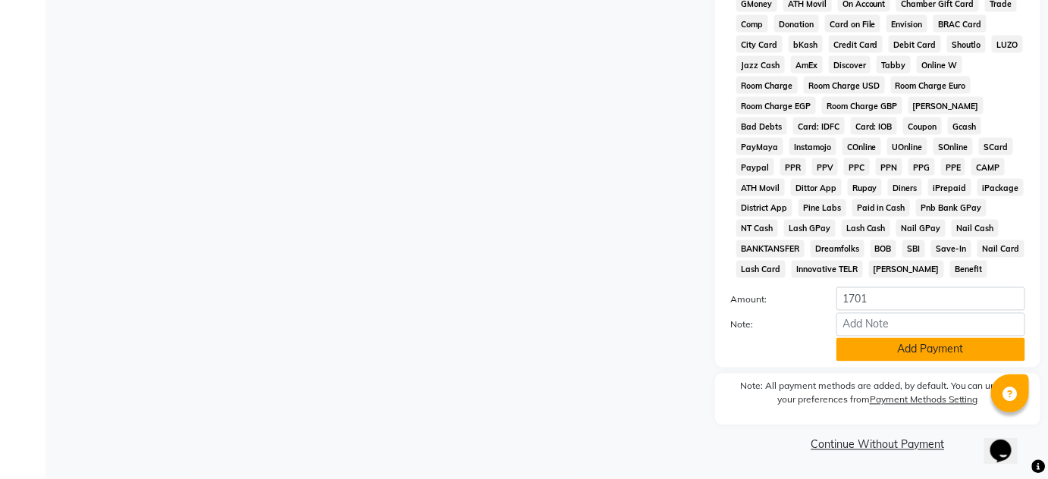
click at [930, 349] on button "Add Payment" at bounding box center [931, 350] width 189 height 24
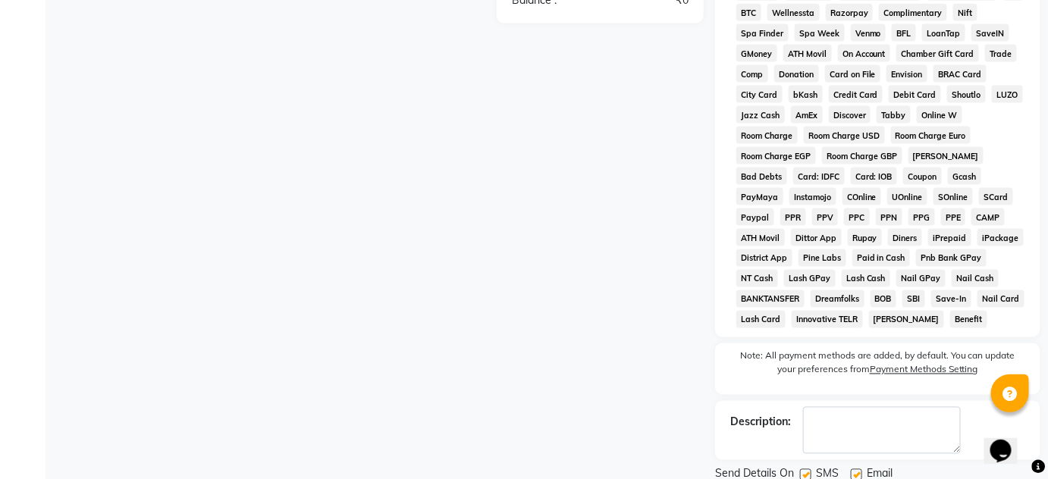
scroll to position [770, 0]
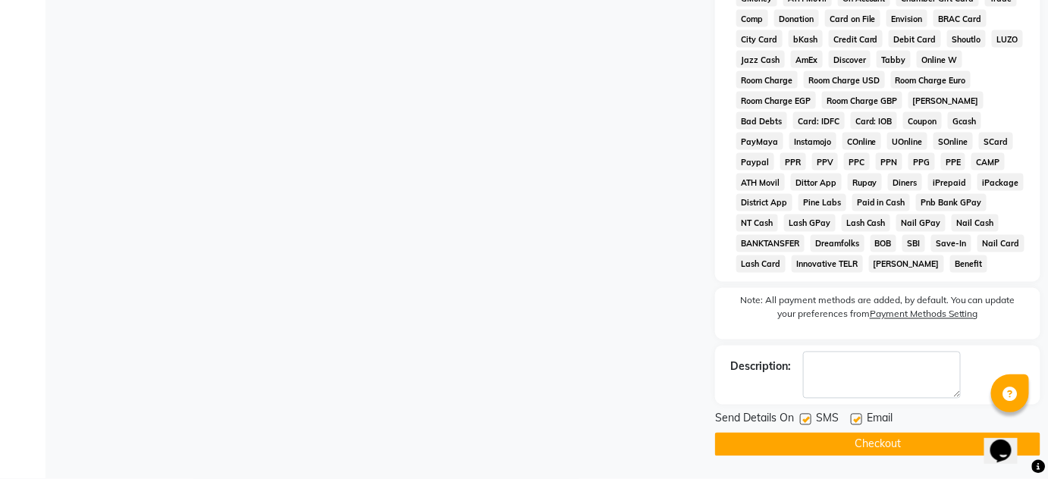
click at [915, 441] on button "Checkout" at bounding box center [877, 445] width 325 height 24
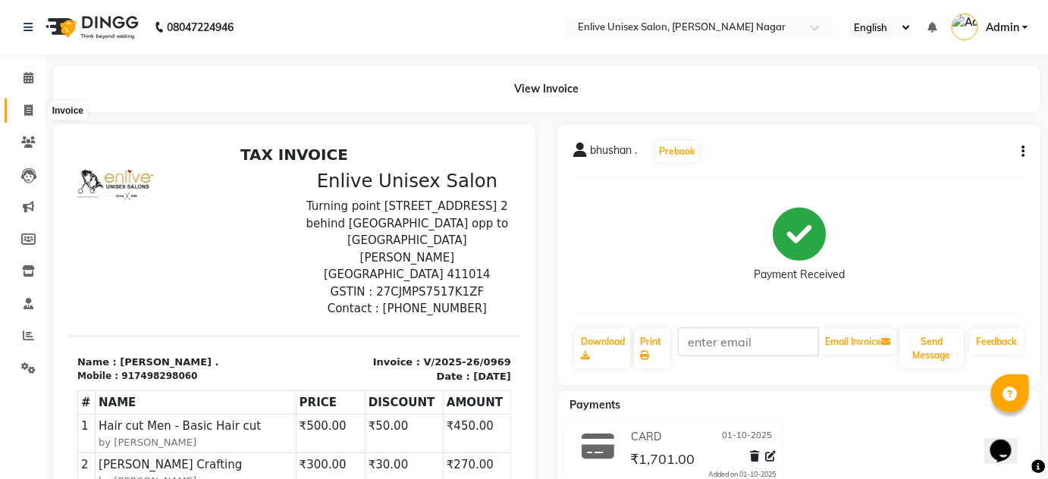
drag, startPoint x: 28, startPoint y: 106, endPoint x: 37, endPoint y: 96, distance: 13.4
click at [27, 106] on icon at bounding box center [28, 110] width 8 height 11
select select "service"
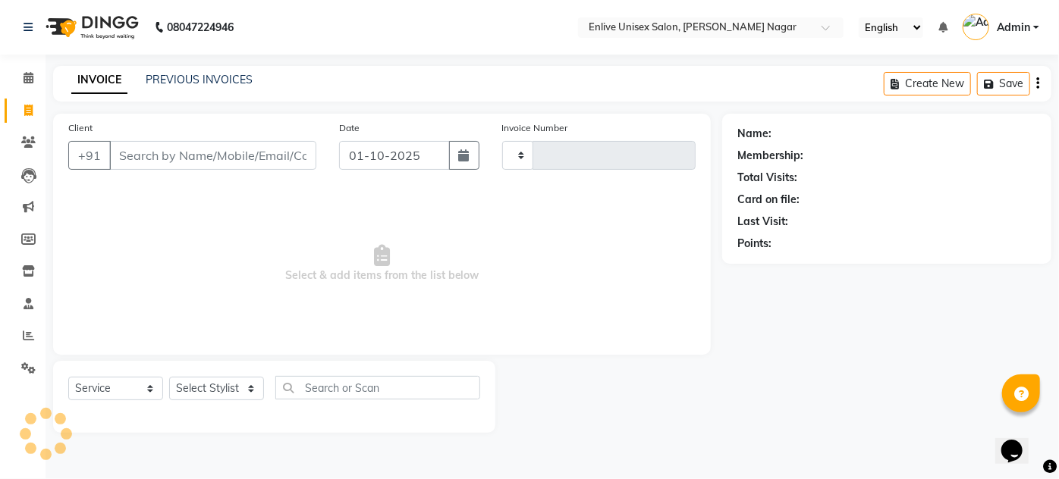
type input "0970"
select select "145"
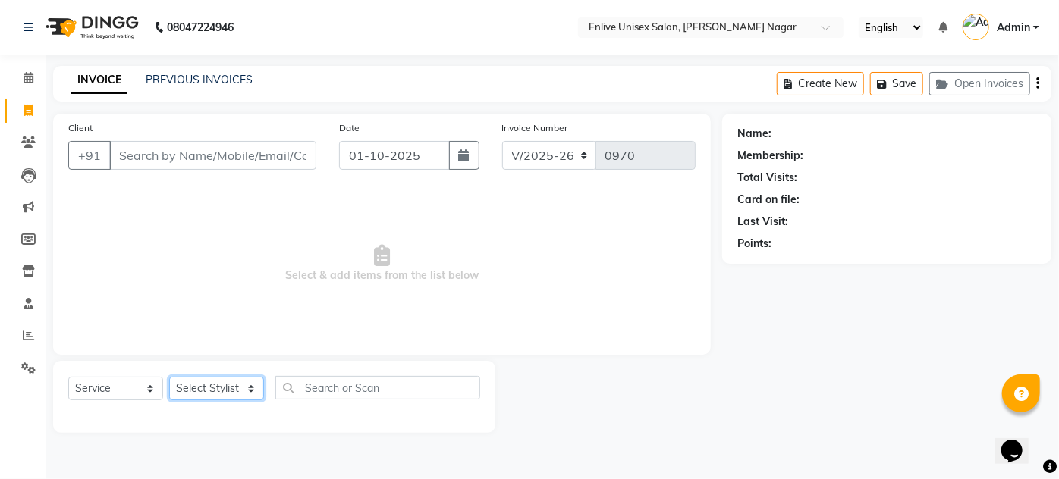
click at [250, 391] on select "Select Stylist Arti lohar Nitin Sir sameer sapna shahrukh Shubhangi Vikas Yasme…" at bounding box center [216, 389] width 95 height 24
click at [169, 377] on select "Select Stylist Arti lohar Nitin Sir sameer sapna shahrukh Shubhangi Vikas Yasme…" at bounding box center [216, 389] width 95 height 24
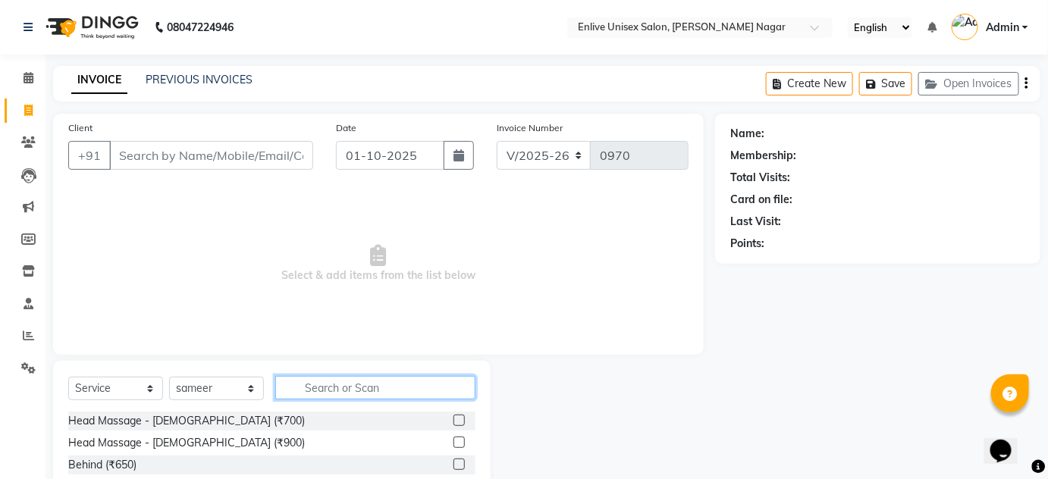
click at [350, 390] on input "text" at bounding box center [375, 388] width 200 height 24
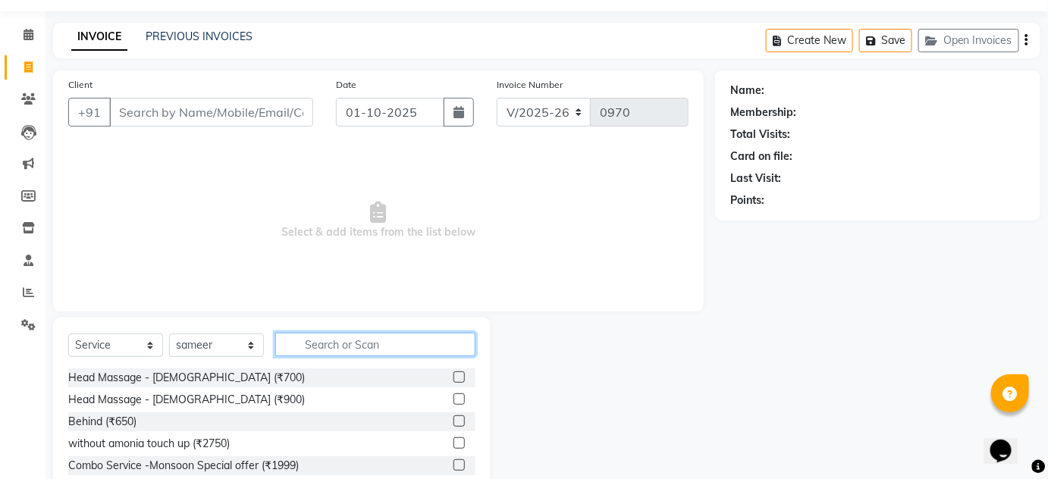
scroll to position [127, 0]
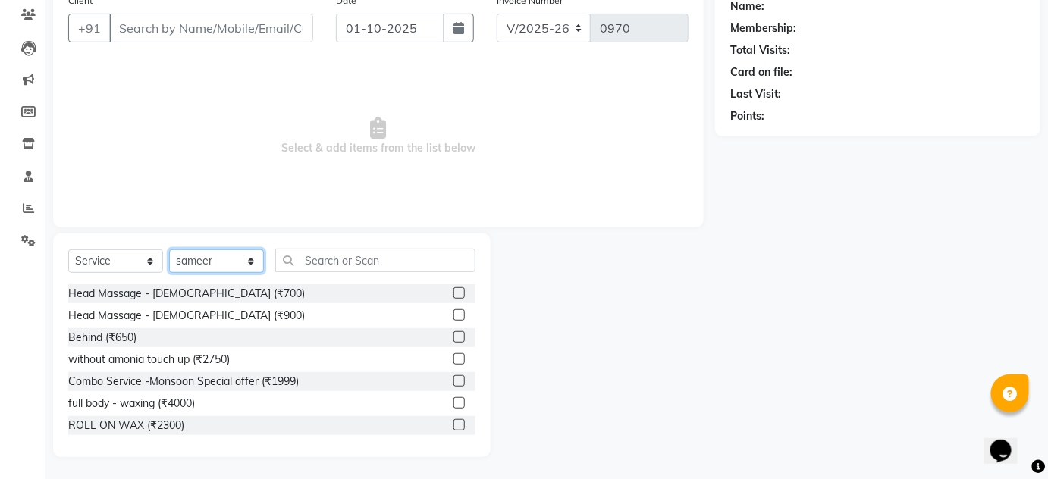
click at [250, 258] on select "Select Stylist Arti lohar Nitin Sir sameer sapna shahrukh Shubhangi Vikas Yasme…" at bounding box center [216, 262] width 95 height 24
click at [169, 250] on select "Select Stylist Arti lohar Nitin Sir sameer sapna shahrukh Shubhangi Vikas Yasme…" at bounding box center [216, 262] width 95 height 24
click at [244, 260] on select "Select Stylist Arti lohar Nitin Sir sameer sapna shahrukh Shubhangi Vikas Yasme…" at bounding box center [216, 262] width 95 height 24
select select "75723"
click at [169, 250] on select "Select Stylist Arti lohar Nitin Sir sameer sapna shahrukh Shubhangi Vikas Yasme…" at bounding box center [216, 262] width 95 height 24
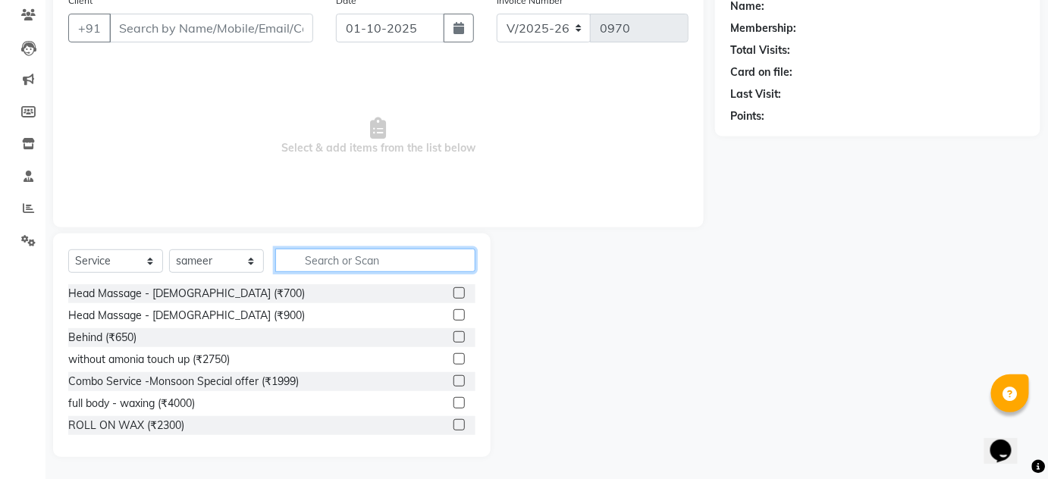
click at [335, 257] on input "text" at bounding box center [375, 261] width 200 height 24
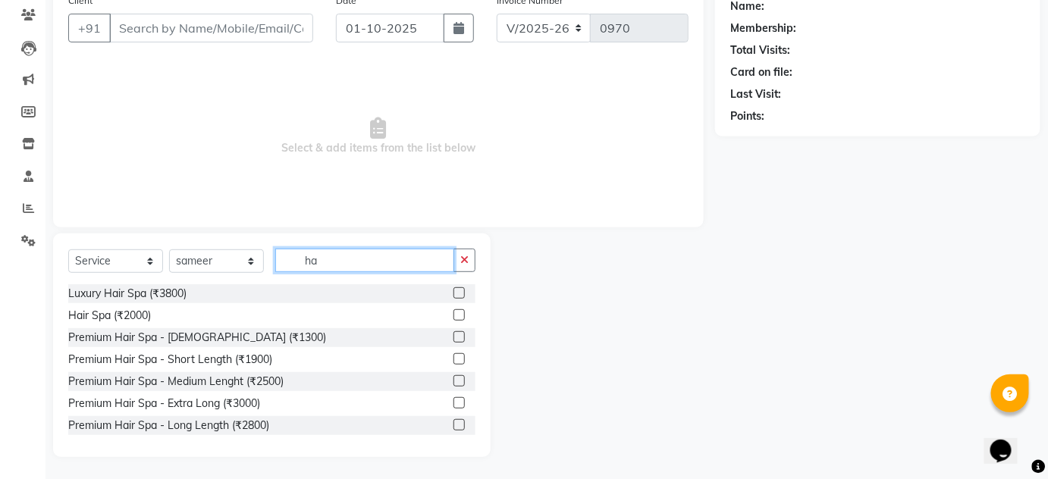
type input "h"
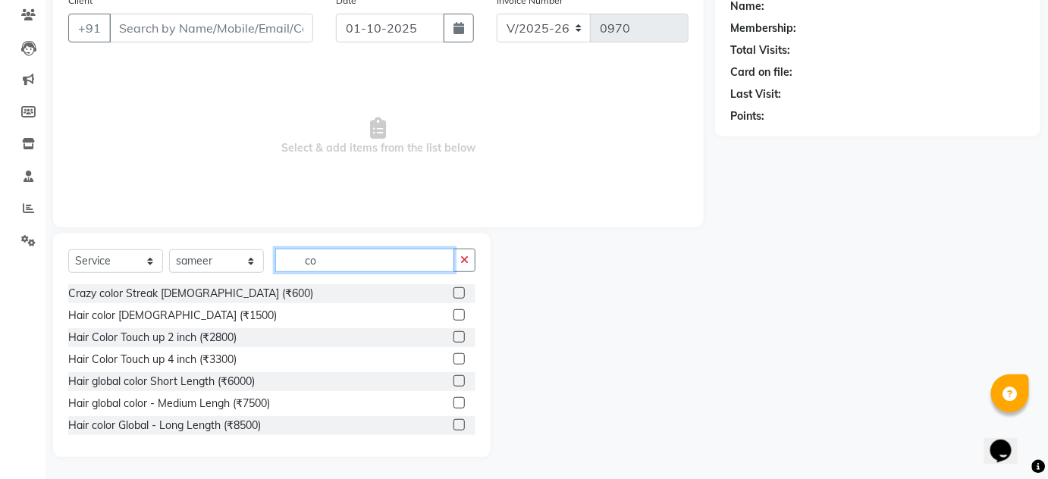
type input "c"
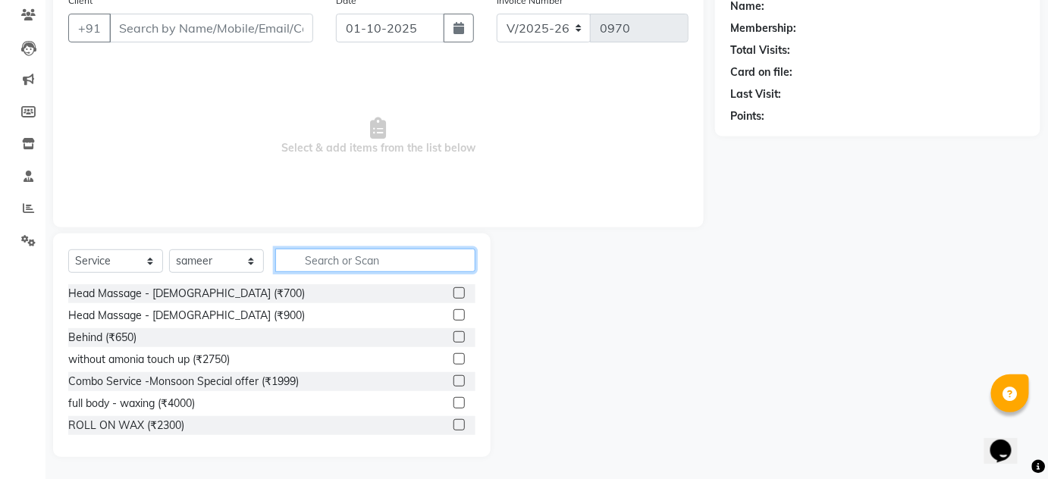
click at [429, 259] on input "text" at bounding box center [375, 261] width 200 height 24
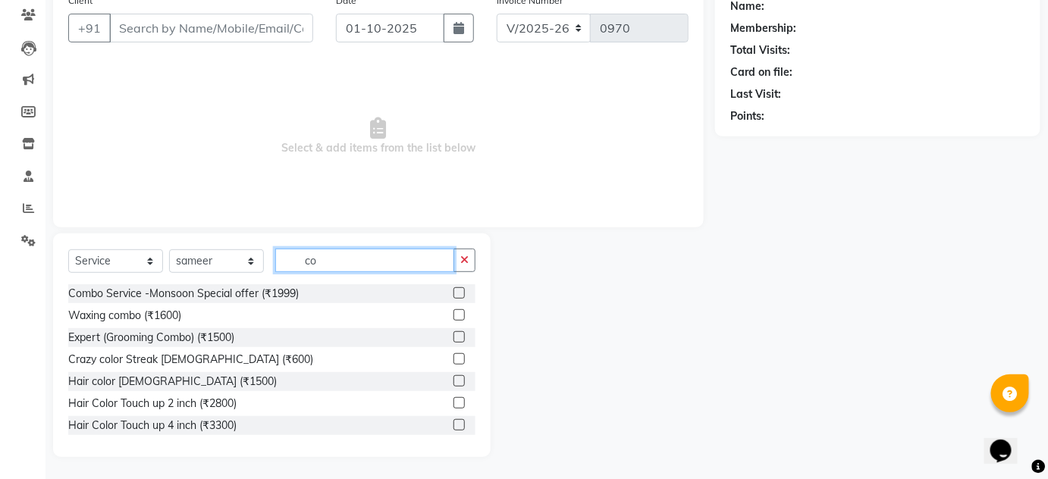
type input "c"
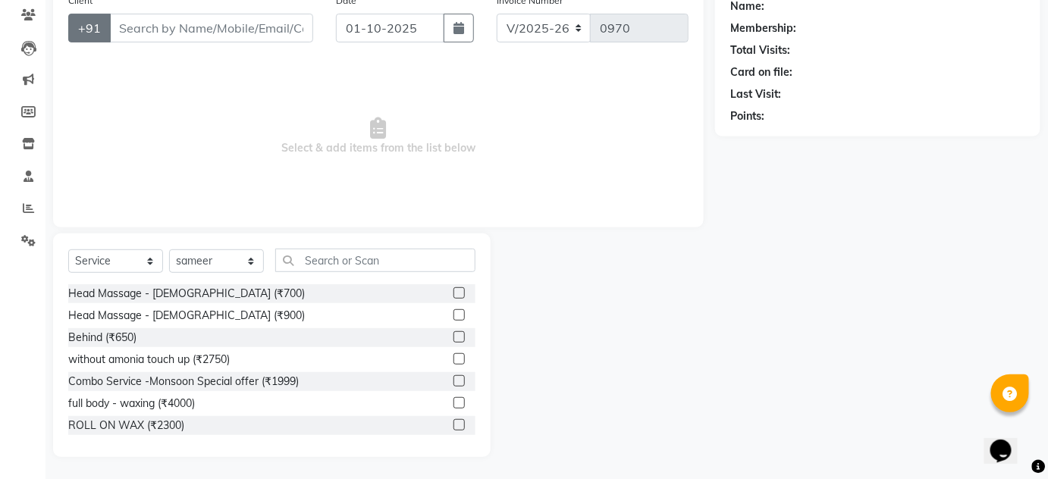
click at [83, 38] on button "+91" at bounding box center [89, 28] width 42 height 29
click at [79, 23] on button "+91" at bounding box center [89, 28] width 42 height 29
click at [91, 96] on span "Select & add items from the list below" at bounding box center [378, 137] width 620 height 152
click at [140, 37] on input "Client" at bounding box center [211, 28] width 204 height 29
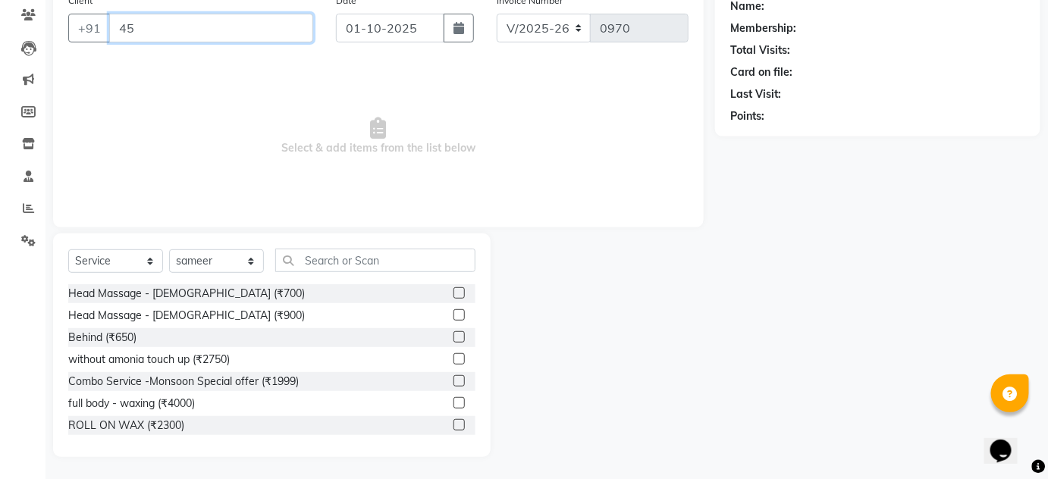
type input "4"
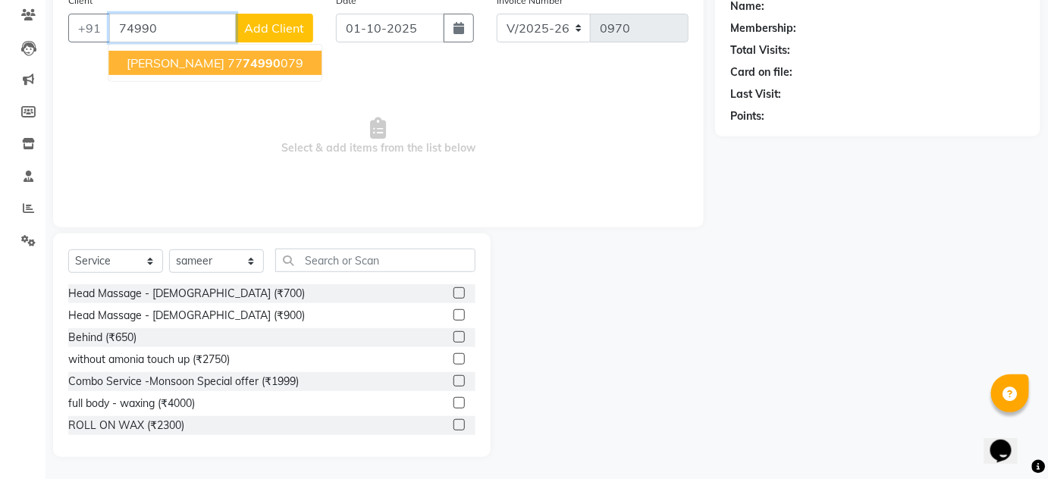
click at [198, 61] on span "Gopal Farnichur" at bounding box center [176, 62] width 98 height 15
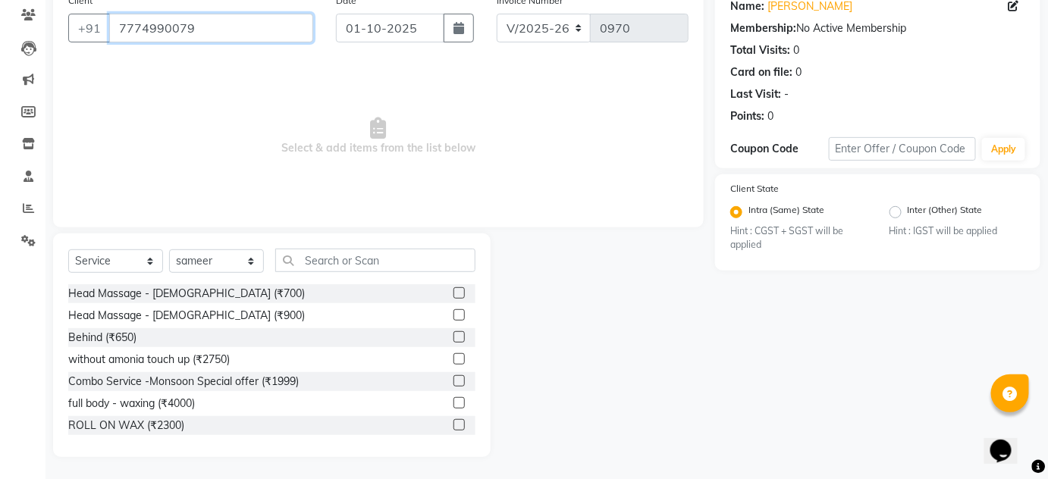
click at [211, 21] on input "7774990079" at bounding box center [211, 28] width 204 height 29
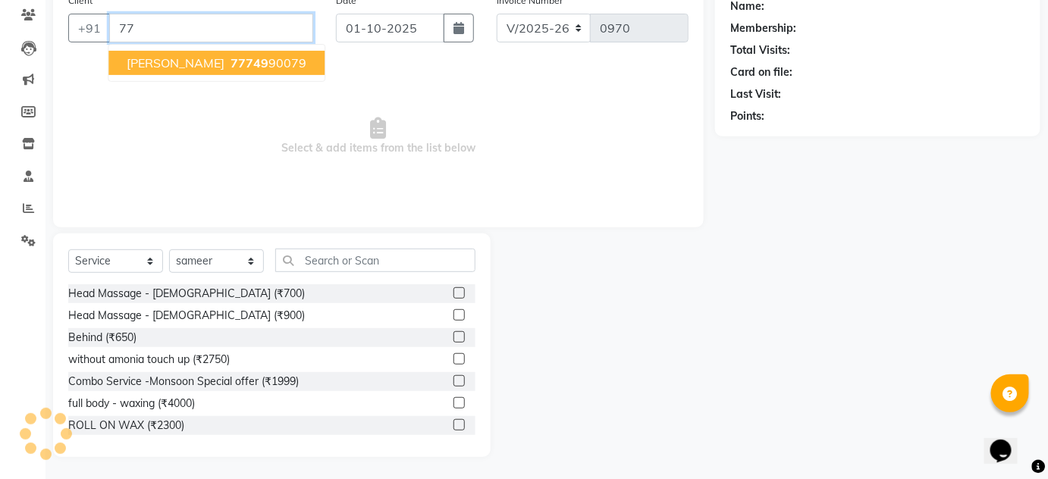
type input "7"
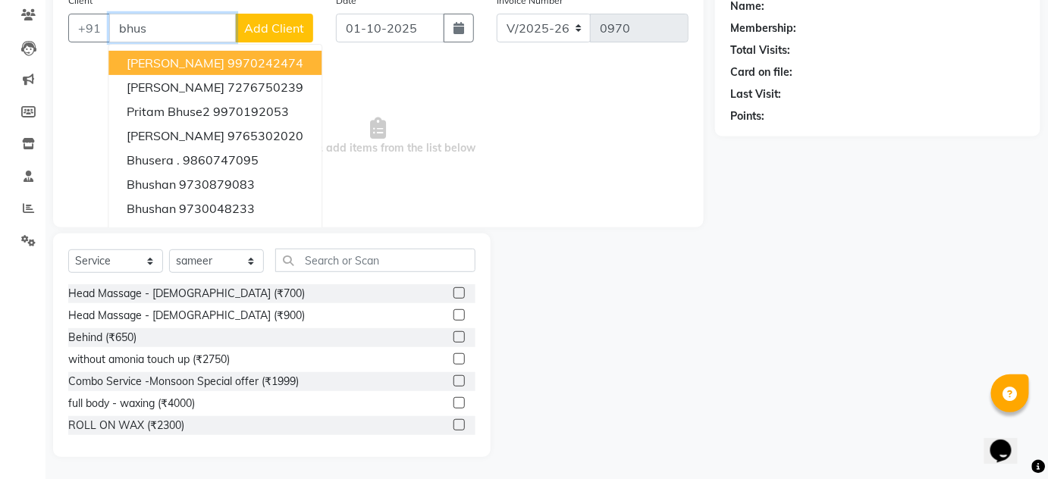
click at [189, 24] on input "bhus" at bounding box center [172, 28] width 127 height 29
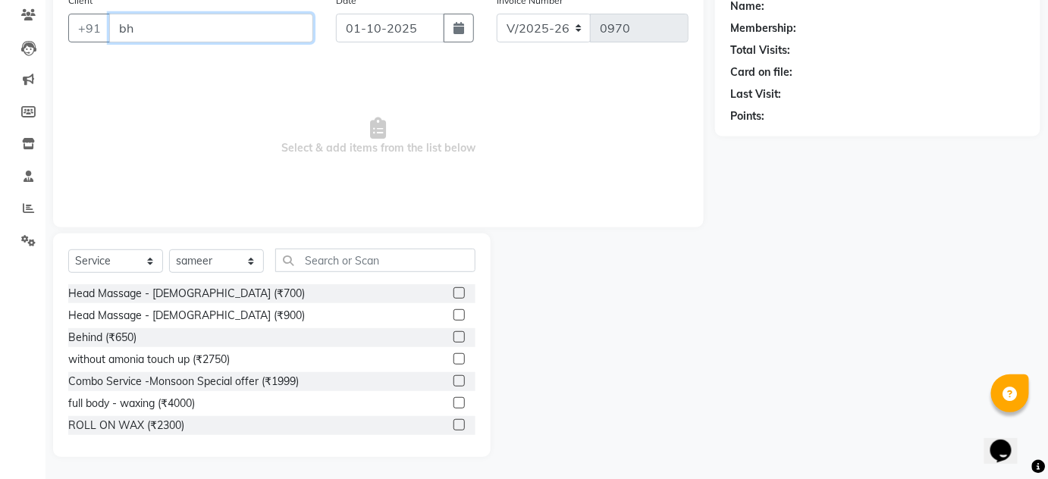
type input "b"
click at [250, 269] on select "Select Stylist Arti lohar Nitin Sir sameer sapna shahrukh Shubhangi Vikas Yasme…" at bounding box center [216, 262] width 95 height 24
click at [169, 250] on select "Select Stylist Arti lohar Nitin Sir sameer sapna shahrukh Shubhangi Vikas Yasme…" at bounding box center [216, 262] width 95 height 24
click at [255, 265] on select "Select Stylist Arti lohar Nitin Sir sameer sapna shahrukh Shubhangi Vikas Yasme…" at bounding box center [216, 262] width 95 height 24
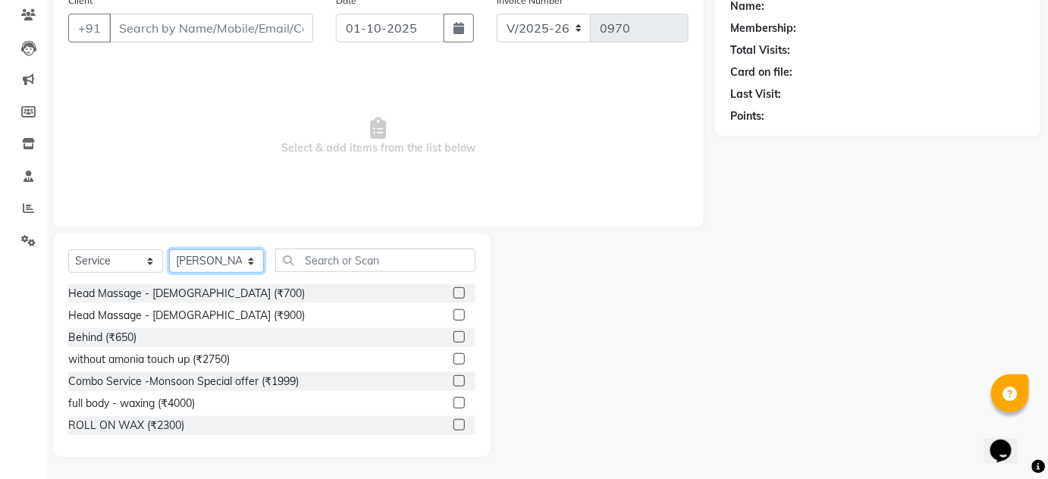
click at [169, 250] on select "Select Stylist Arti lohar Nitin Sir sameer sapna shahrukh Shubhangi Vikas Yasme…" at bounding box center [216, 262] width 95 height 24
click at [258, 260] on select "Select Stylist Arti lohar Nitin Sir sameer sapna shahrukh Shubhangi Vikas Yasme…" at bounding box center [216, 262] width 95 height 24
select select "75723"
click at [169, 250] on select "Select Stylist Arti lohar Nitin Sir sameer sapna shahrukh Shubhangi Vikas Yasme…" at bounding box center [216, 262] width 95 height 24
click at [152, 263] on select "Select Service Product Membership Package Voucher Prepaid Gift Card" at bounding box center [115, 262] width 95 height 24
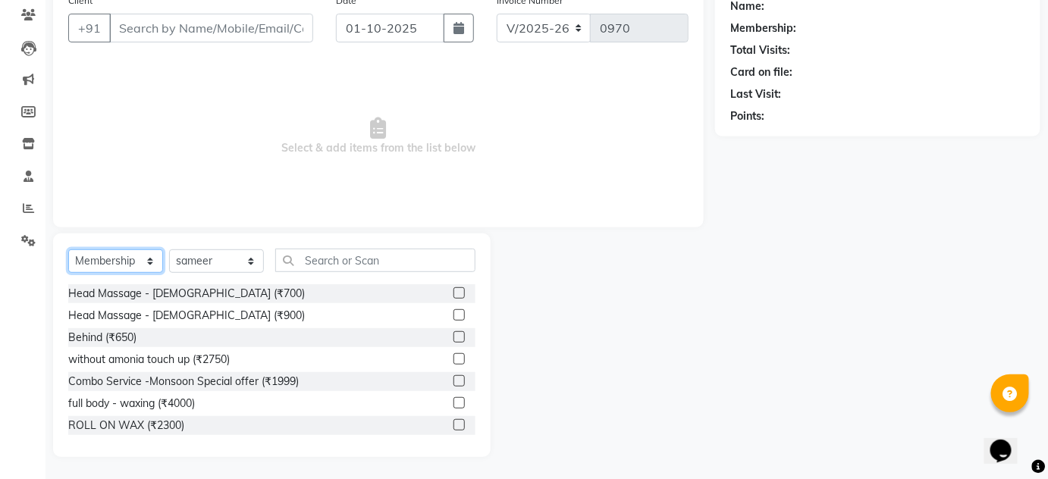
click at [68, 273] on select "Select Service Product Membership Package Voucher Prepaid Gift Card" at bounding box center [115, 262] width 95 height 24
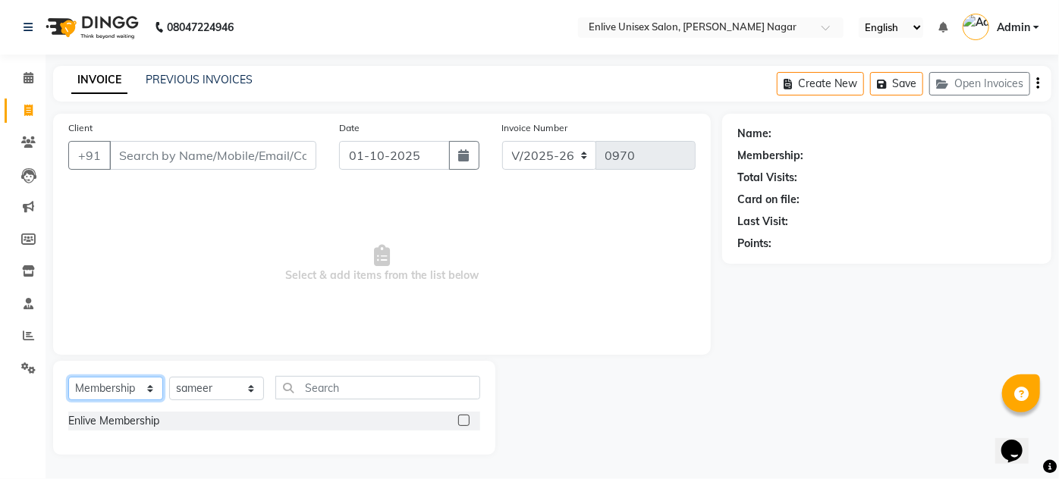
click at [142, 395] on select "Select Service Product Membership Package Voucher Prepaid Gift Card" at bounding box center [115, 389] width 95 height 24
select select "service"
click at [68, 377] on select "Select Service Product Membership Package Voucher Prepaid Gift Card" at bounding box center [115, 389] width 95 height 24
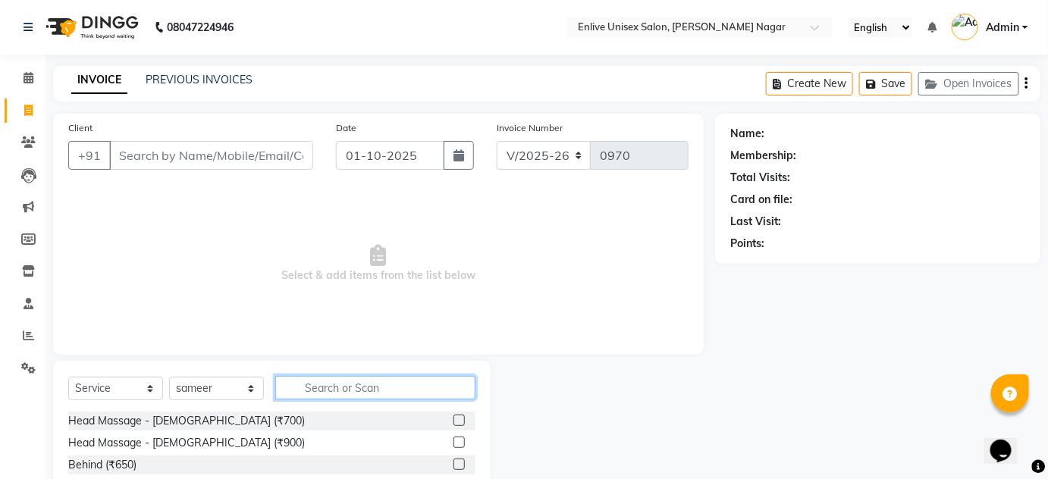
click at [340, 389] on input "text" at bounding box center [375, 388] width 200 height 24
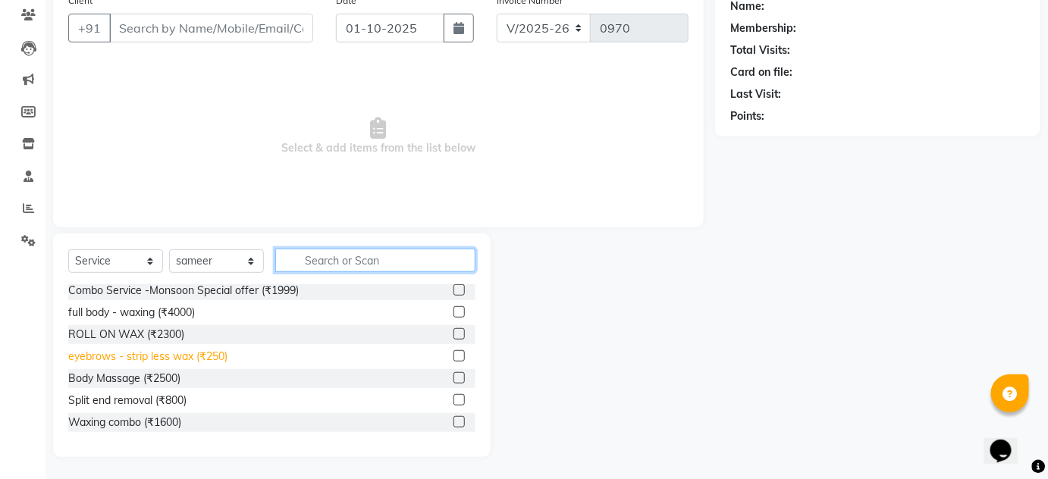
scroll to position [68, 0]
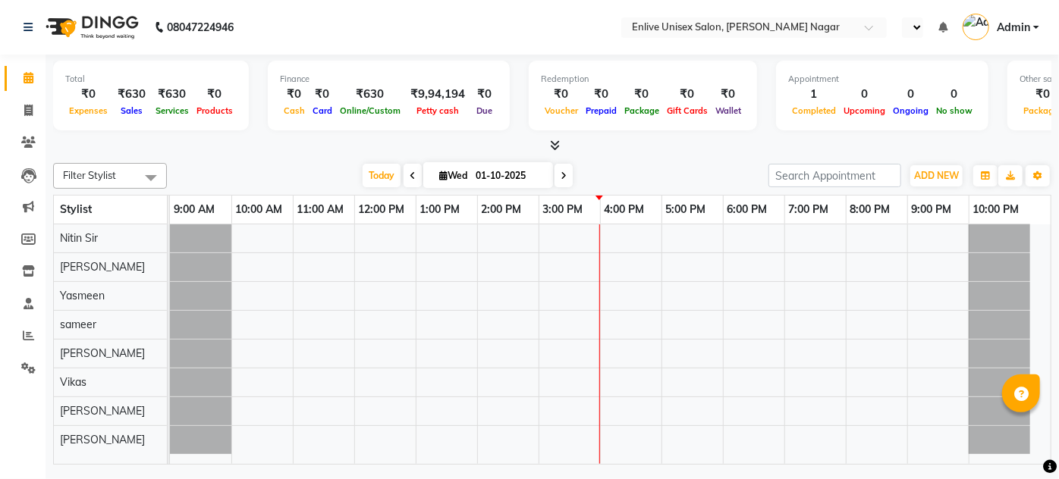
select select "en"
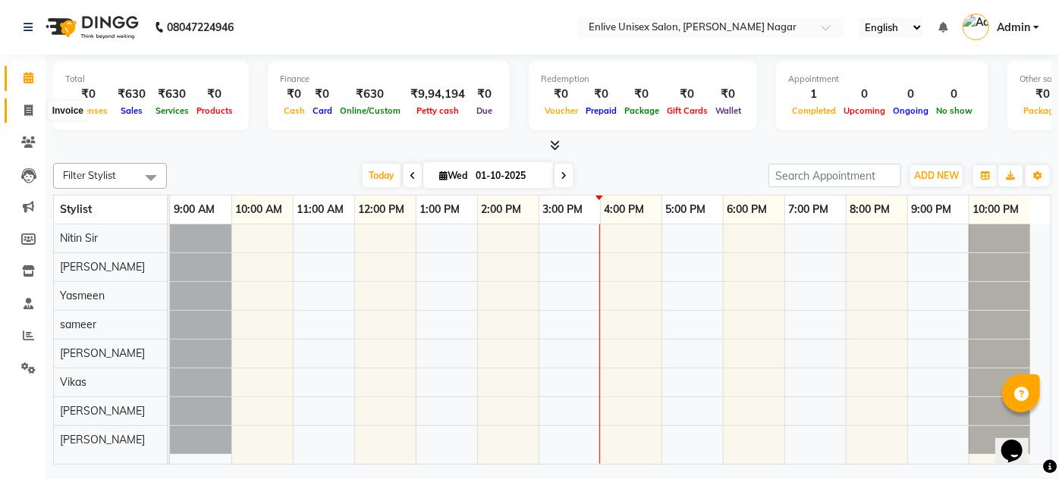
click at [26, 107] on icon at bounding box center [28, 110] width 8 height 11
select select "service"
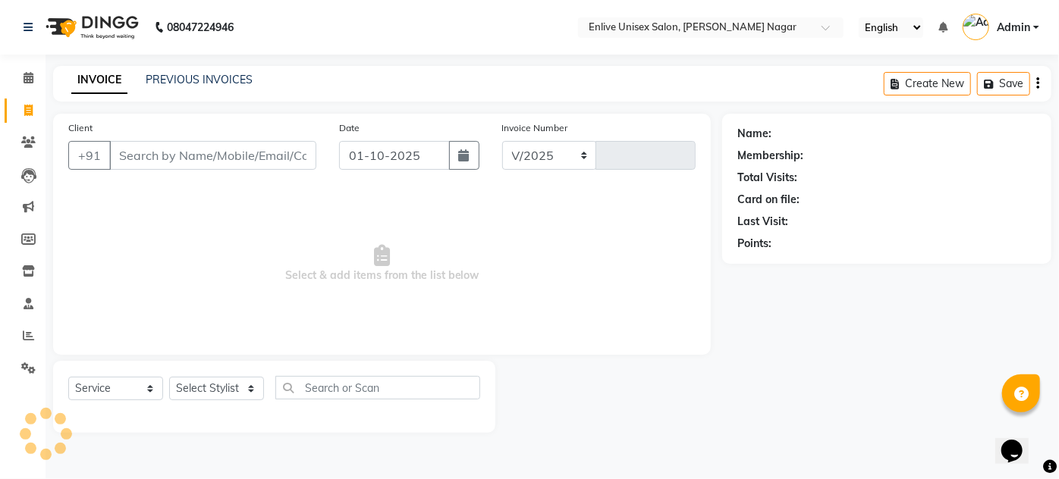
select select "145"
type input "0967"
click at [253, 385] on select "Select Stylist" at bounding box center [216, 389] width 95 height 24
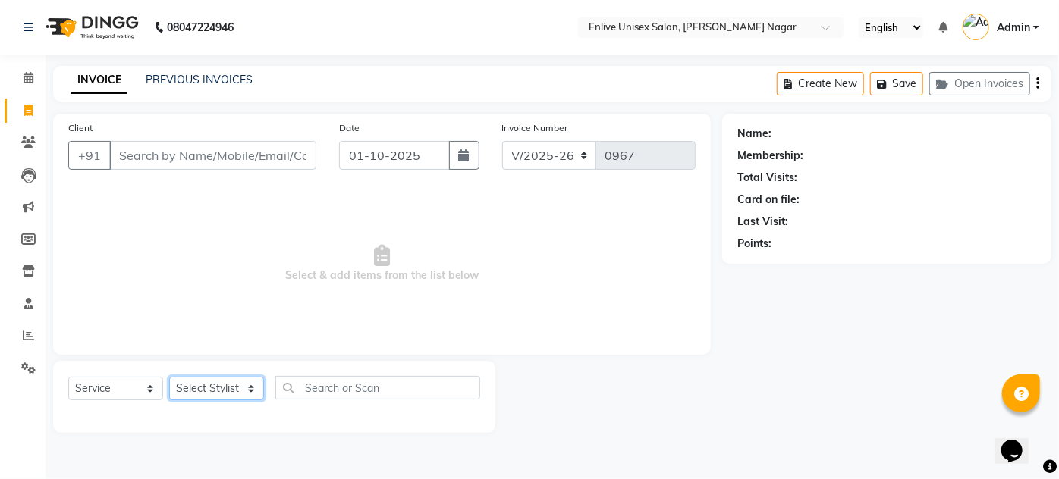
select select "93468"
click at [169, 377] on select "Select Stylist [PERSON_NAME] Nitin Sir sameer [PERSON_NAME] [PERSON_NAME] [PERS…" at bounding box center [216, 389] width 95 height 24
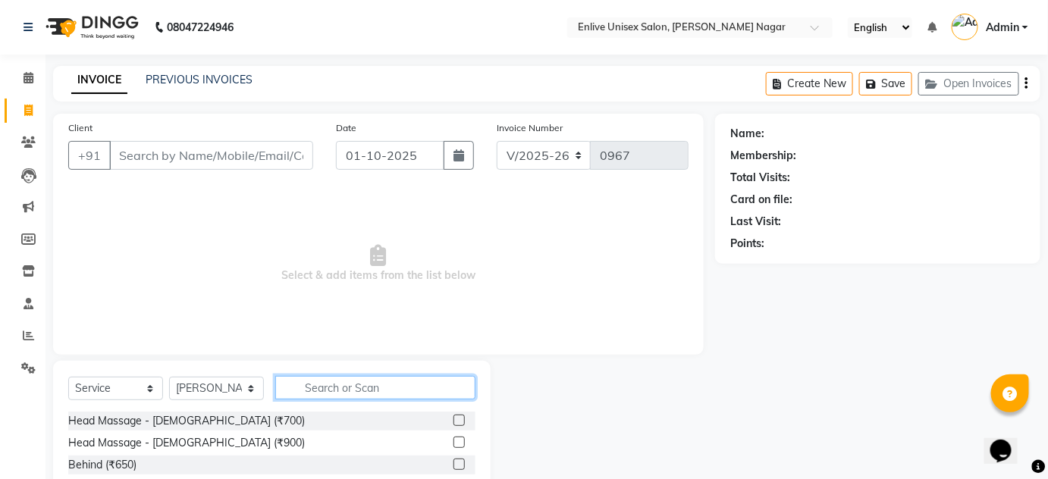
click at [335, 384] on input "text" at bounding box center [375, 388] width 200 height 24
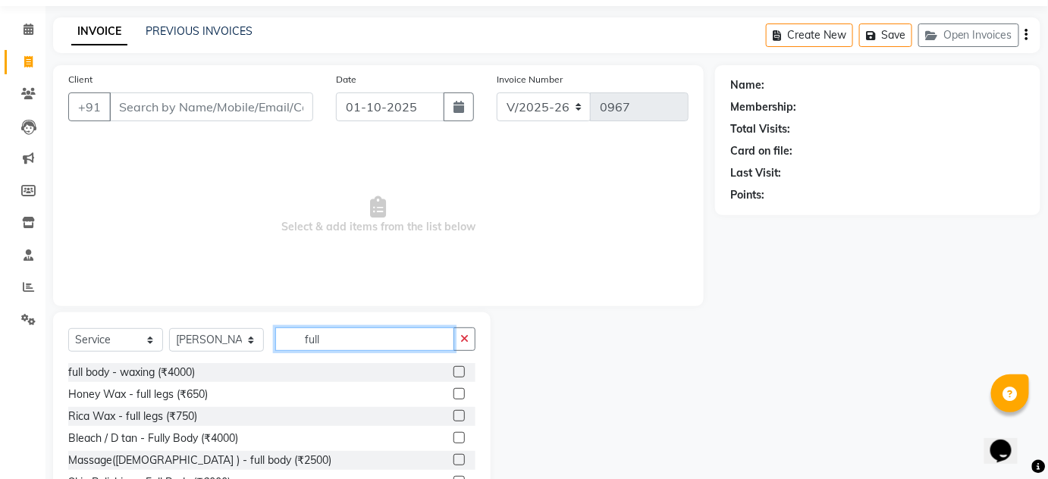
scroll to position [68, 0]
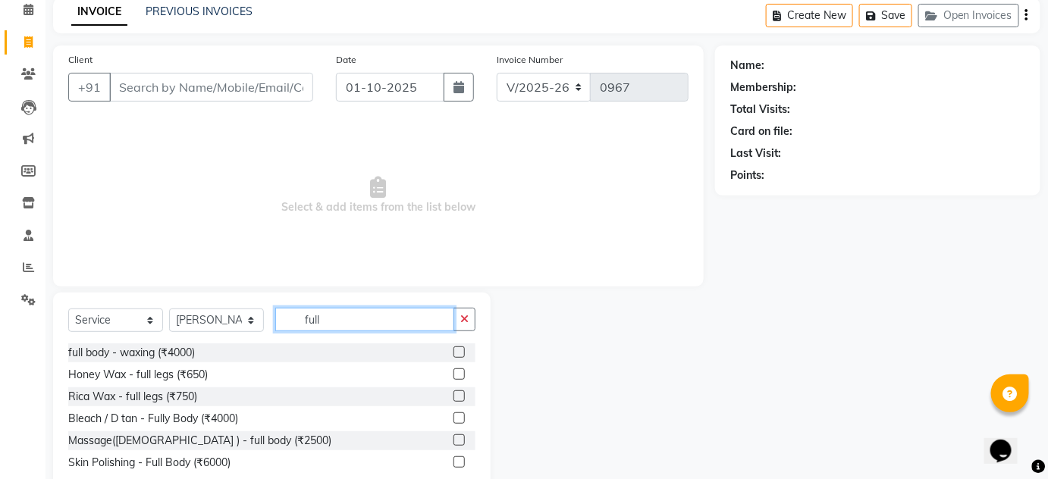
type input "full"
click at [458, 394] on label at bounding box center [459, 396] width 11 height 11
click at [458, 394] on input "checkbox" at bounding box center [459, 397] width 10 height 10
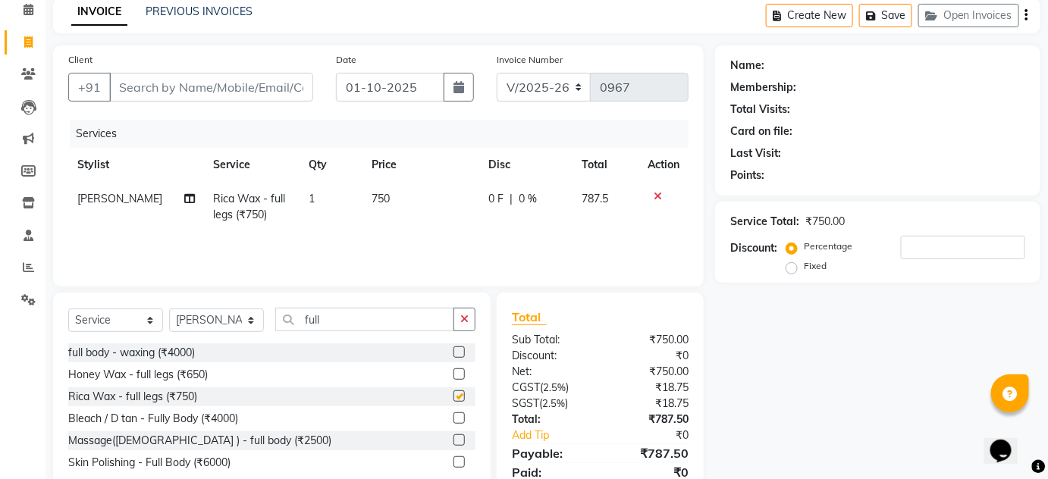
checkbox input "false"
click at [368, 321] on input "full" at bounding box center [364, 320] width 179 height 24
type input "f"
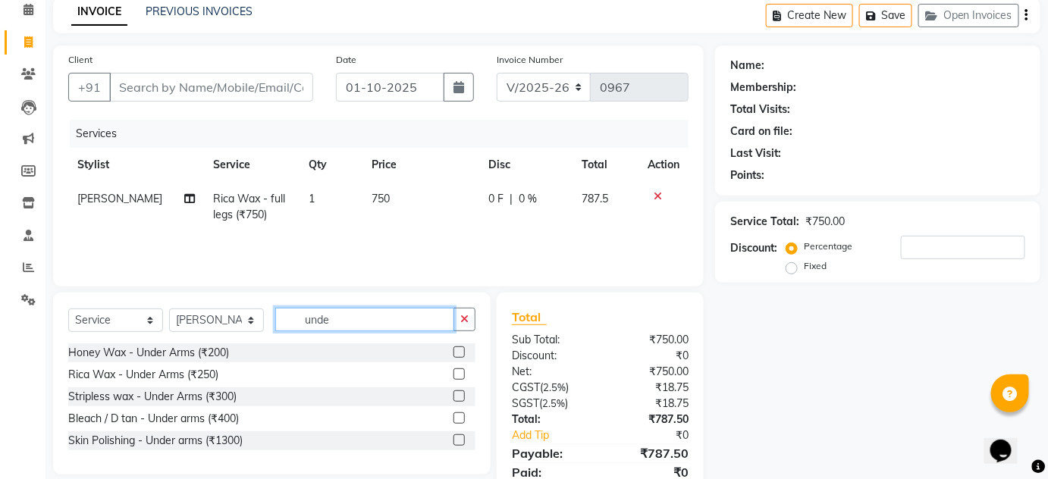
type input "unde"
click at [458, 370] on label at bounding box center [459, 374] width 11 height 11
click at [458, 370] on input "checkbox" at bounding box center [459, 375] width 10 height 10
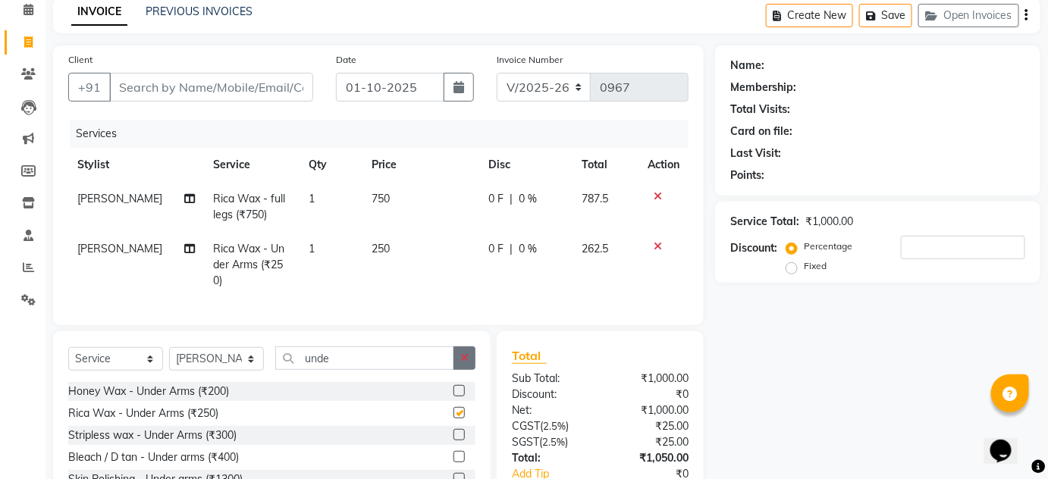
checkbox input "false"
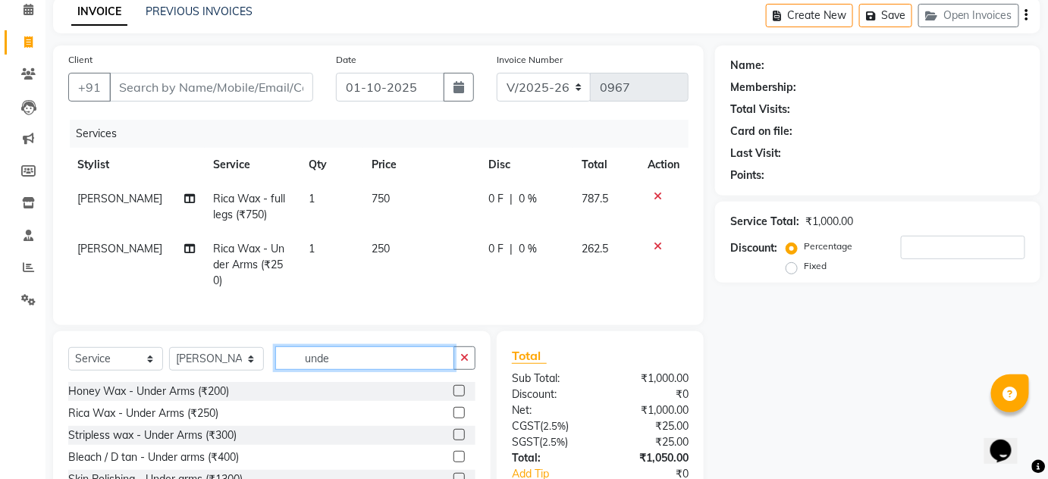
click at [393, 360] on input "unde" at bounding box center [364, 359] width 179 height 24
type input "u"
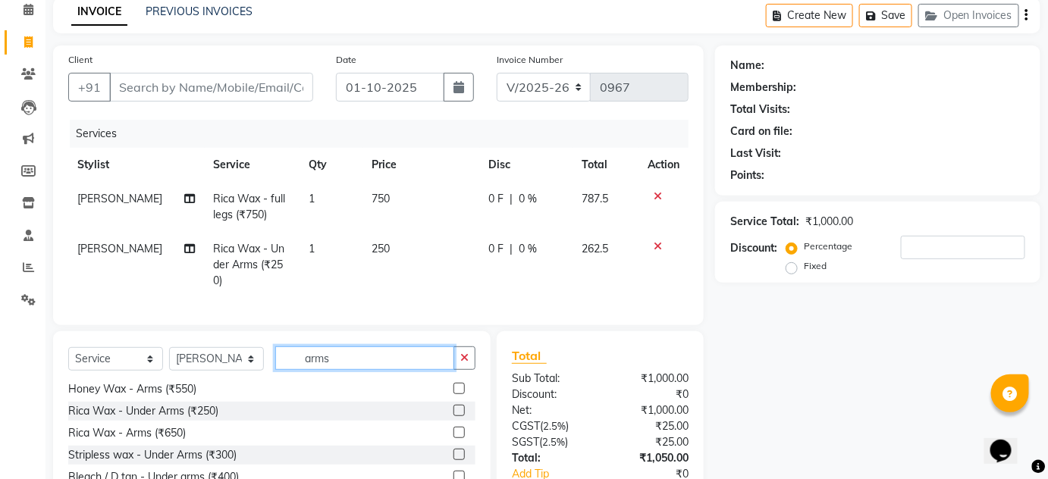
type input "arms"
click at [454, 427] on label at bounding box center [459, 432] width 11 height 11
click at [454, 429] on input "checkbox" at bounding box center [459, 434] width 10 height 10
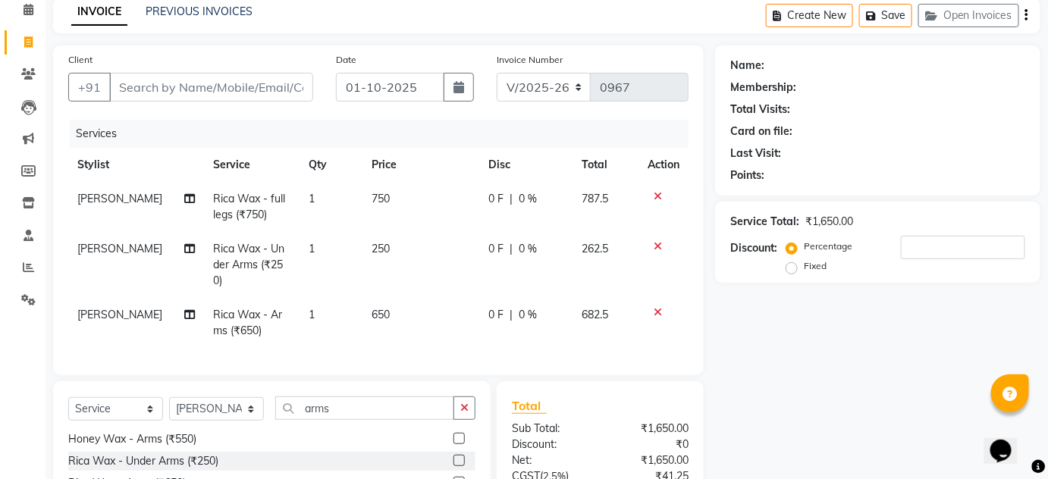
checkbox input "false"
click at [395, 397] on input "arms" at bounding box center [364, 409] width 179 height 24
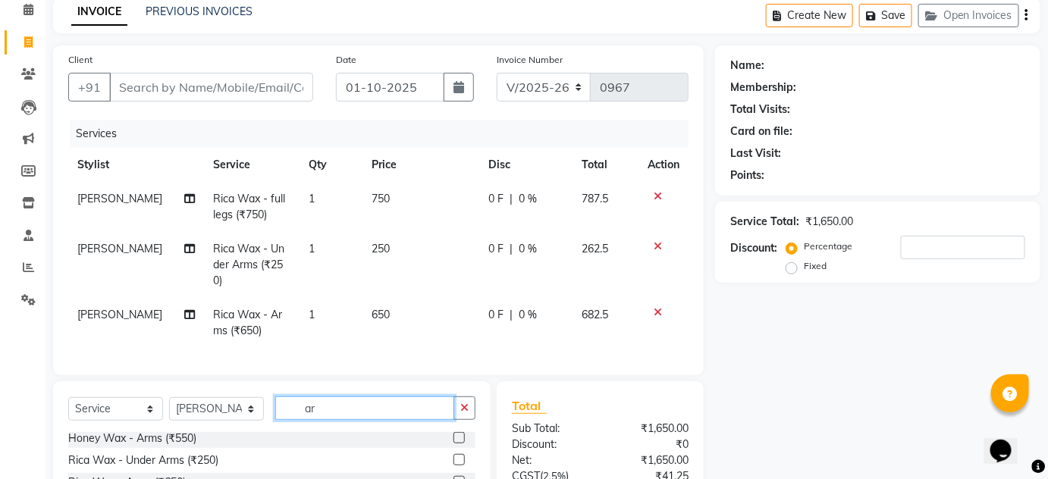
type input "a"
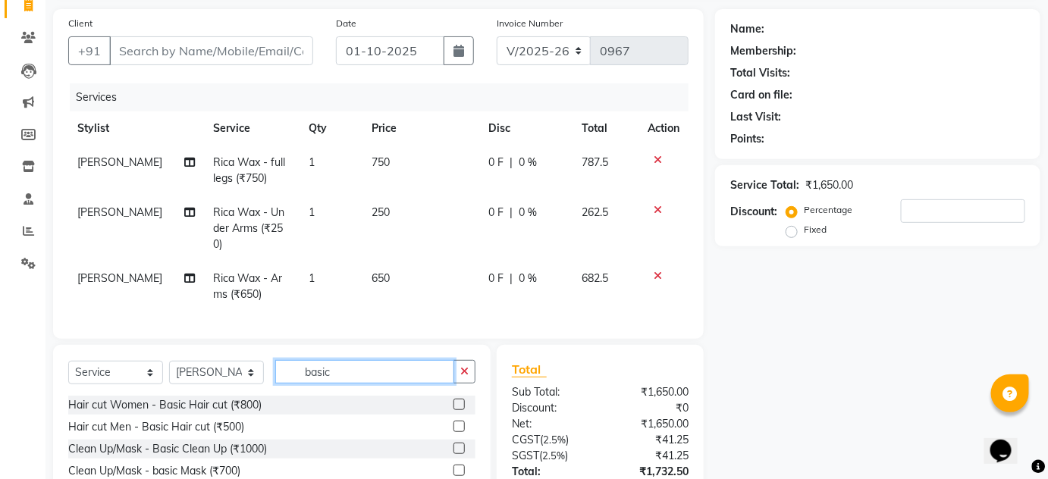
scroll to position [137, 0]
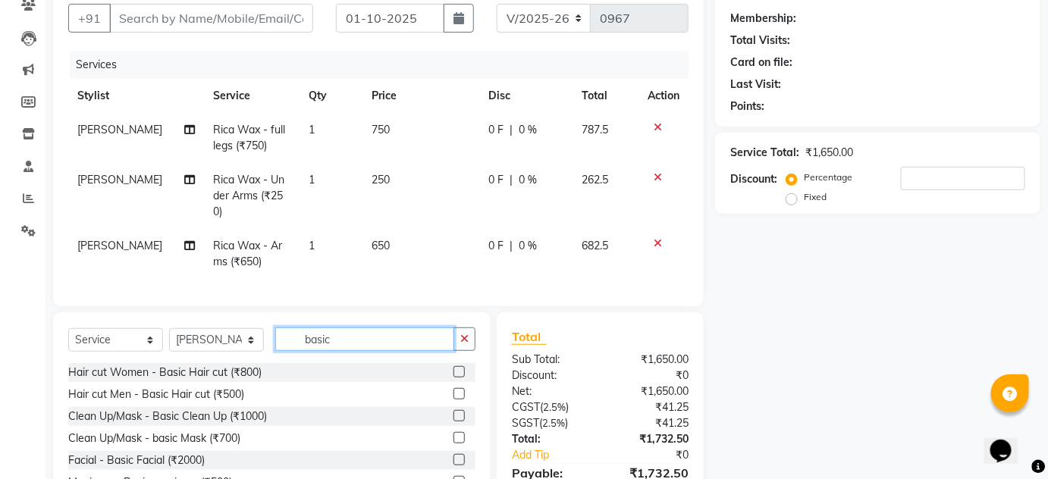
type input "basic"
click at [454, 366] on label at bounding box center [459, 371] width 11 height 11
click at [454, 368] on input "checkbox" at bounding box center [459, 373] width 10 height 10
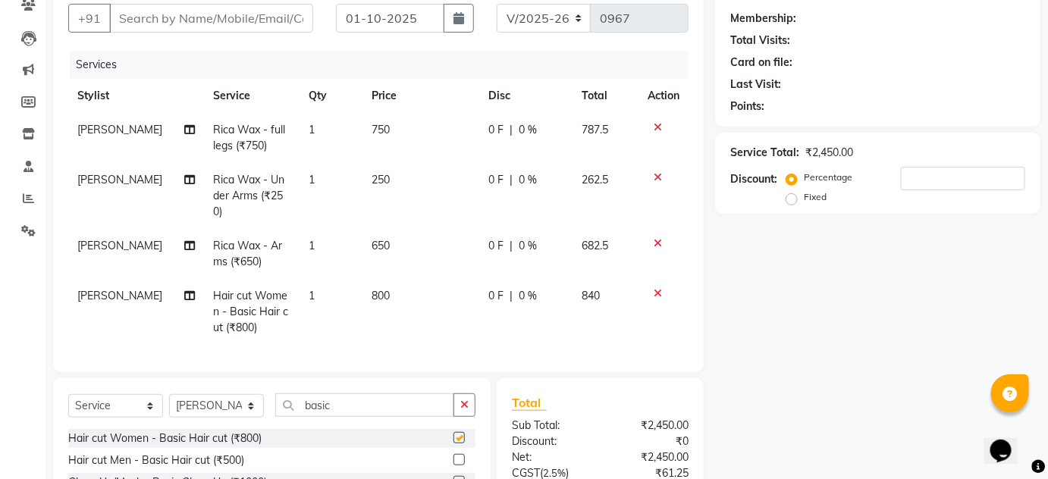
checkbox input "false"
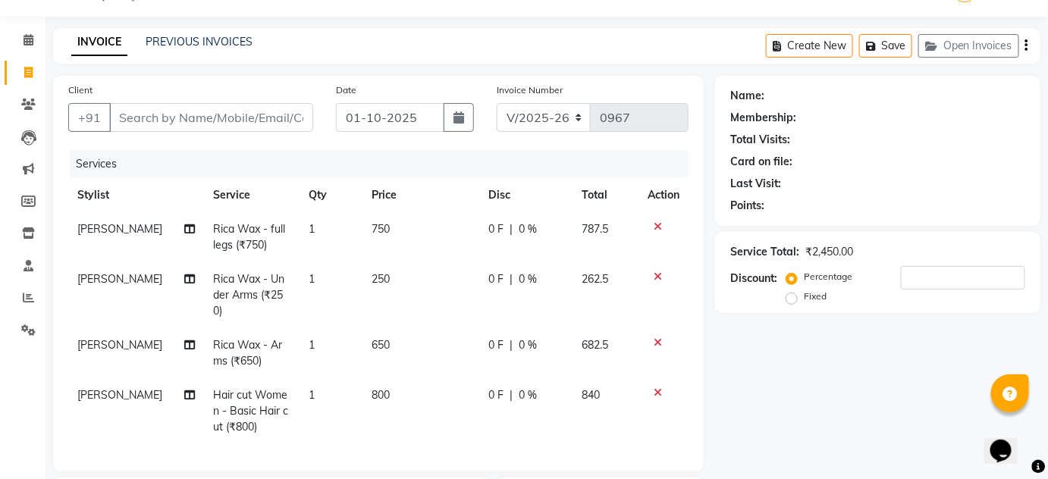
scroll to position [71, 0]
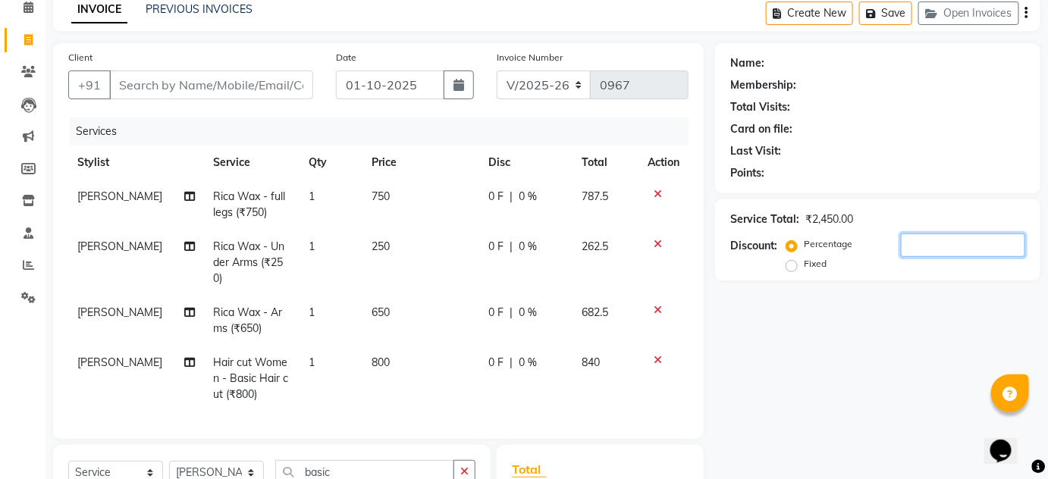
click at [930, 236] on input "number" at bounding box center [963, 246] width 124 height 24
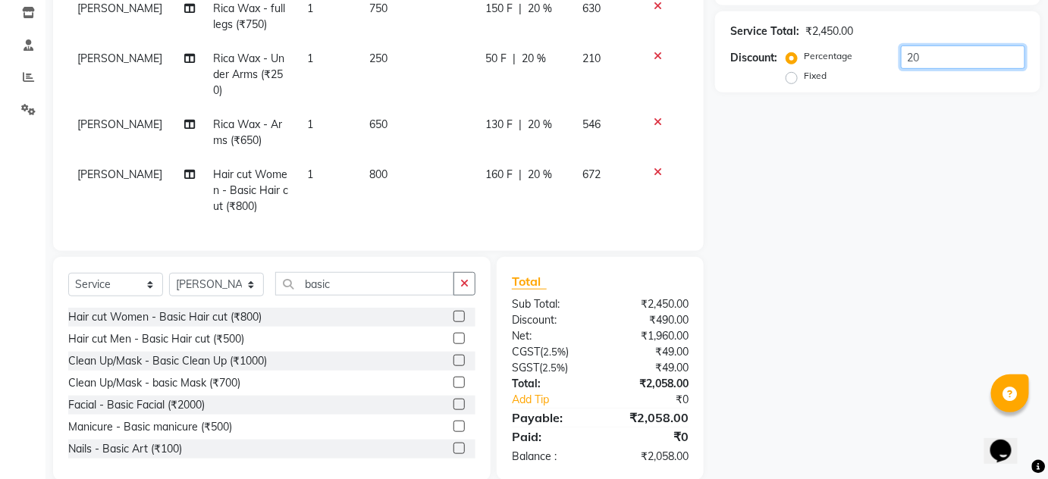
scroll to position [277, 0]
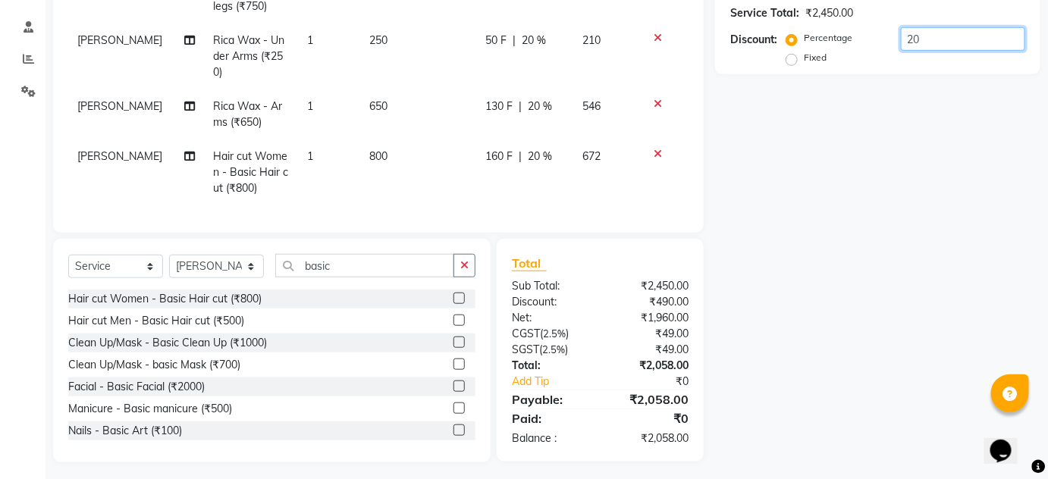
type input "20"
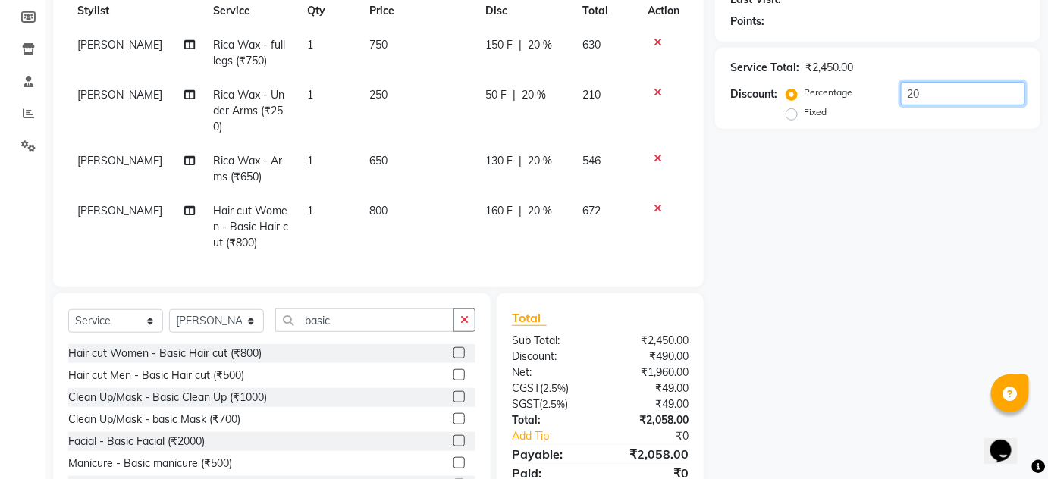
scroll to position [71, 0]
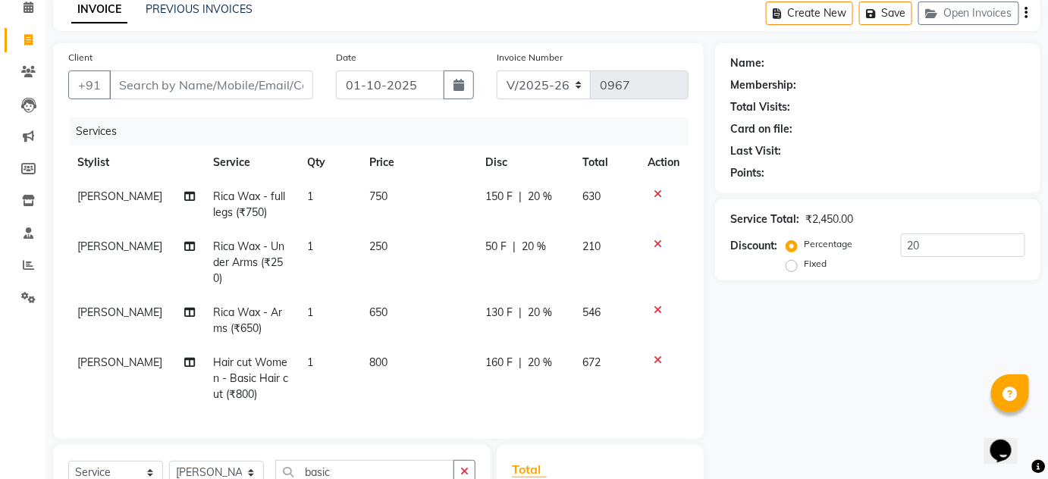
click at [659, 243] on icon at bounding box center [658, 244] width 8 height 11
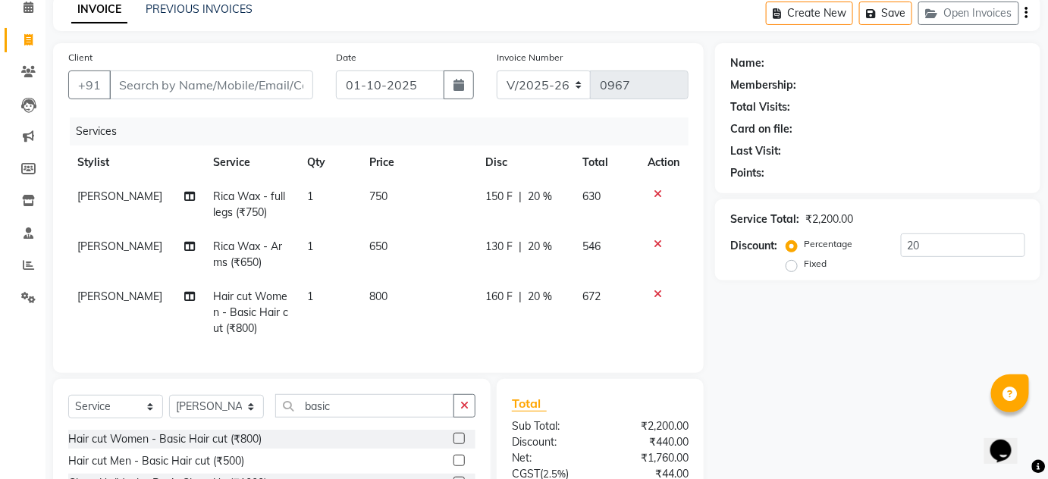
click at [652, 291] on div at bounding box center [664, 294] width 32 height 11
click at [657, 294] on icon at bounding box center [658, 294] width 8 height 11
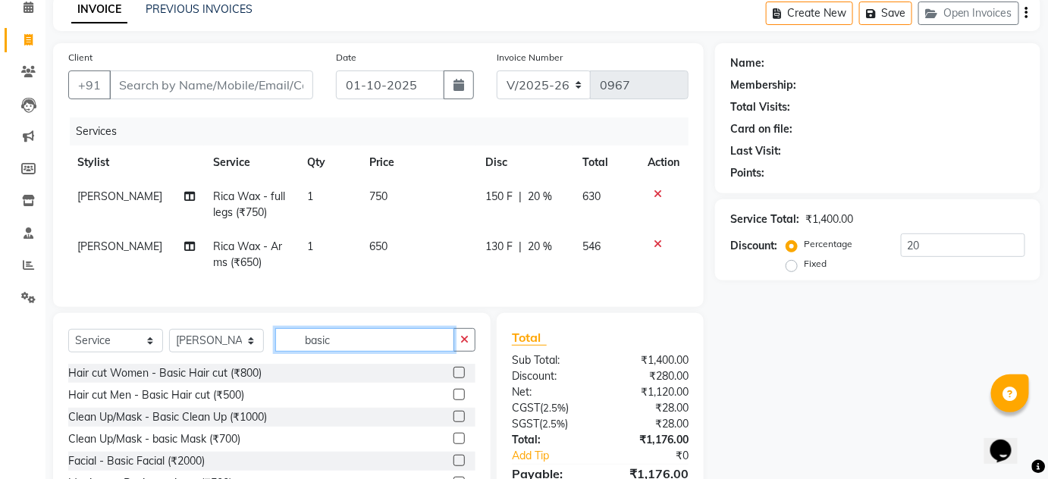
click at [381, 349] on input "basic" at bounding box center [364, 340] width 179 height 24
type input "b"
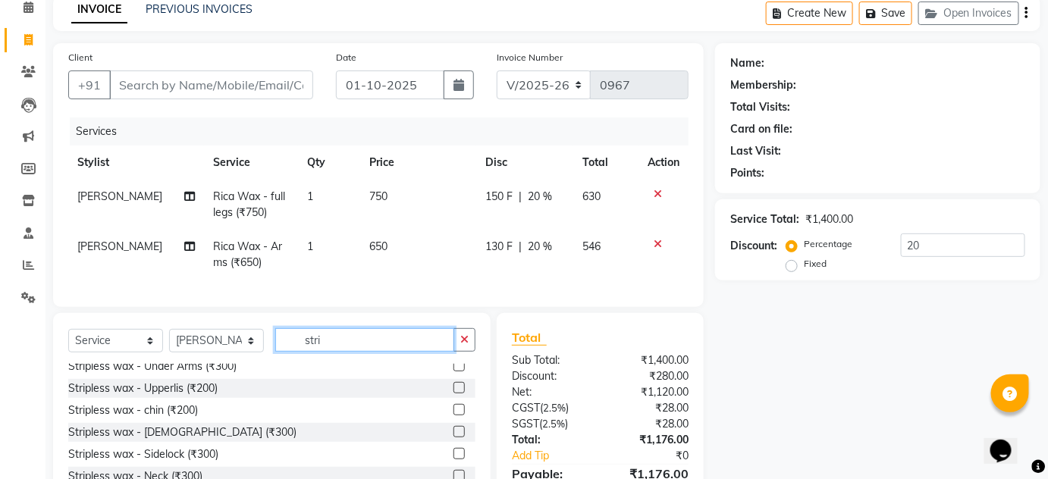
scroll to position [0, 0]
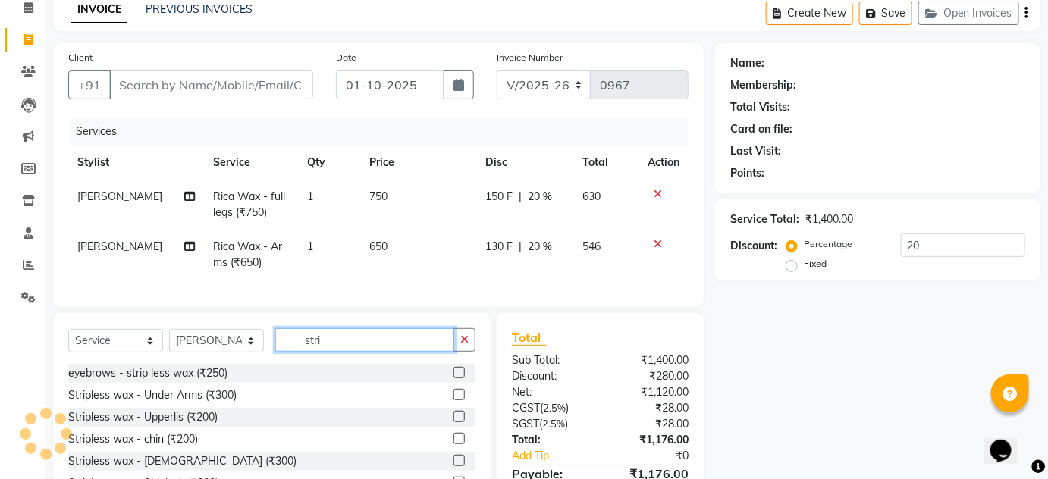
type input "stri"
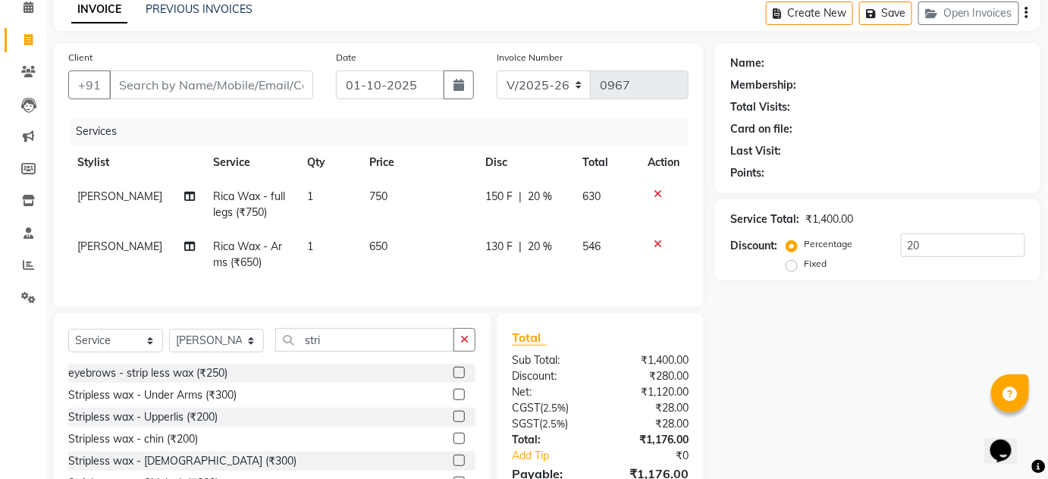
click at [454, 401] on label at bounding box center [459, 394] width 11 height 11
click at [454, 401] on input "checkbox" at bounding box center [459, 396] width 10 height 10
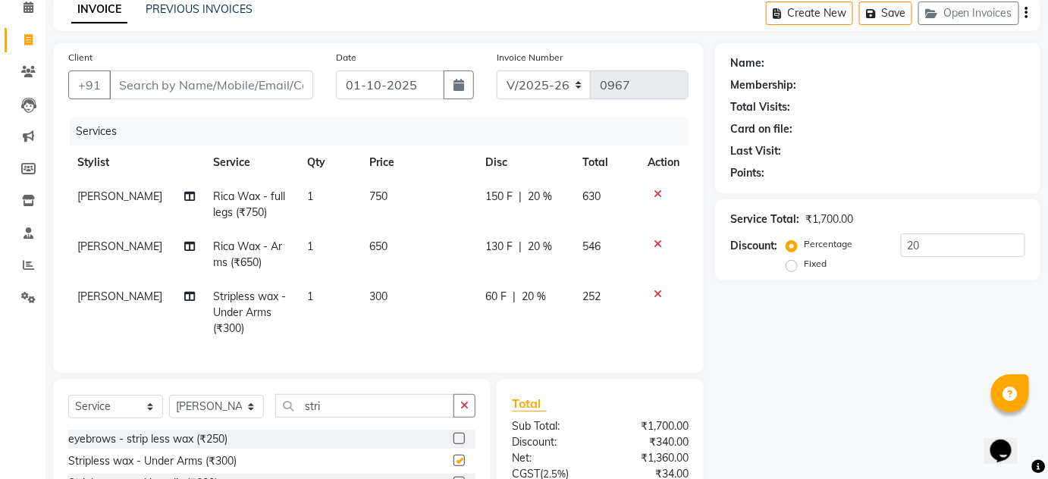
checkbox input "false"
click at [365, 416] on input "stri" at bounding box center [364, 406] width 179 height 24
click at [248, 412] on select "Select Stylist Arti lohar Nitin Sir sameer sapna shahrukh Shubhangi Vikas Yasme…" at bounding box center [216, 407] width 95 height 24
select select "91311"
click at [169, 405] on select "Select Stylist Arti lohar Nitin Sir sameer sapna shahrukh Shubhangi Vikas Yasme…" at bounding box center [216, 407] width 95 height 24
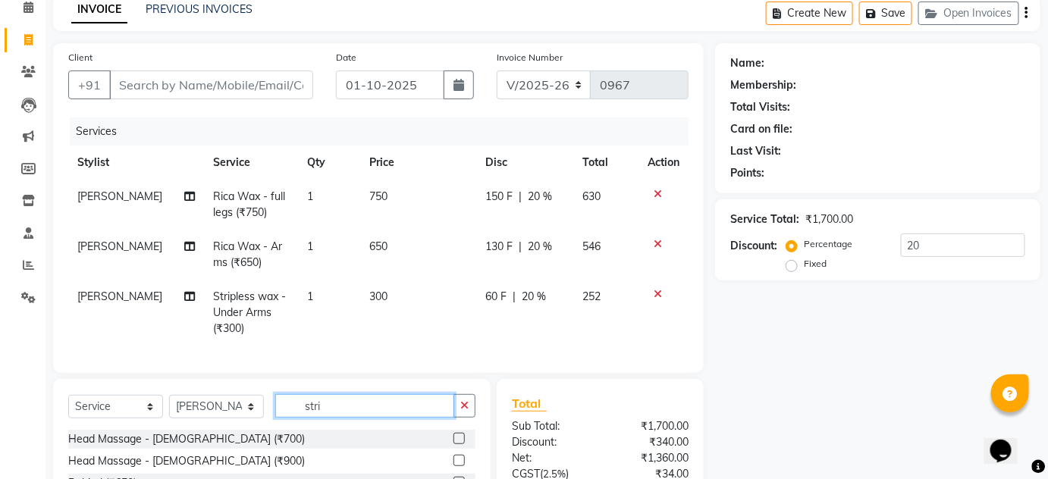
click at [360, 415] on input "stri" at bounding box center [364, 406] width 179 height 24
type input "s"
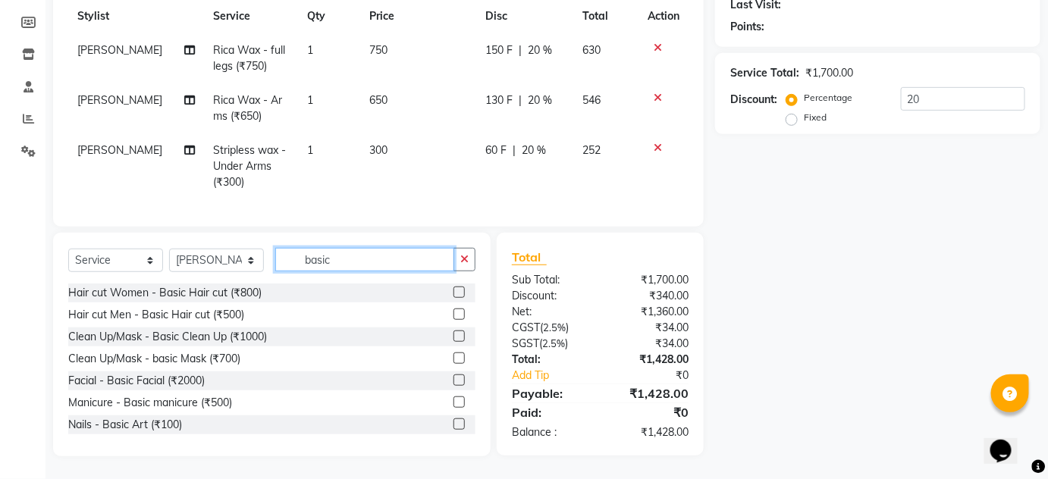
scroll to position [227, 0]
type input "basic"
click at [454, 294] on label at bounding box center [459, 292] width 11 height 11
click at [454, 294] on input "checkbox" at bounding box center [459, 293] width 10 height 10
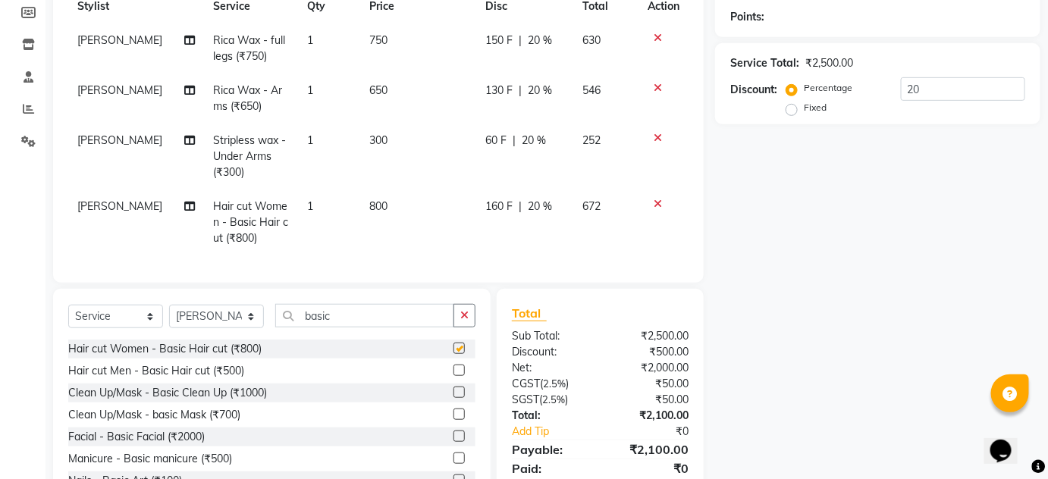
checkbox input "false"
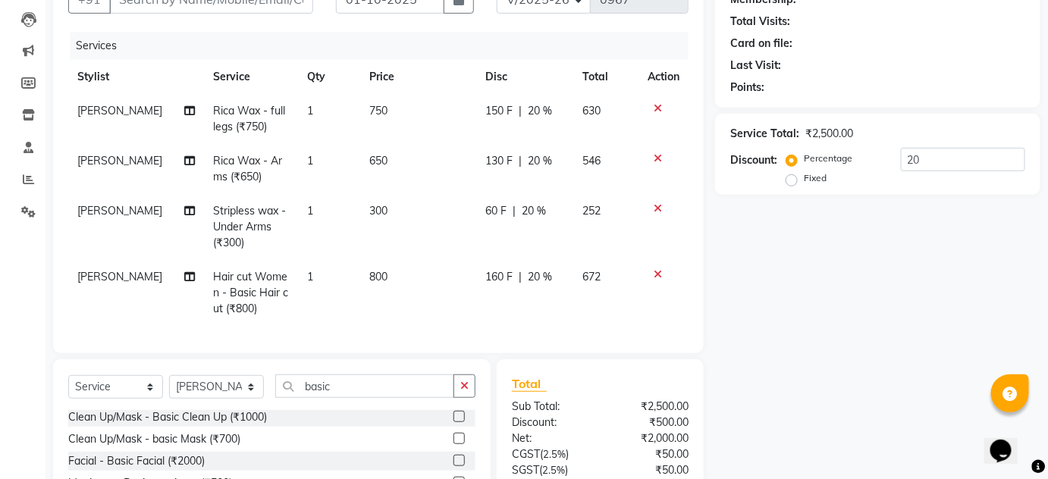
scroll to position [0, 0]
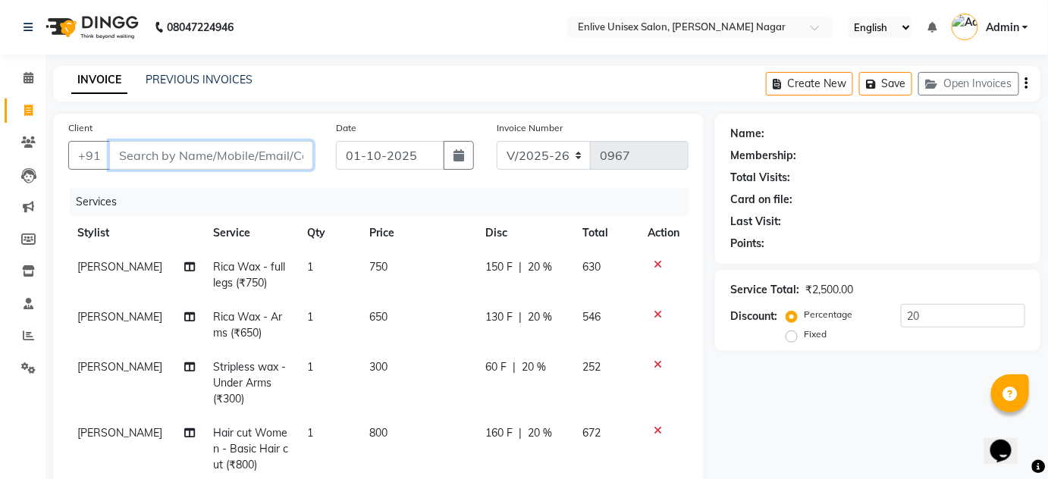
click at [255, 160] on input "Client" at bounding box center [211, 155] width 204 height 29
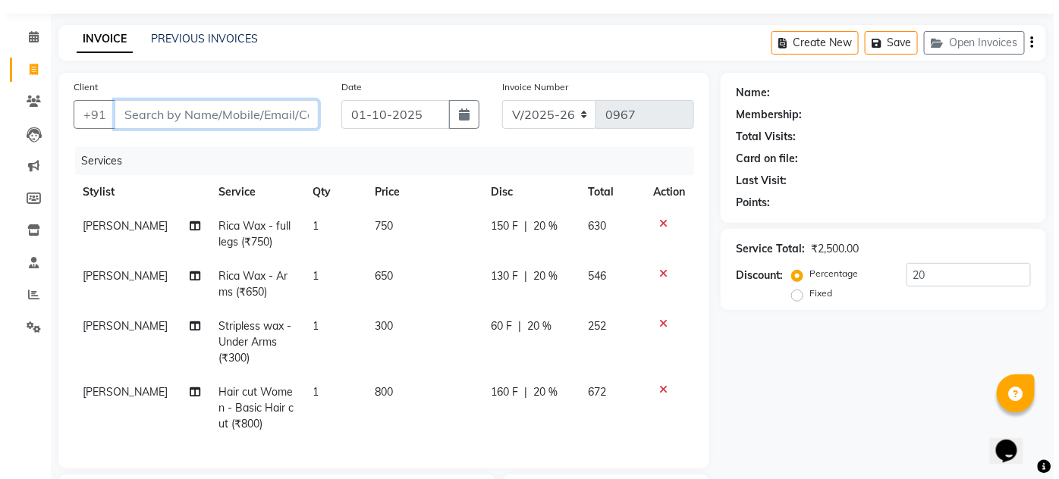
scroll to position [68, 0]
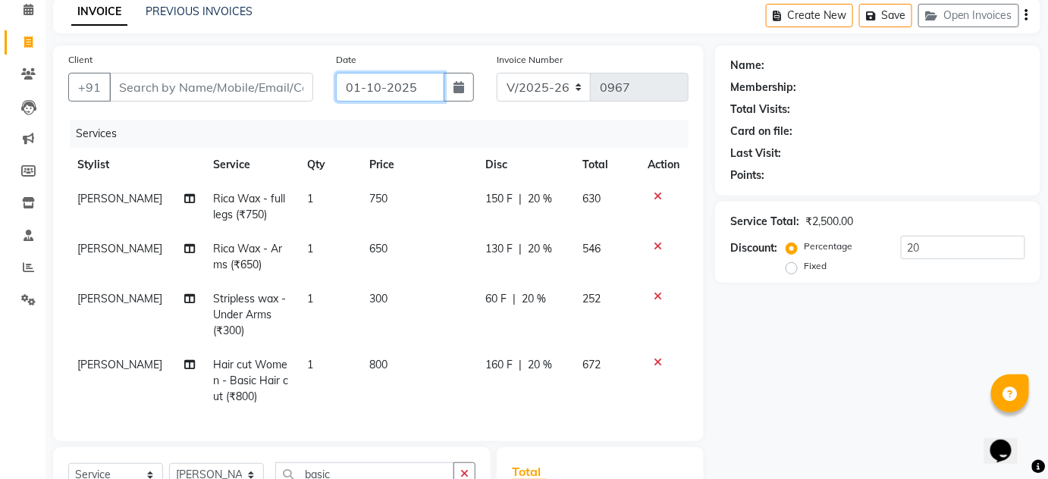
click at [404, 90] on input "01-10-2025" at bounding box center [390, 87] width 108 height 29
select select "10"
select select "2025"
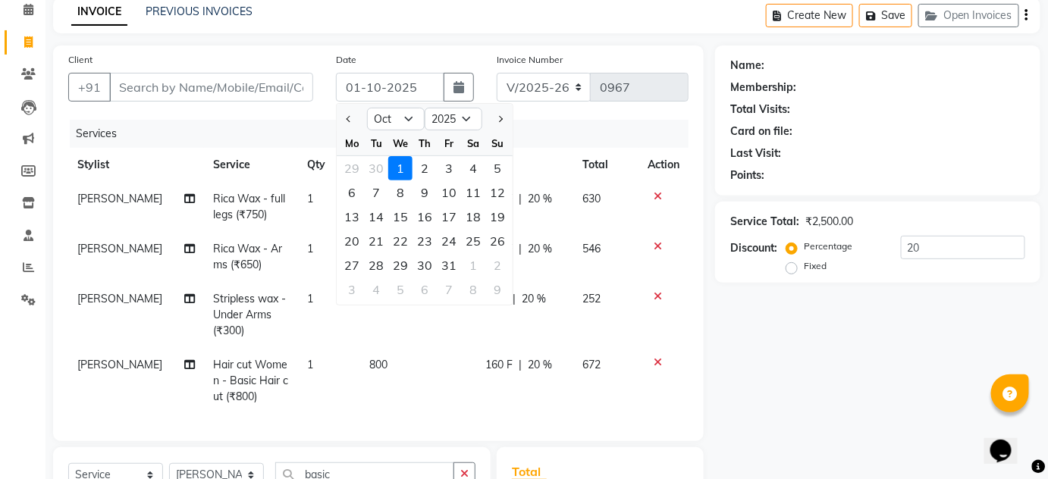
click at [766, 346] on div "Name: Membership: Total Visits: Card on file: Last Visit: Points: Service Total…" at bounding box center [883, 359] width 337 height 626
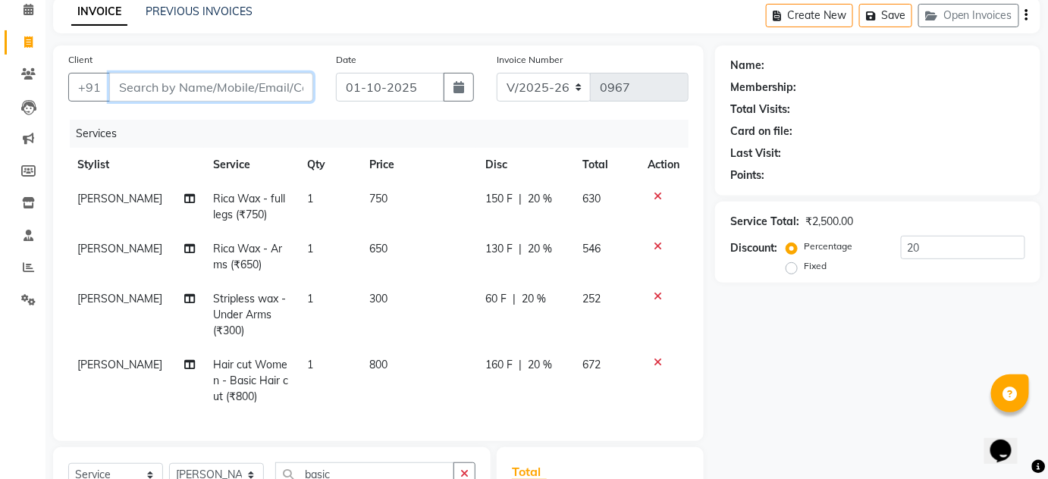
click at [251, 85] on input "Client" at bounding box center [211, 87] width 204 height 29
type input "9"
type input "0"
type input "9527068522"
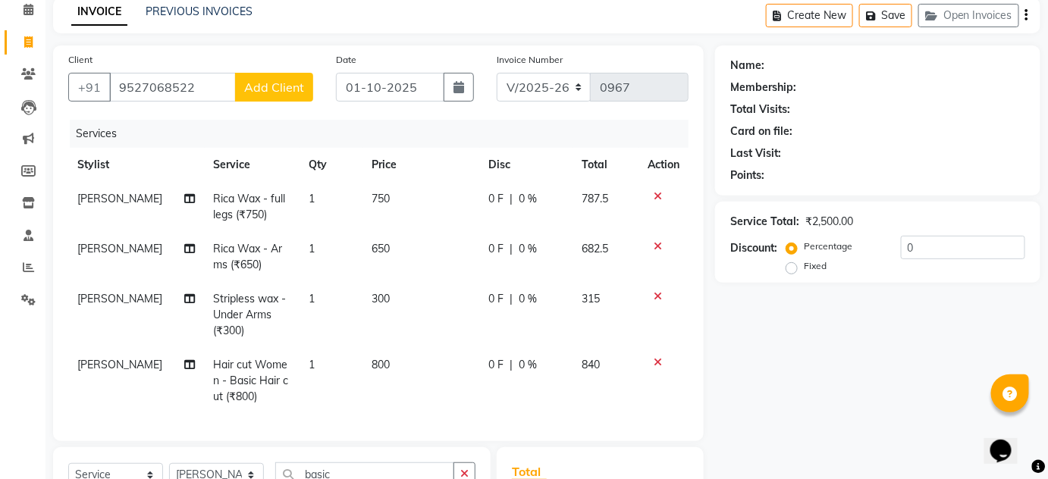
click at [265, 82] on span "Add Client" at bounding box center [274, 87] width 60 height 15
select select "22"
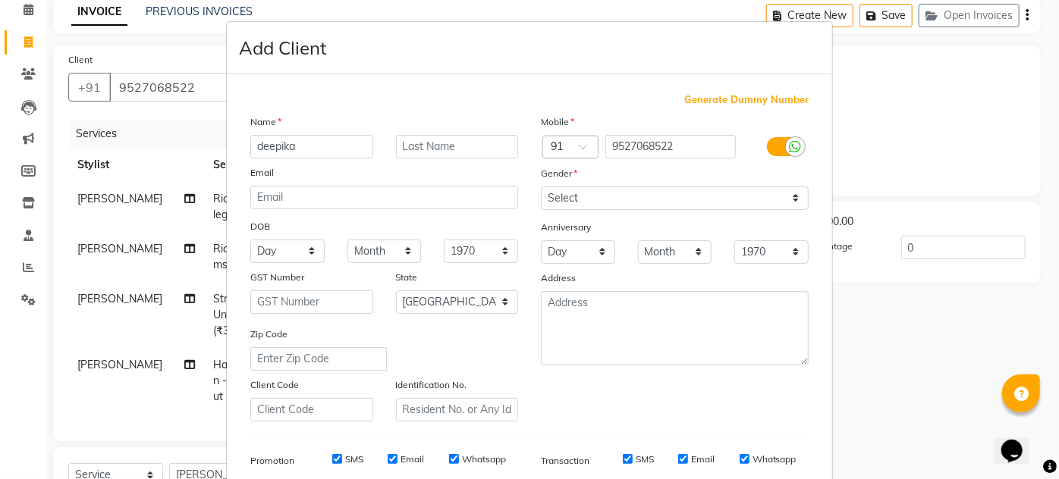
type input "deepika"
click at [481, 152] on input "text" at bounding box center [457, 147] width 123 height 24
type input "."
click at [791, 199] on select "Select Male Female Other Prefer Not To Say" at bounding box center [675, 199] width 268 height 24
select select "female"
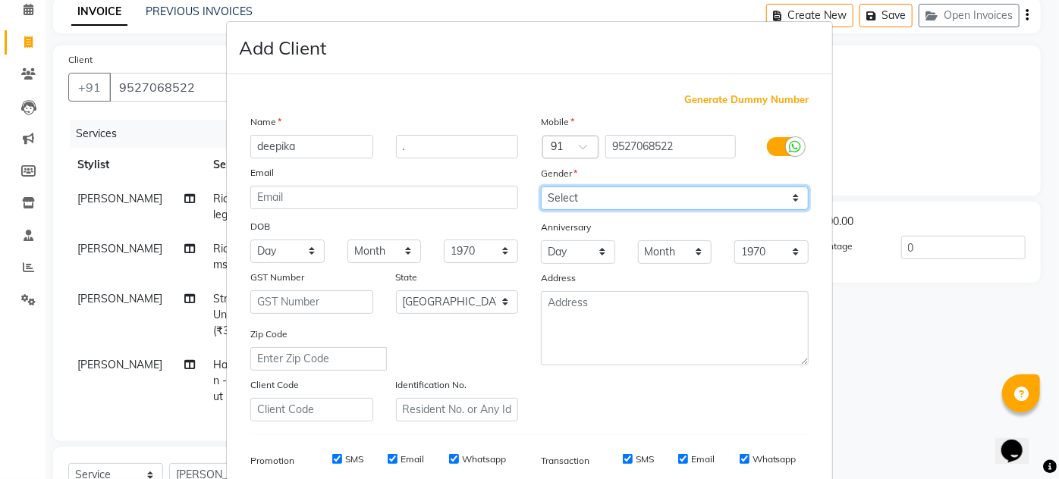
click at [541, 187] on select "Select Male Female Other Prefer Not To Say" at bounding box center [675, 199] width 268 height 24
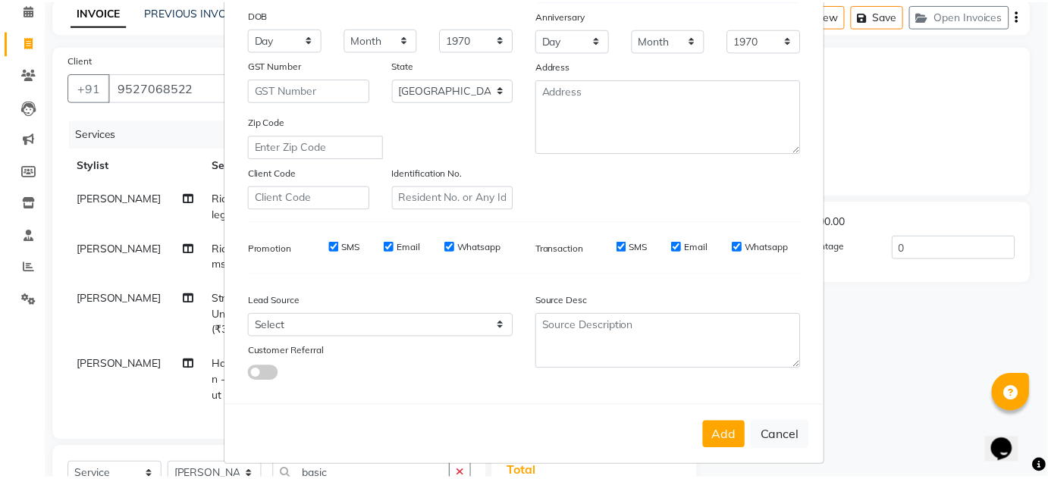
scroll to position [220, 0]
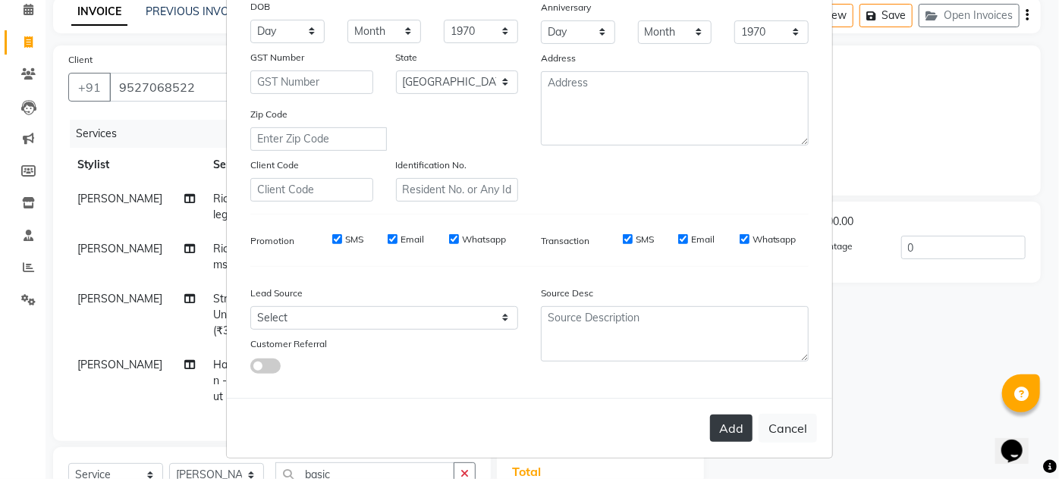
click at [738, 423] on button "Add" at bounding box center [731, 428] width 42 height 27
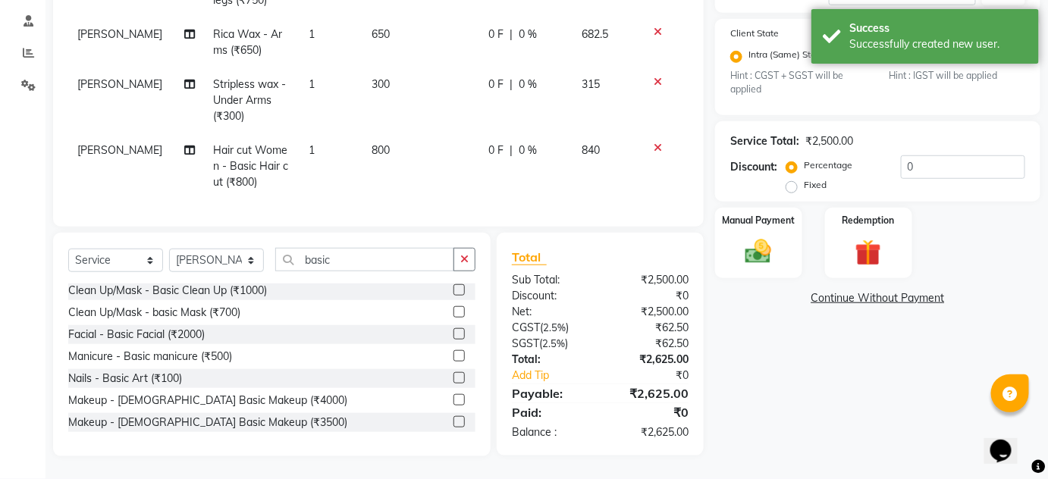
scroll to position [293, 0]
click at [953, 161] on input "0" at bounding box center [963, 167] width 124 height 24
type input "0"
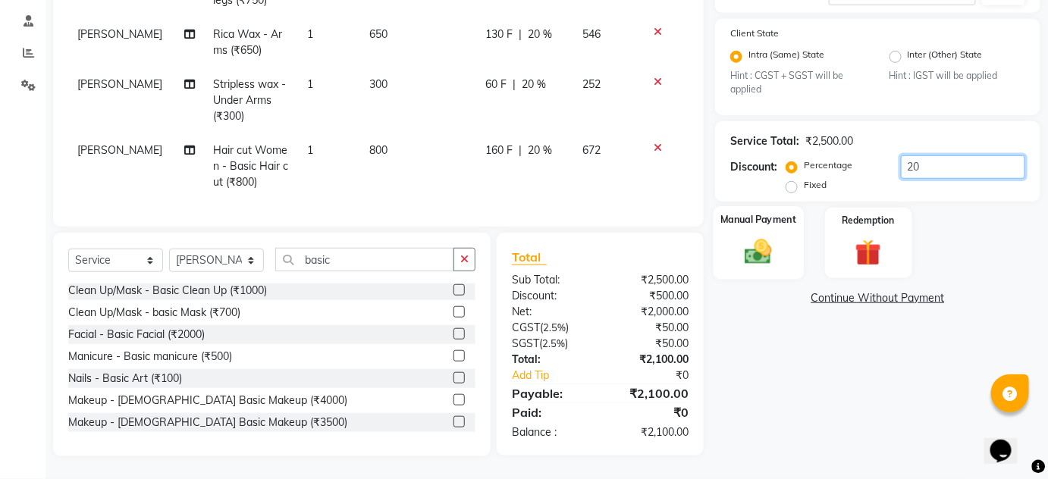
type input "20"
click at [760, 247] on img at bounding box center [759, 252] width 44 height 31
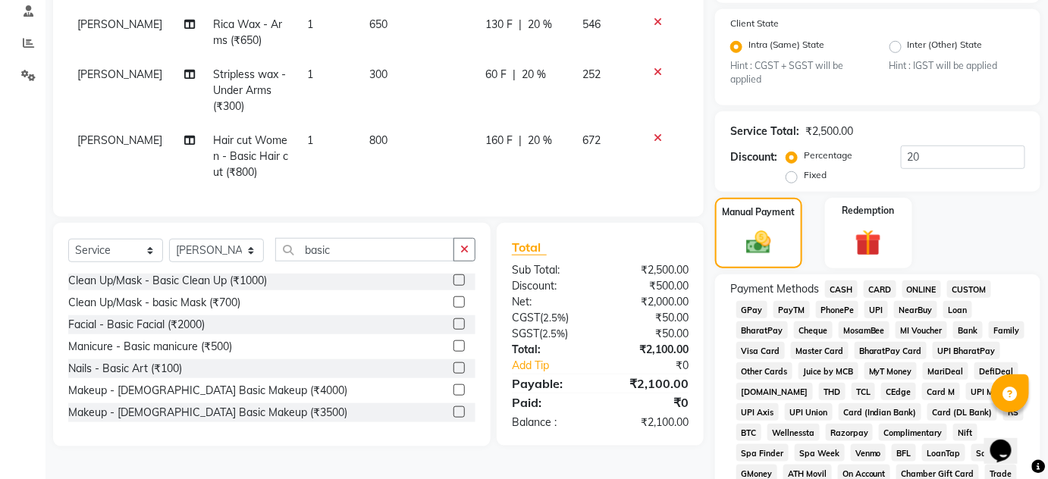
click at [922, 291] on span "ONLINE" at bounding box center [922, 289] width 39 height 17
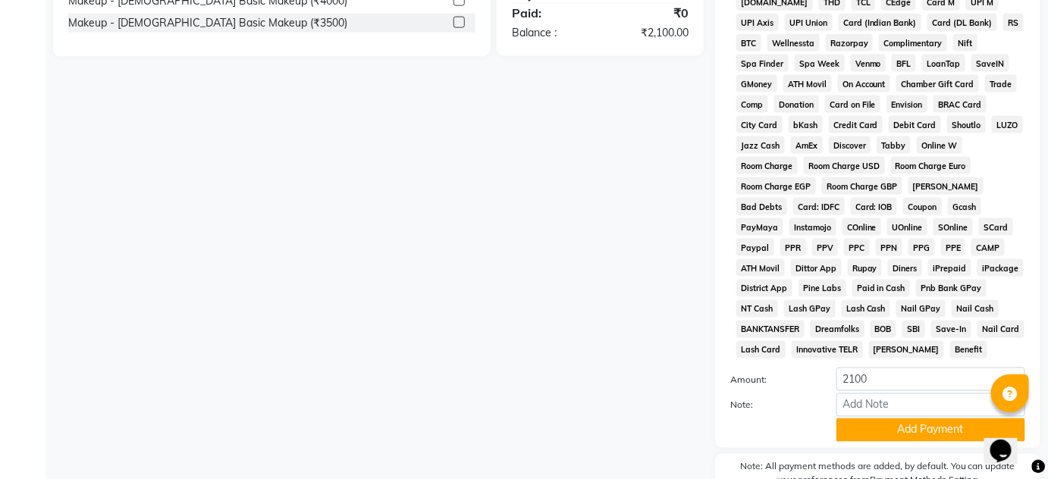
scroll to position [690, 0]
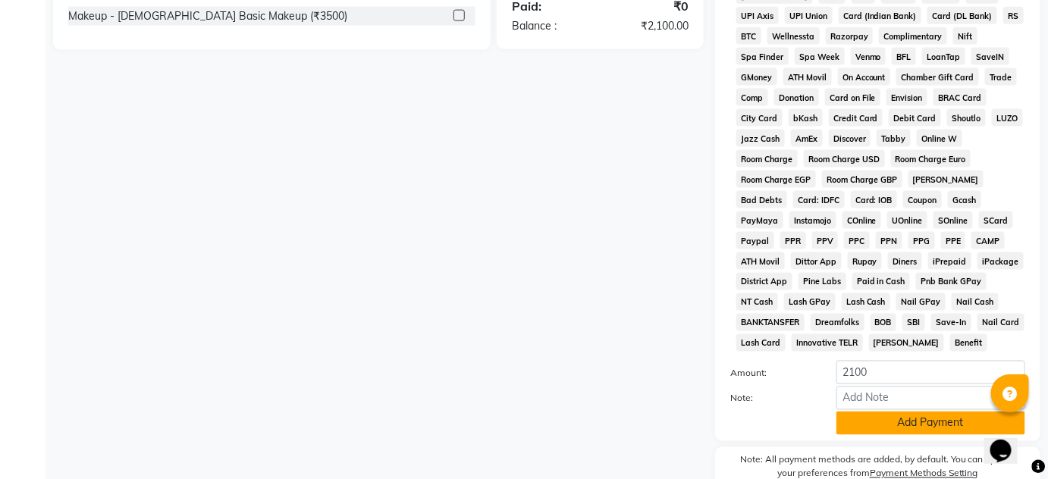
click at [875, 423] on button "Add Payment" at bounding box center [931, 424] width 189 height 24
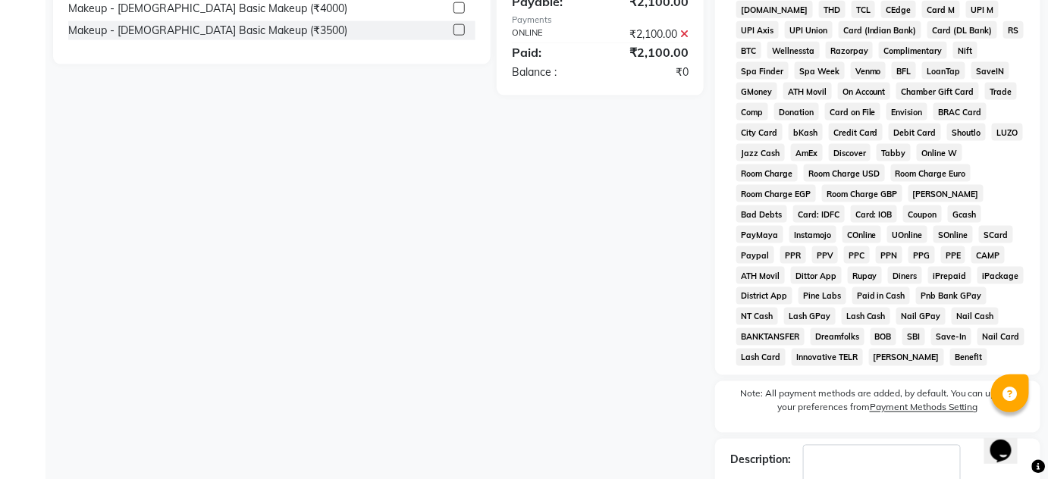
scroll to position [770, 0]
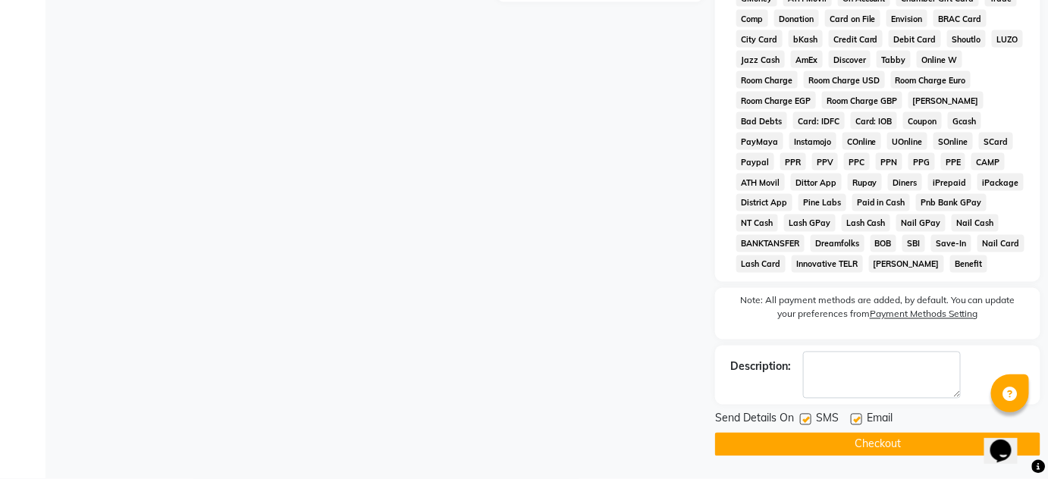
click at [853, 441] on button "Checkout" at bounding box center [877, 445] width 325 height 24
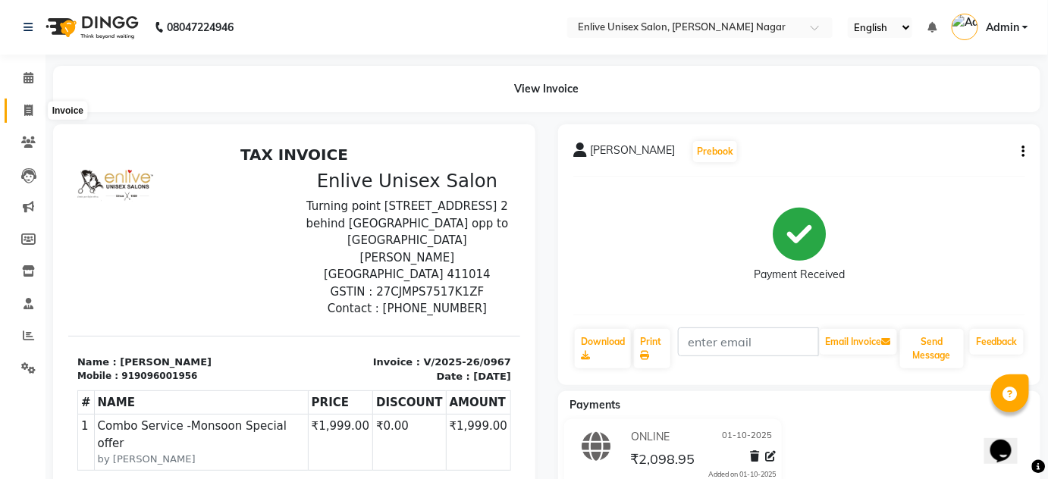
click at [27, 110] on icon at bounding box center [28, 110] width 8 height 11
select select "service"
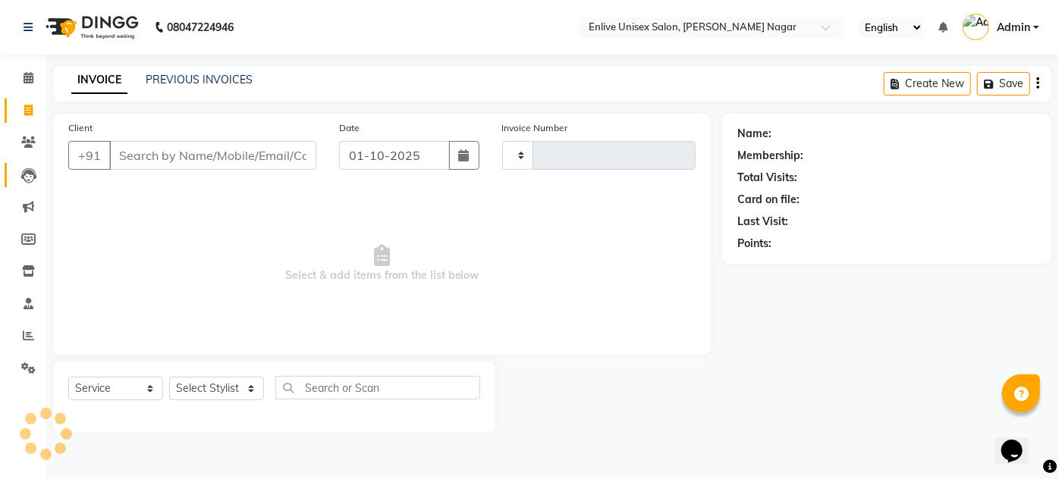
type input "0968"
select select "145"
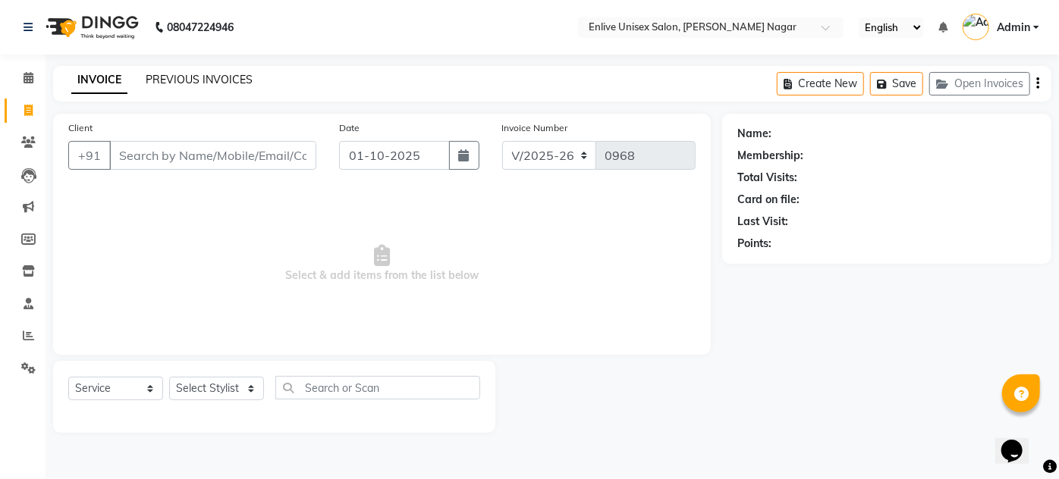
click at [192, 83] on link "PREVIOUS INVOICES" at bounding box center [199, 80] width 107 height 14
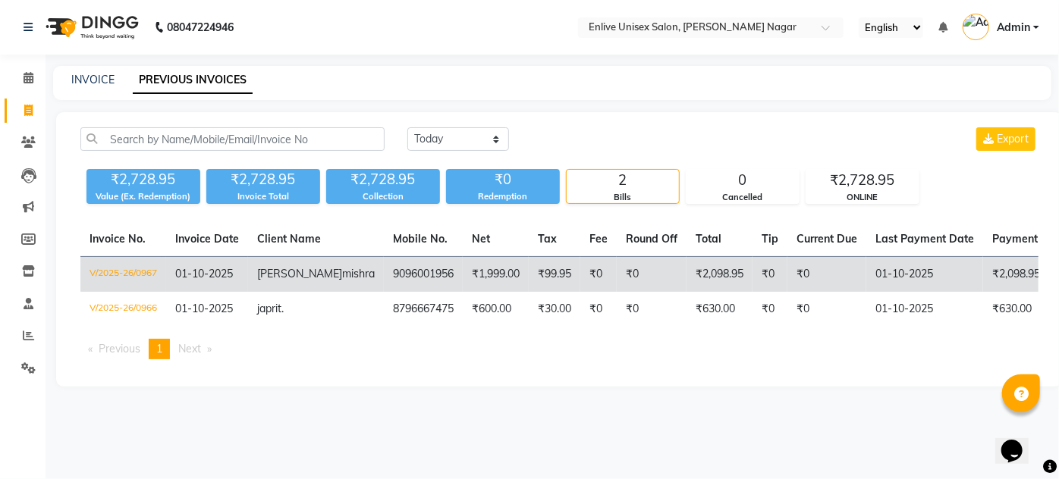
click at [384, 278] on td "9096001956" at bounding box center [423, 275] width 79 height 36
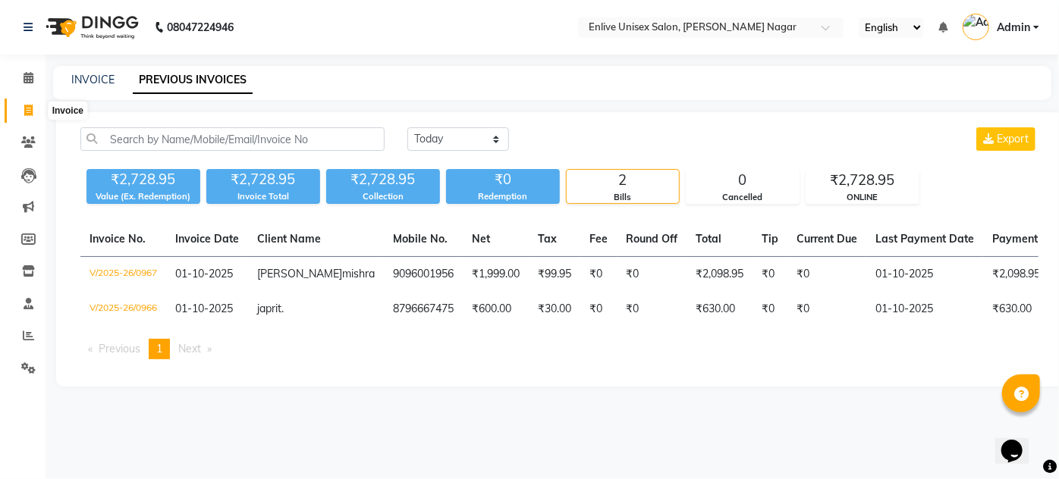
click at [35, 108] on span at bounding box center [28, 110] width 27 height 17
select select "service"
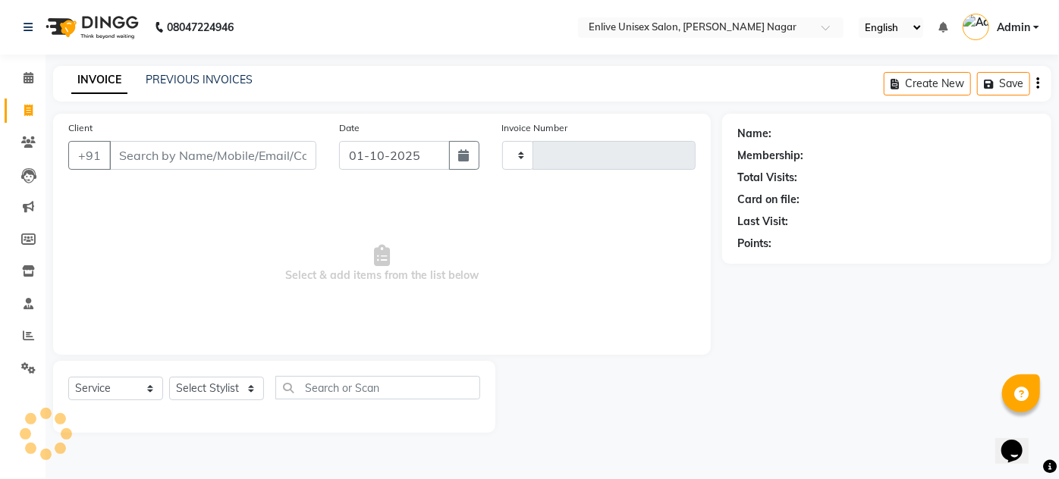
type input "0968"
select select "145"
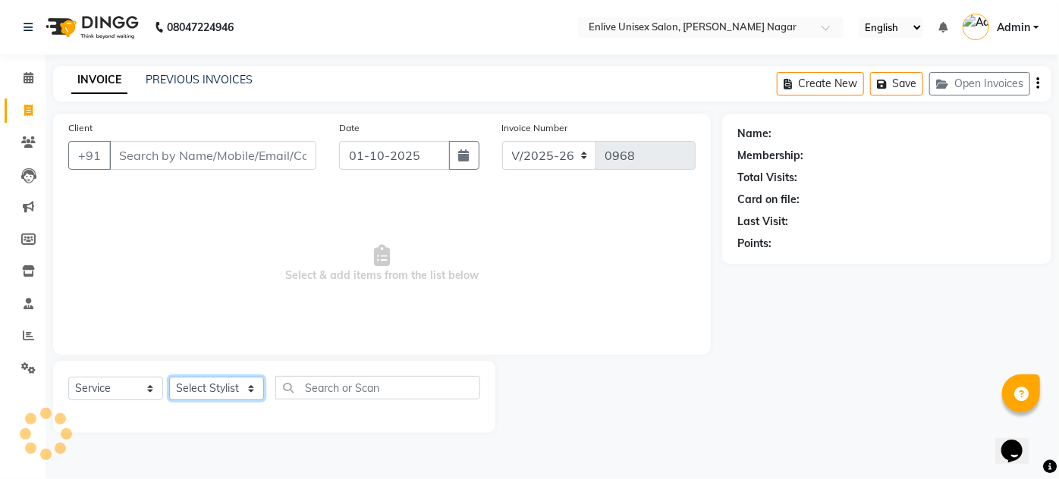
click at [244, 396] on select "Select Stylist [PERSON_NAME] Nitin Sir sameer [PERSON_NAME] [PERSON_NAME] [PERS…" at bounding box center [216, 389] width 95 height 24
click at [241, 390] on select "Select Stylist [PERSON_NAME] Nitin Sir sameer [PERSON_NAME] [PERSON_NAME] [PERS…" at bounding box center [216, 389] width 95 height 24
click at [240, 390] on select "Select Stylist [PERSON_NAME] Nitin Sir sameer [PERSON_NAME] [PERSON_NAME] [PERS…" at bounding box center [216, 389] width 95 height 24
click at [208, 76] on link "PREVIOUS INVOICES" at bounding box center [199, 80] width 107 height 14
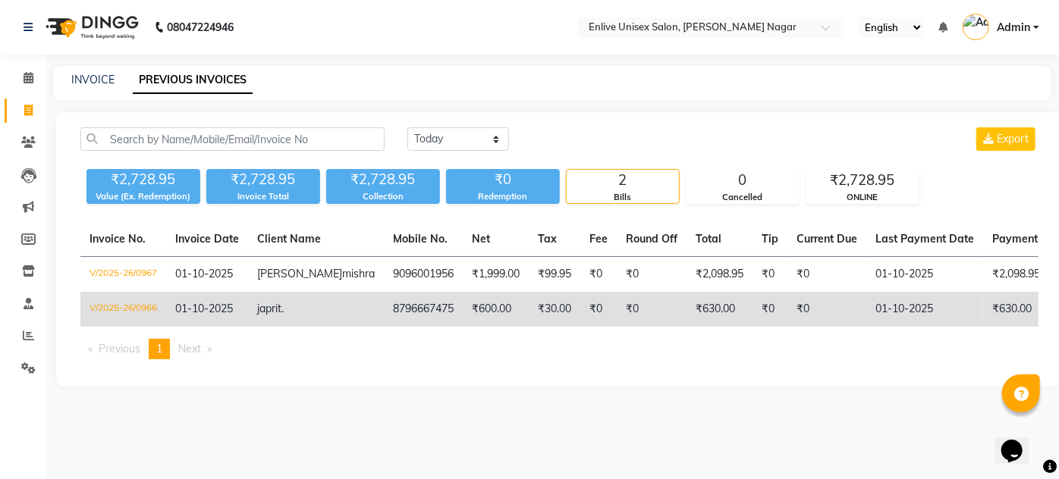
click at [384, 319] on td "8796667475" at bounding box center [423, 309] width 79 height 35
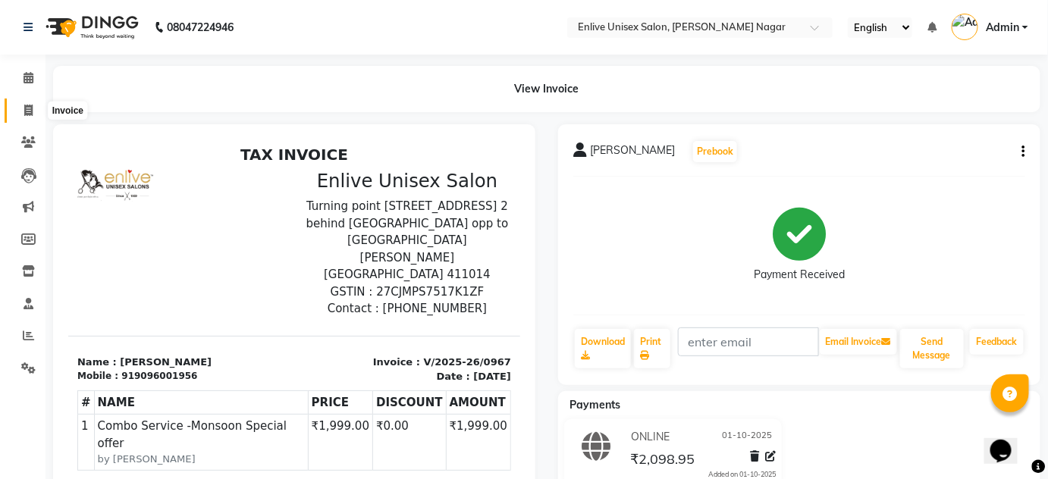
click at [32, 109] on icon at bounding box center [28, 110] width 8 height 11
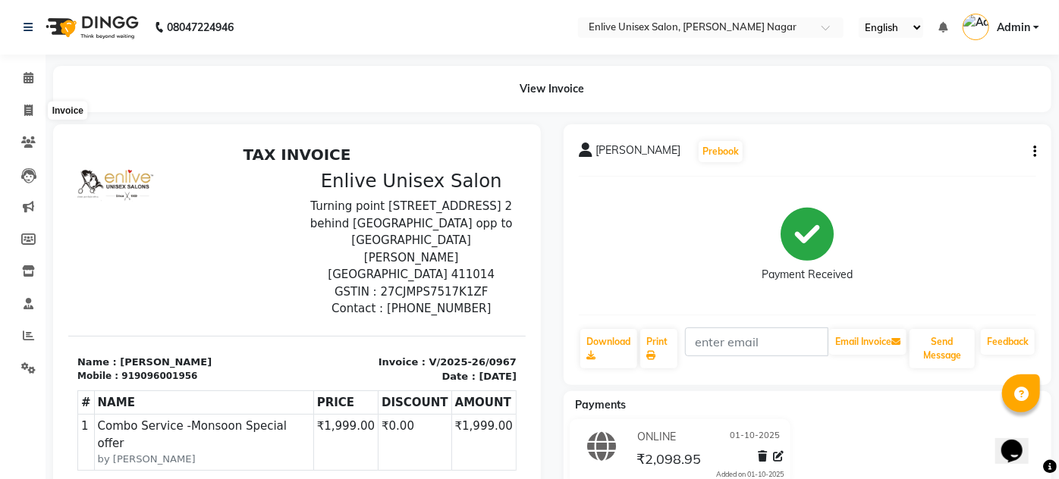
select select "service"
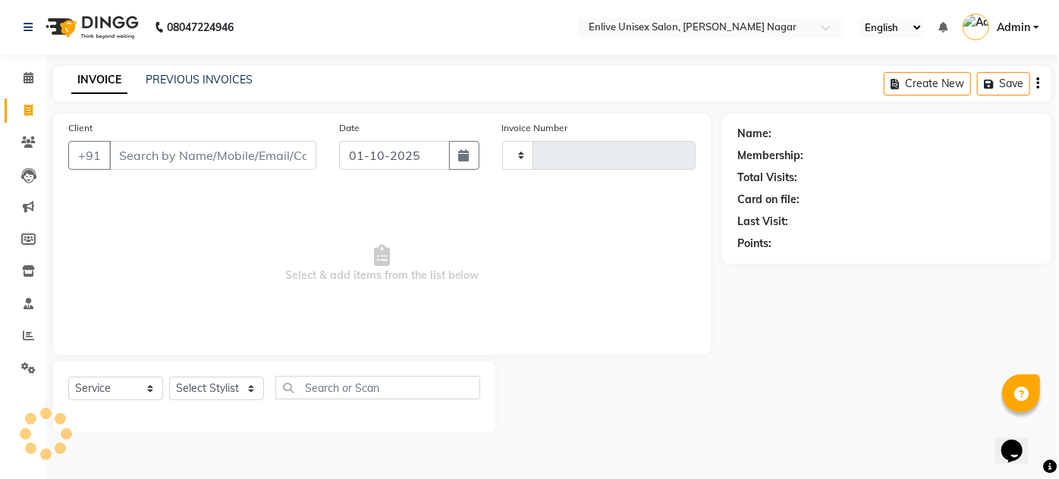
type input "0968"
select select "145"
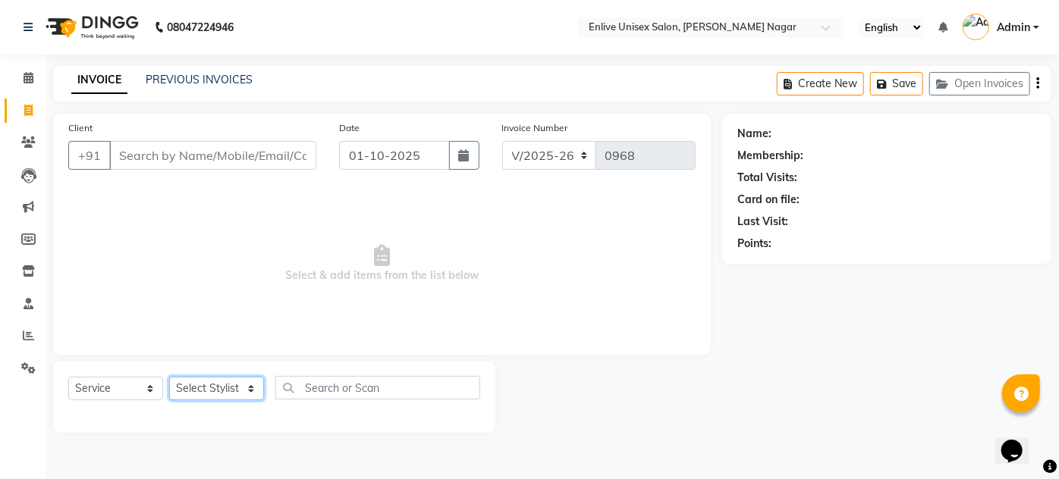
click at [250, 387] on select "Select Stylist [PERSON_NAME] Nitin Sir sameer [PERSON_NAME] [PERSON_NAME] [PERS…" at bounding box center [216, 389] width 95 height 24
select select "91311"
click at [169, 377] on select "Select Stylist [PERSON_NAME] Nitin Sir sameer [PERSON_NAME] [PERSON_NAME] [PERS…" at bounding box center [216, 389] width 95 height 24
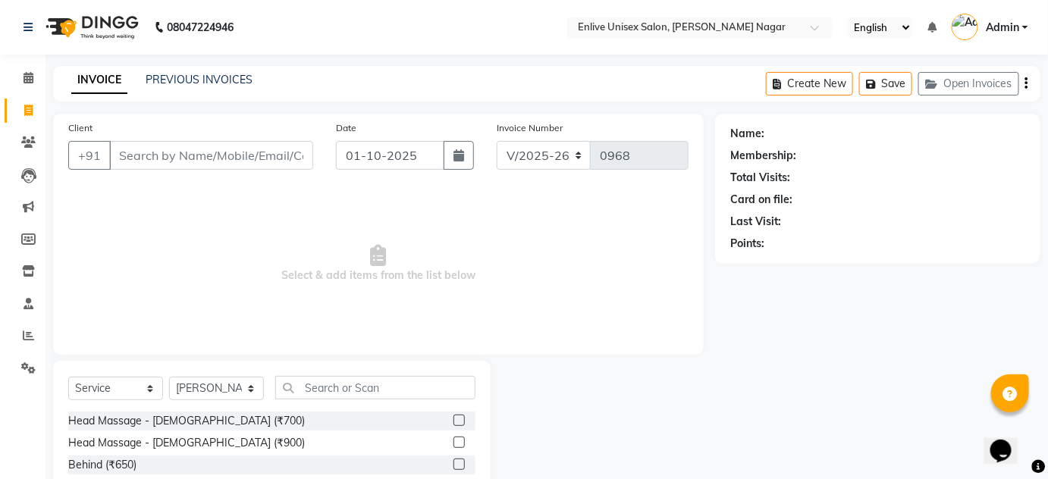
drag, startPoint x: 331, startPoint y: 375, endPoint x: 333, endPoint y: 385, distance: 9.4
click at [333, 385] on div at bounding box center [375, 388] width 199 height 24
click at [392, 381] on input "text" at bounding box center [375, 388] width 200 height 24
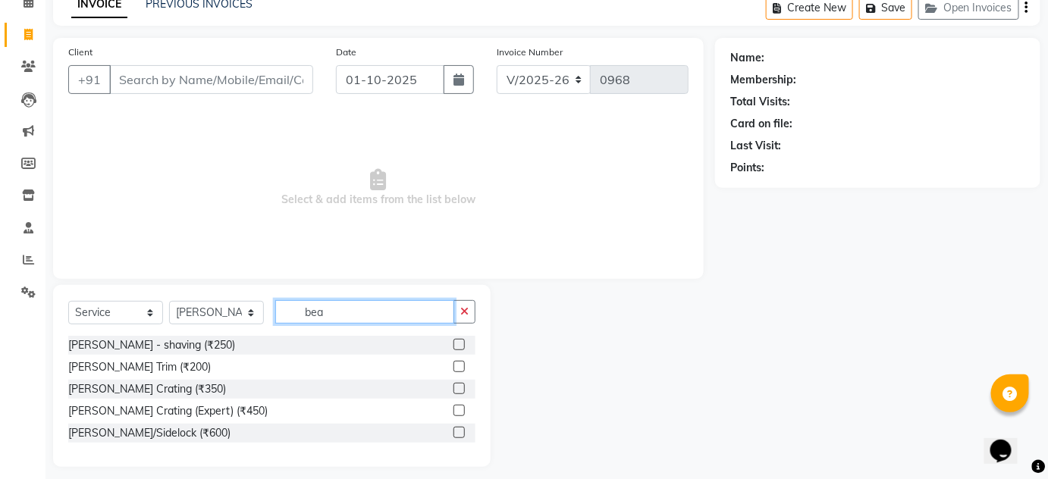
scroll to position [86, 0]
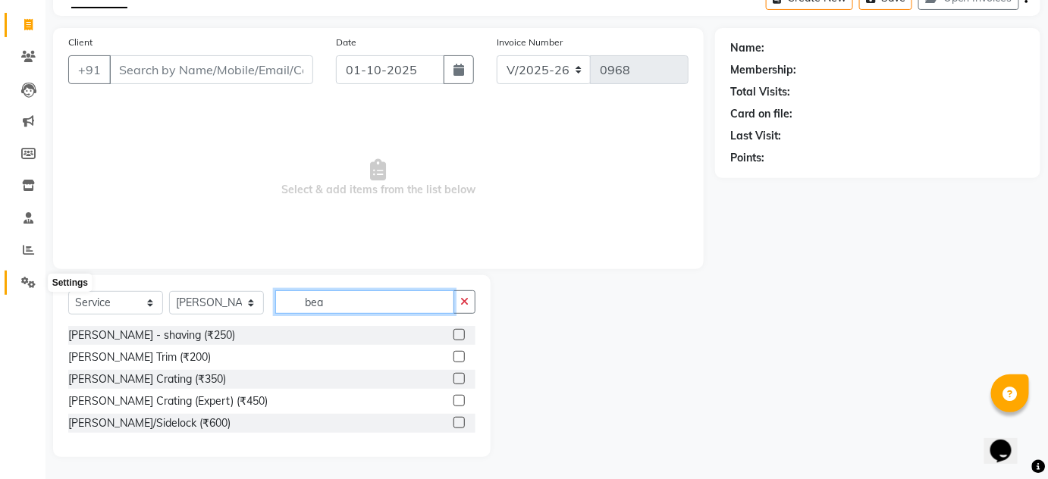
type input "bea"
click at [27, 287] on icon at bounding box center [28, 282] width 14 height 11
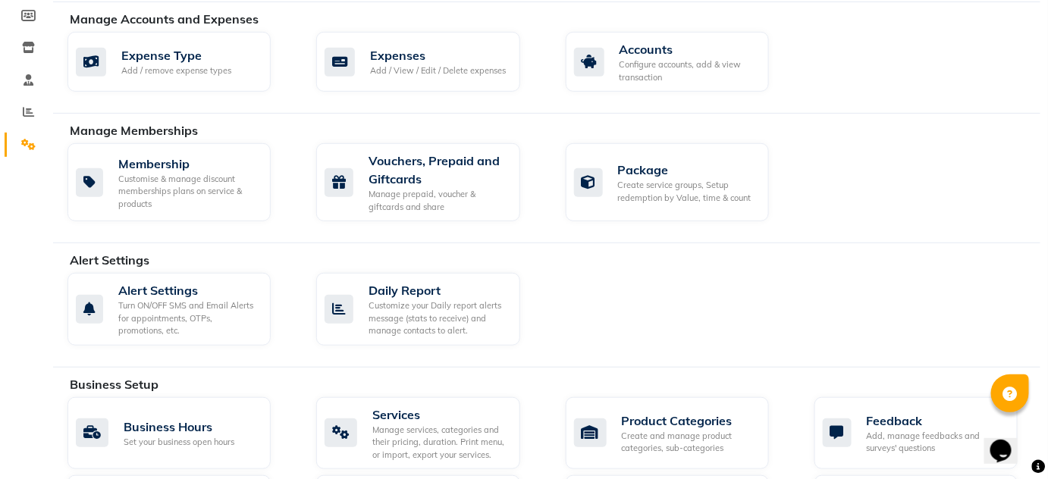
scroll to position [431, 0]
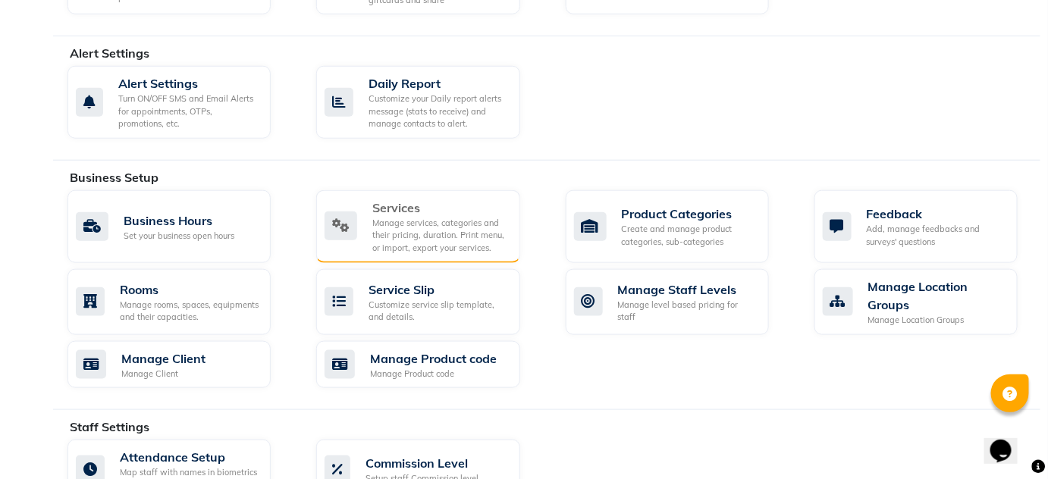
click at [431, 233] on div "Manage services, categories and their pricing, duration. Print menu, or import,…" at bounding box center [439, 236] width 135 height 38
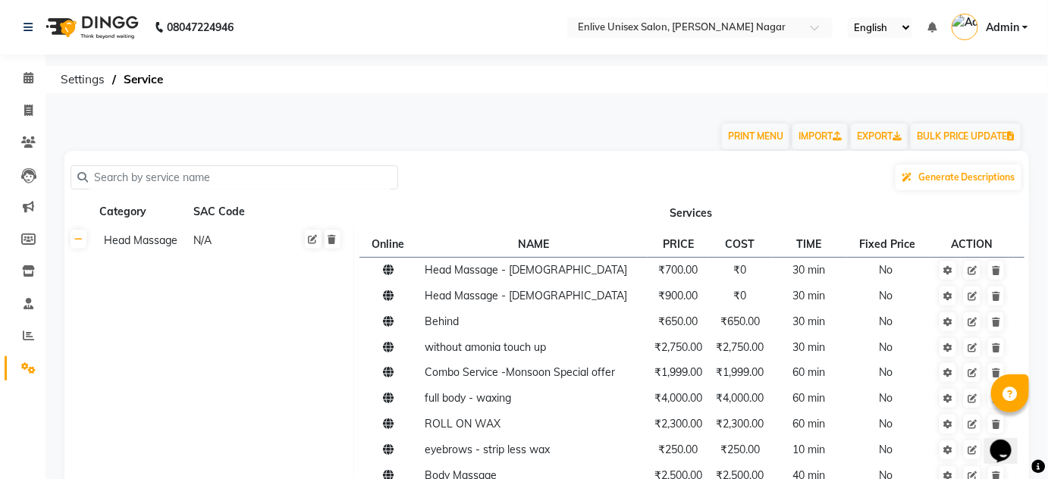
click at [184, 180] on input "text" at bounding box center [239, 178] width 303 height 24
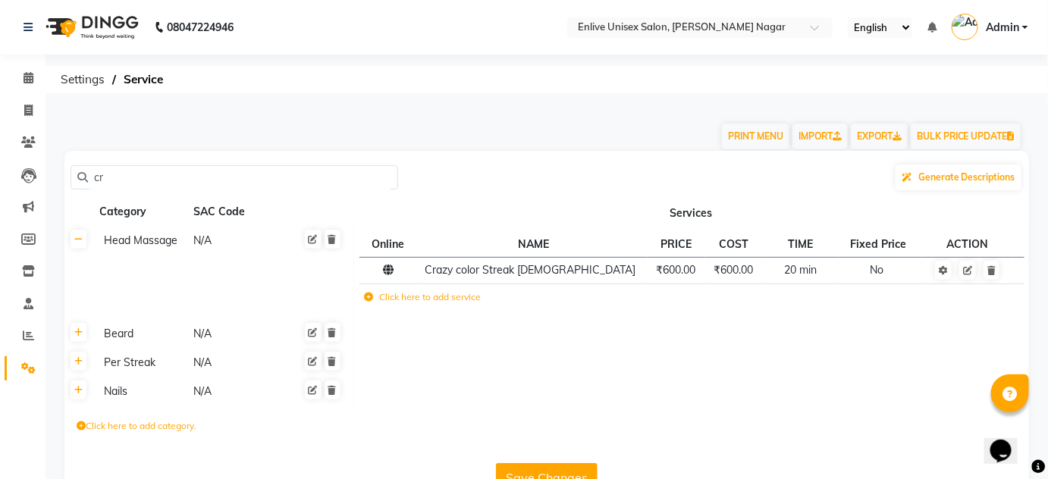
type input "cr"
click at [86, 336] on th at bounding box center [78, 334] width 29 height 29
click at [83, 334] on link at bounding box center [79, 332] width 16 height 19
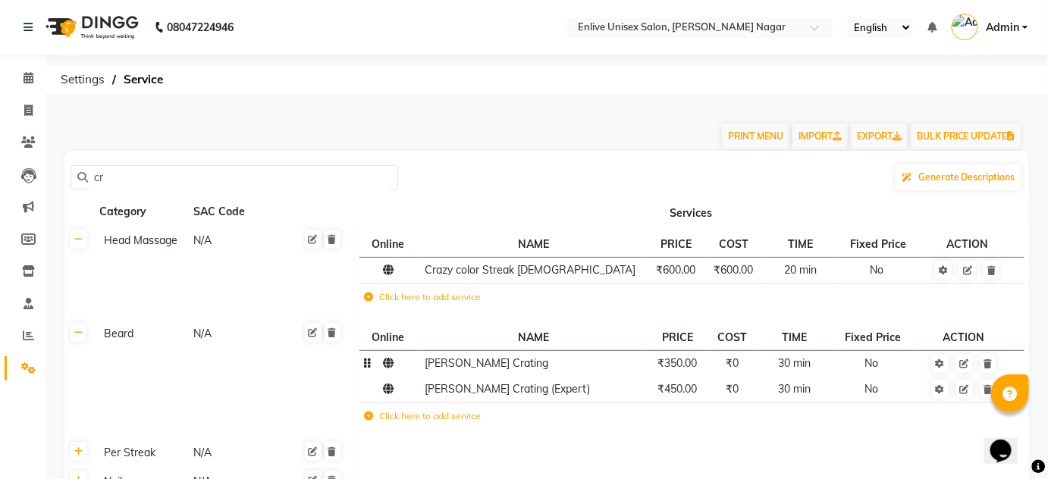
click at [519, 364] on span "Beard - Beard Crating" at bounding box center [487, 364] width 124 height 14
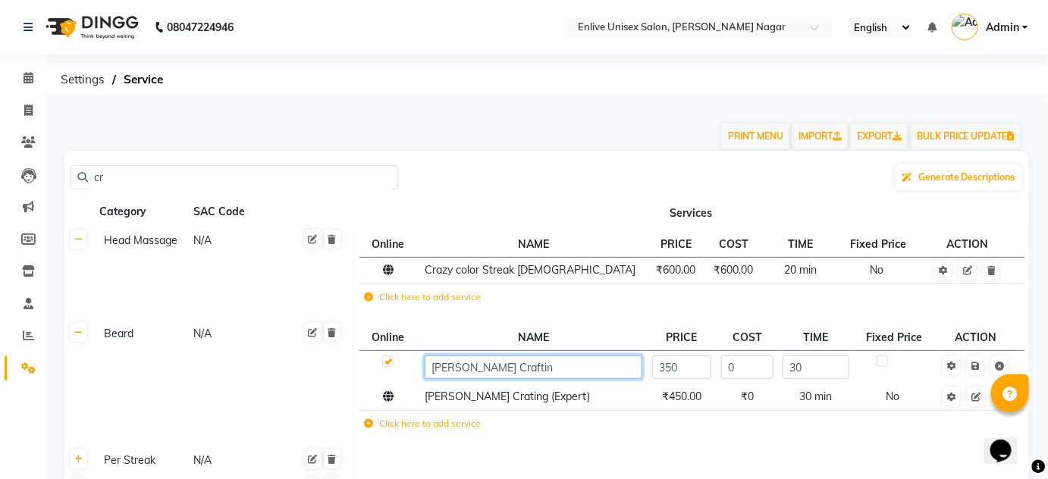
type input "Beard - Beard Crafting"
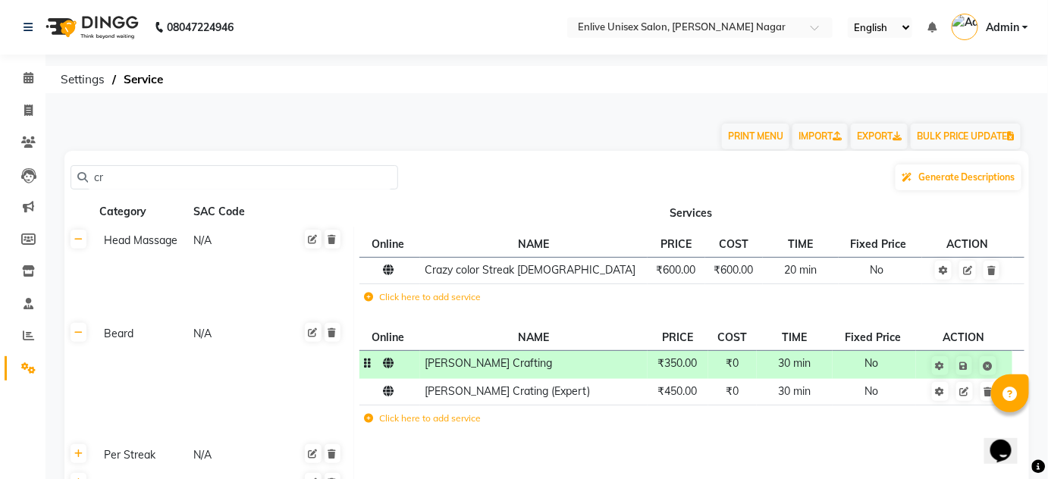
click at [689, 363] on span "₹350.00" at bounding box center [677, 364] width 39 height 14
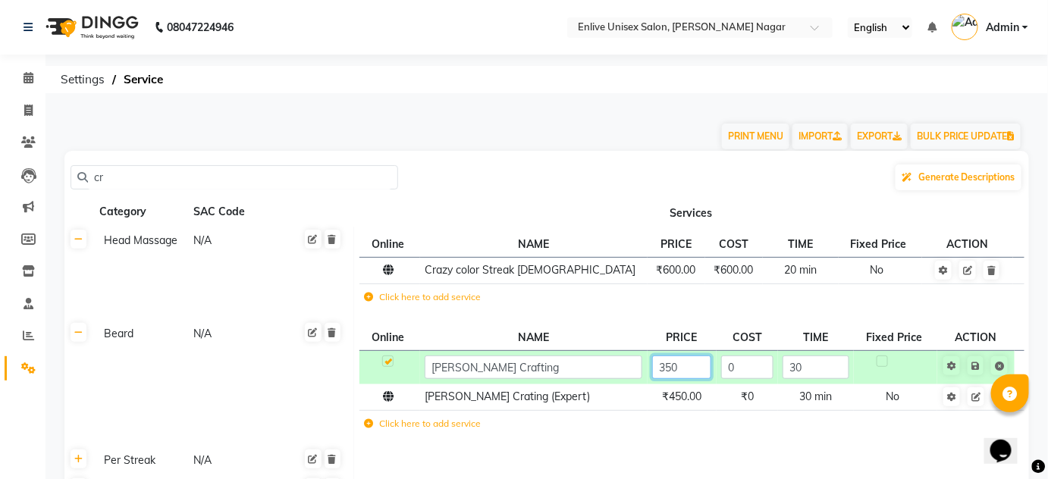
click at [689, 363] on input "350" at bounding box center [682, 368] width 60 height 24
type input "300"
click at [671, 404] on td "₹450.00" at bounding box center [682, 398] width 69 height 26
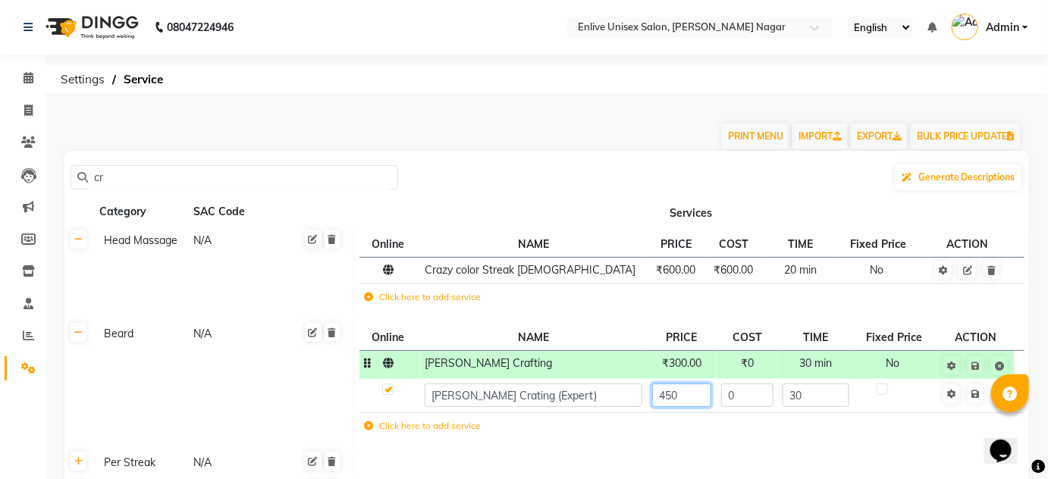
click at [681, 398] on input "450" at bounding box center [682, 396] width 60 height 24
type input "4"
type input "500"
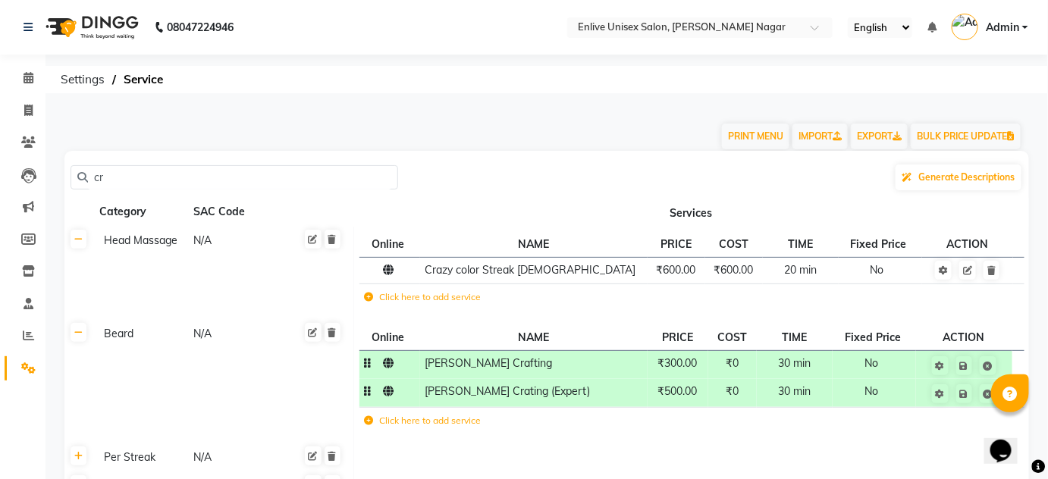
click at [532, 394] on span "Beard - Beard Crating (Expert)" at bounding box center [507, 392] width 165 height 14
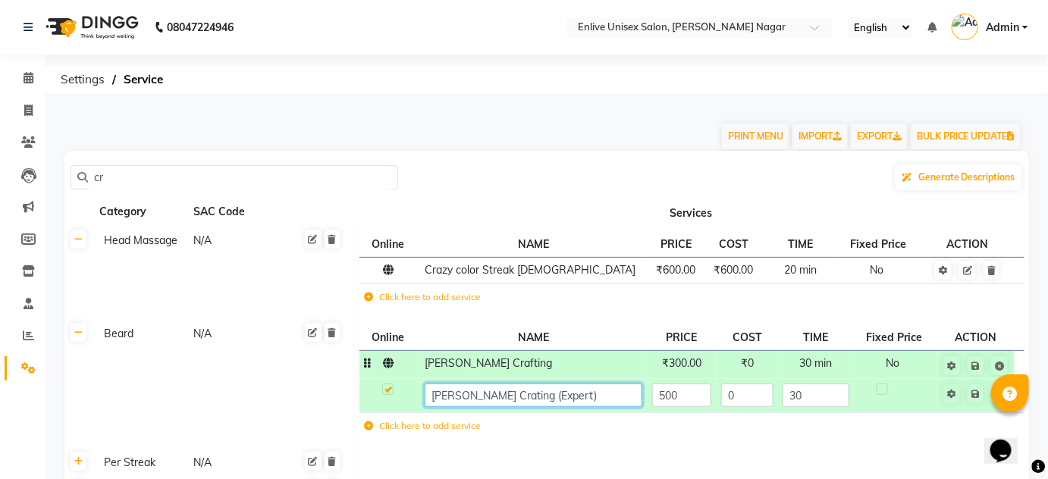
click at [516, 397] on input "Beard - Beard Crating (Expert)" at bounding box center [534, 396] width 218 height 24
type input "Beard - Beard Crafting (Expert)"
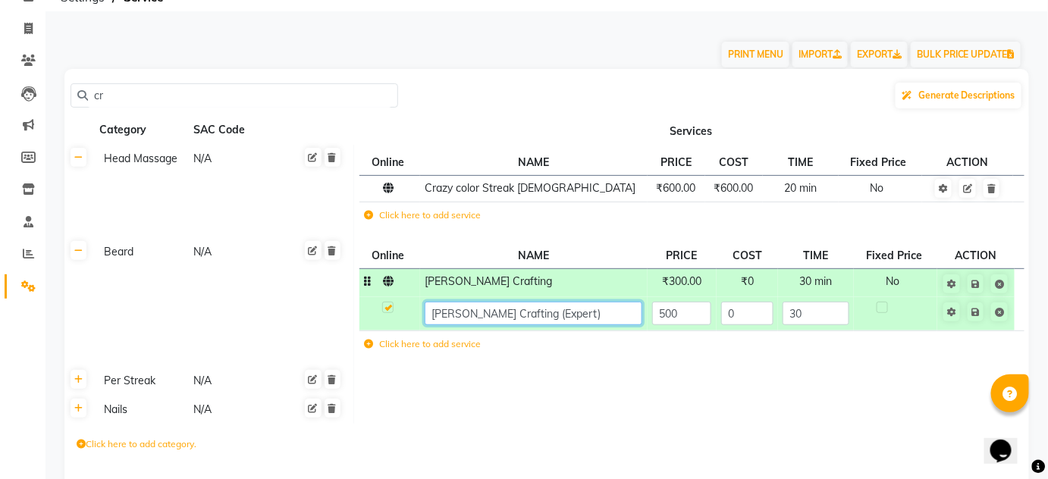
scroll to position [141, 0]
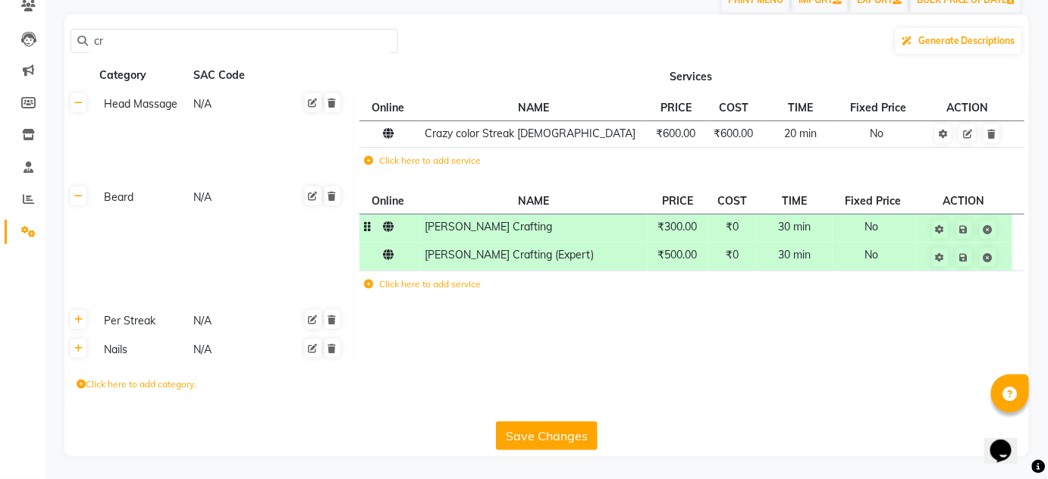
click at [534, 432] on button "Save Changes" at bounding box center [547, 436] width 102 height 29
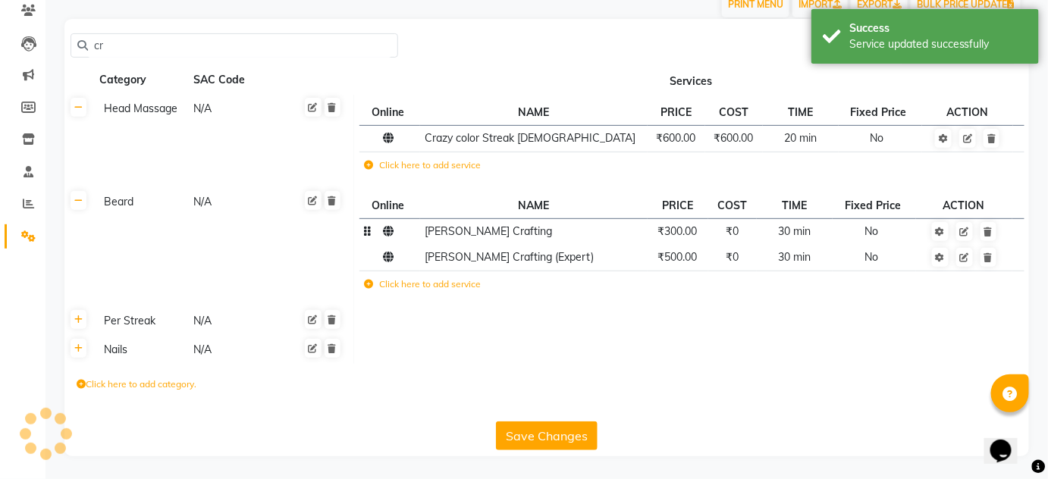
scroll to position [131, 0]
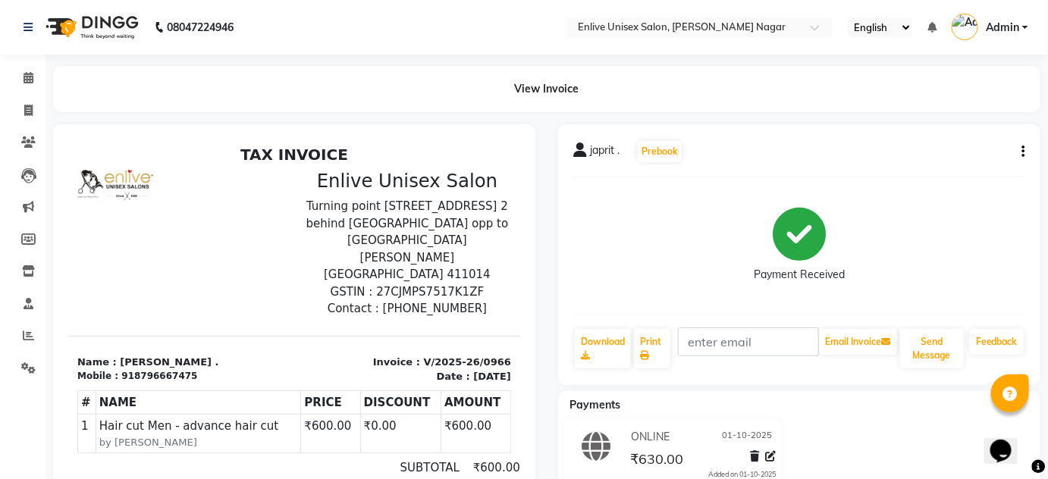
click at [155, 369] on div "918796667475" at bounding box center [159, 376] width 76 height 14
copy section "Mobile : 918796667475"
